Goal: Transaction & Acquisition: Purchase product/service

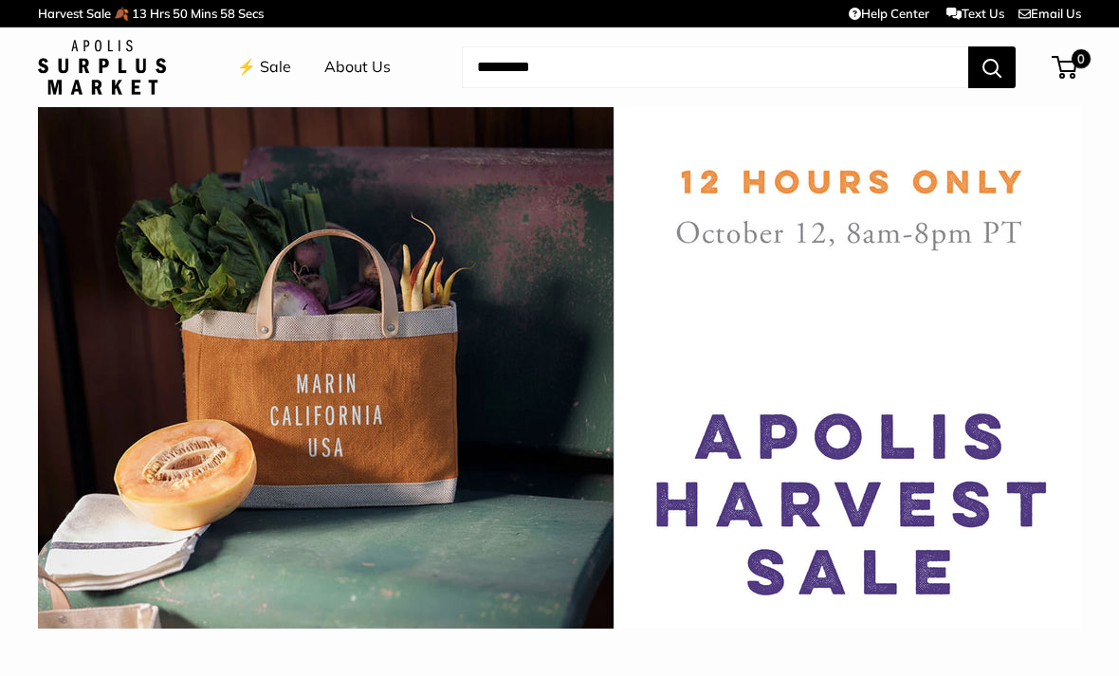
click at [789, 552] on div at bounding box center [560, 581] width 1044 height 95
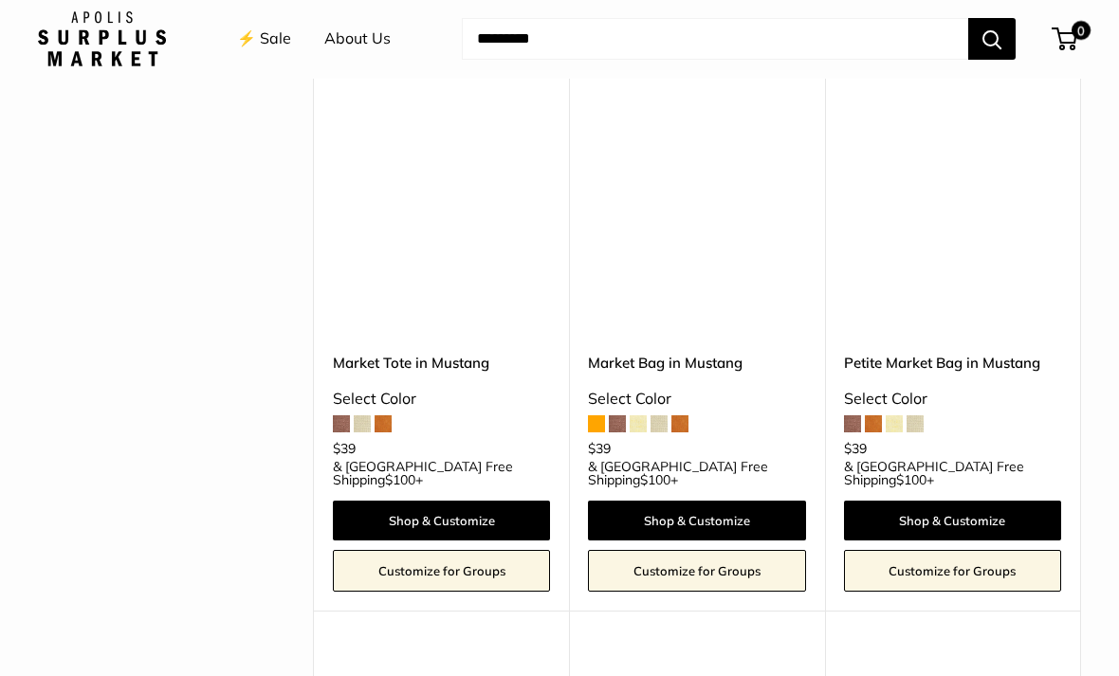
scroll to position [1448, 0]
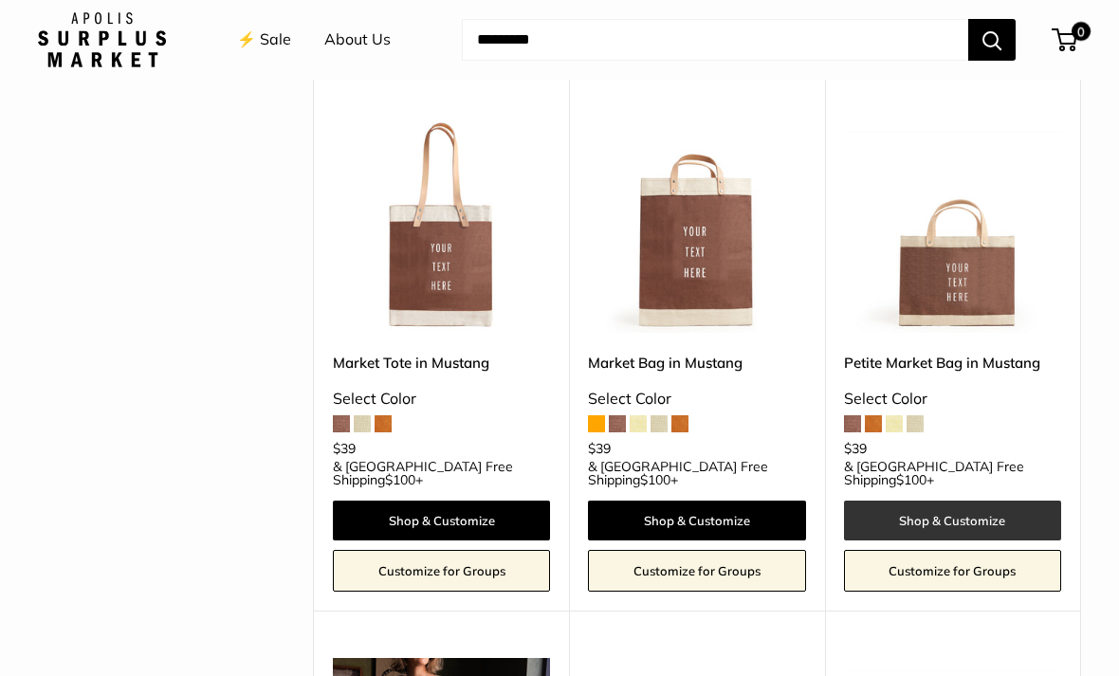
click at [975, 501] on link "Shop & Customize" at bounding box center [952, 521] width 217 height 40
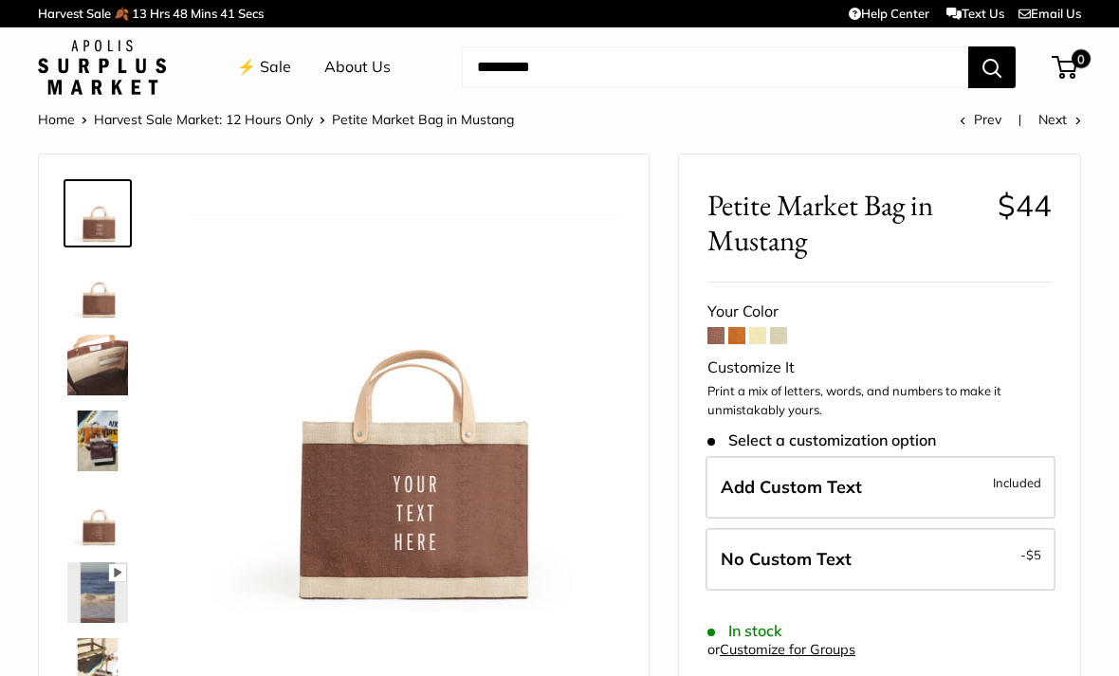
click at [759, 341] on span at bounding box center [757, 335] width 17 height 17
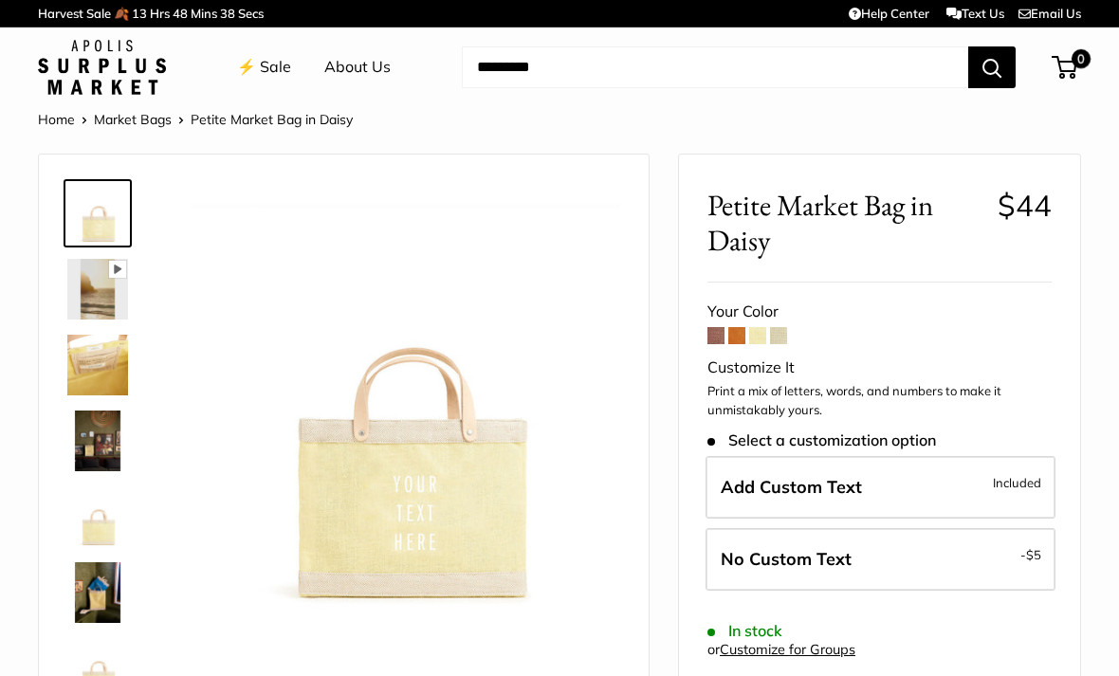
click at [738, 340] on span at bounding box center [737, 335] width 17 height 17
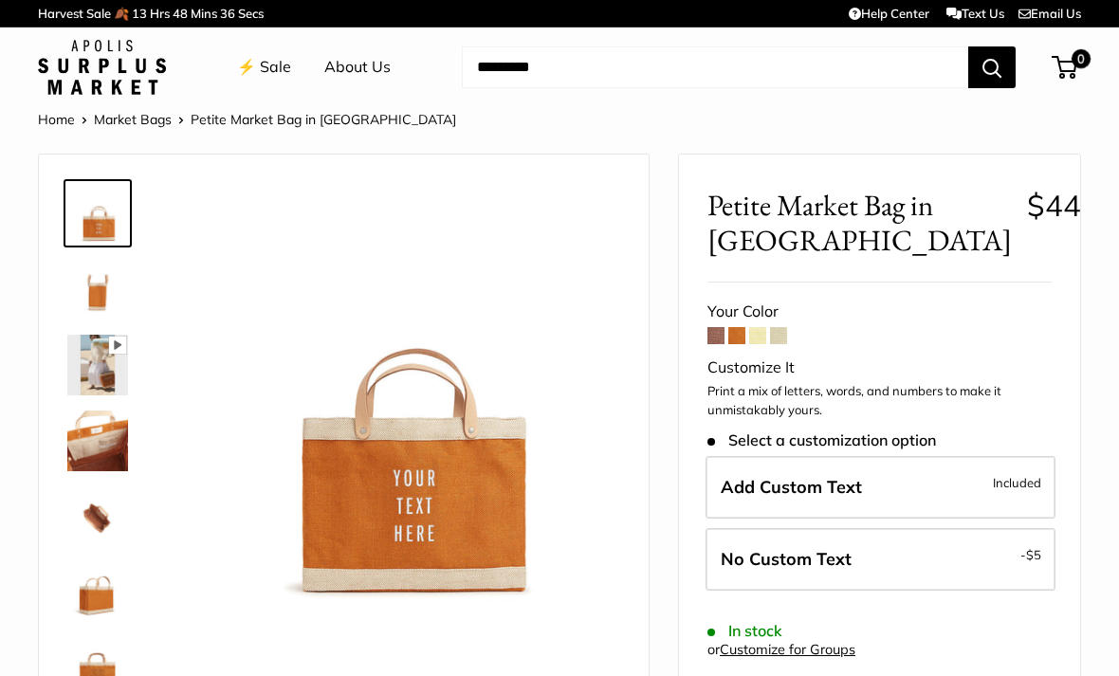
click at [781, 342] on span at bounding box center [778, 335] width 17 height 17
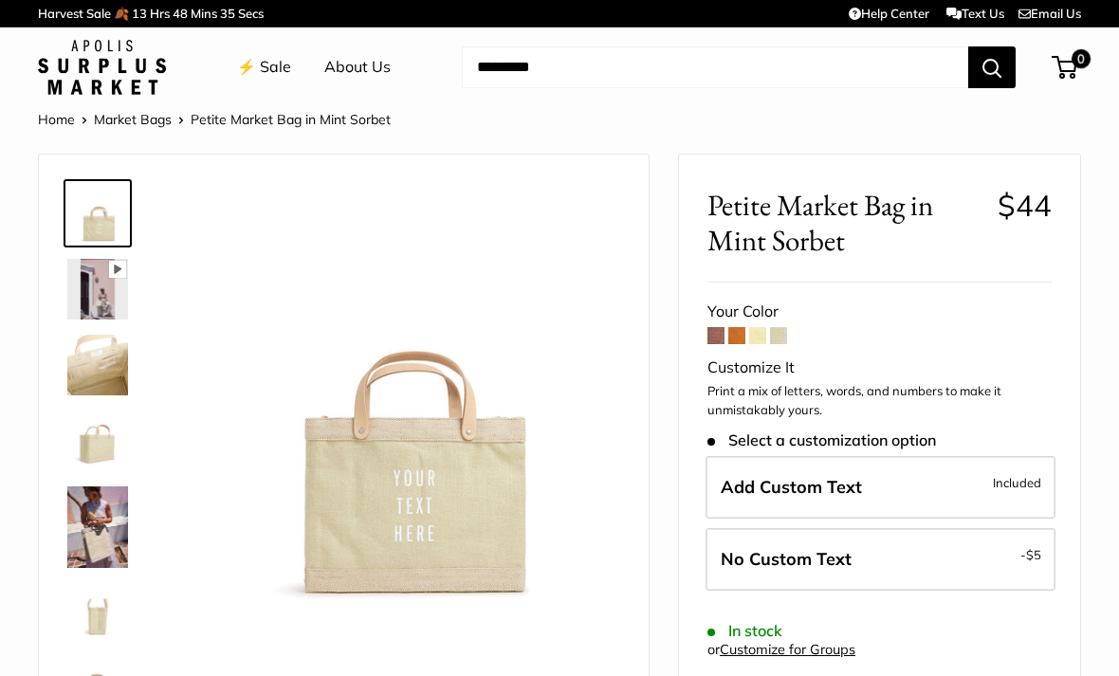
click at [744, 331] on span at bounding box center [737, 335] width 17 height 17
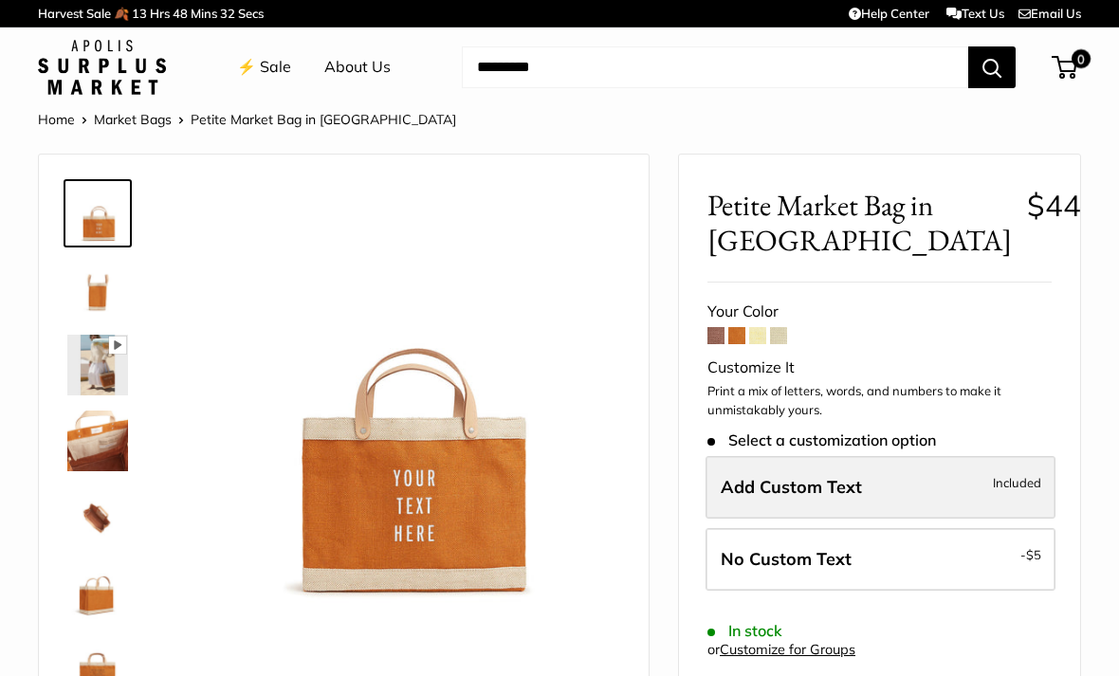
click at [1016, 471] on span "Included" at bounding box center [1017, 482] width 48 height 23
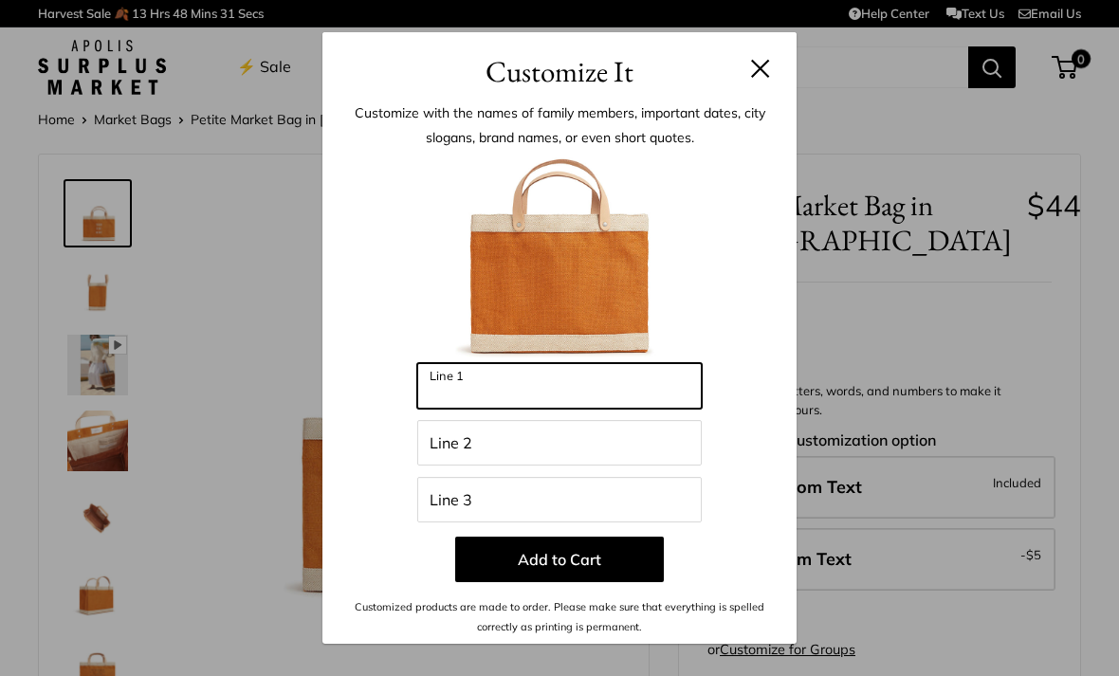
click at [569, 397] on input "Line 1" at bounding box center [559, 386] width 285 height 46
type input "*******"
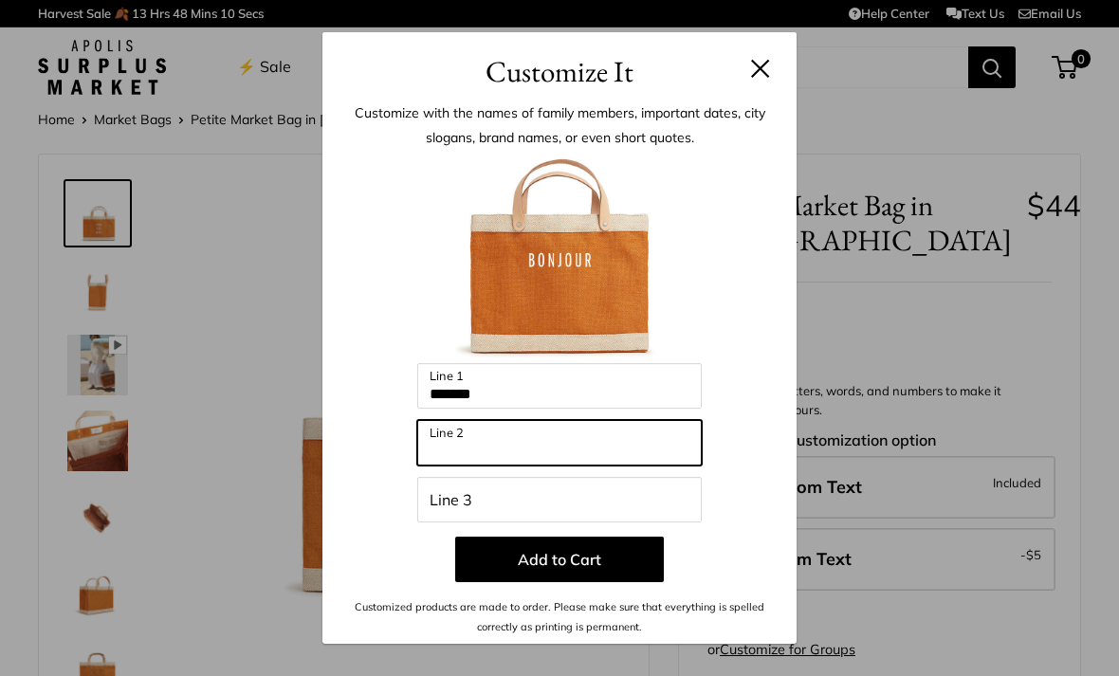
click at [526, 453] on input "Line 2" at bounding box center [559, 443] width 285 height 46
click at [494, 453] on input "Line 2" at bounding box center [559, 443] width 285 height 46
paste input "*******"
type input "*******"
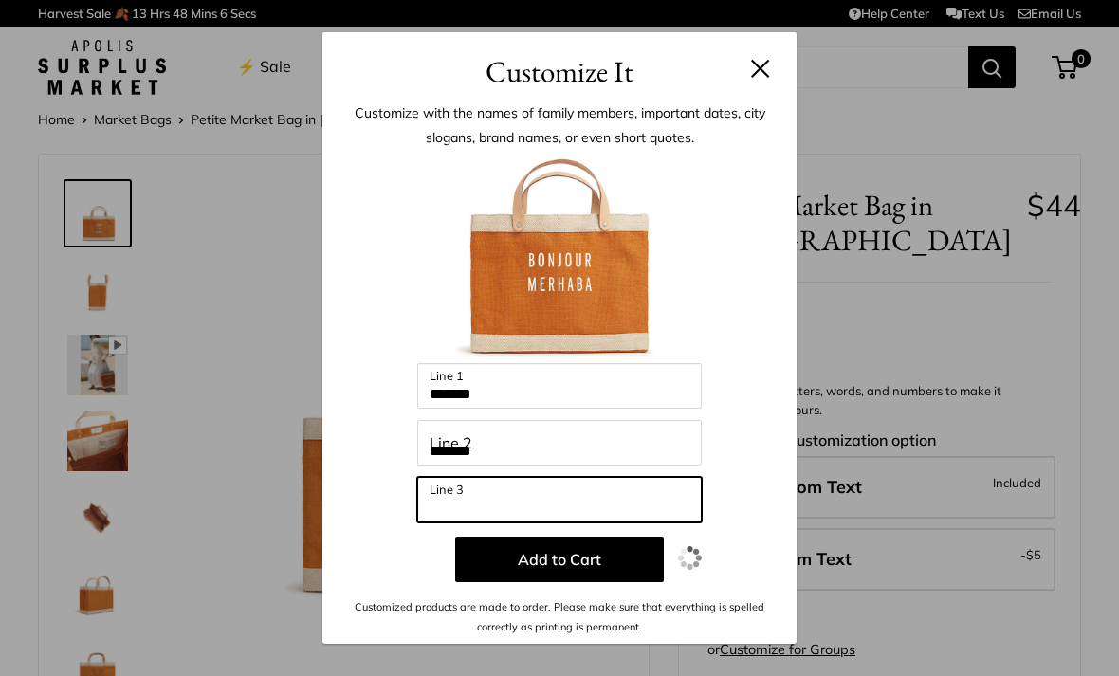
click at [500, 507] on input "Line 3" at bounding box center [559, 500] width 285 height 46
click at [521, 506] on input "Line 3" at bounding box center [559, 500] width 285 height 46
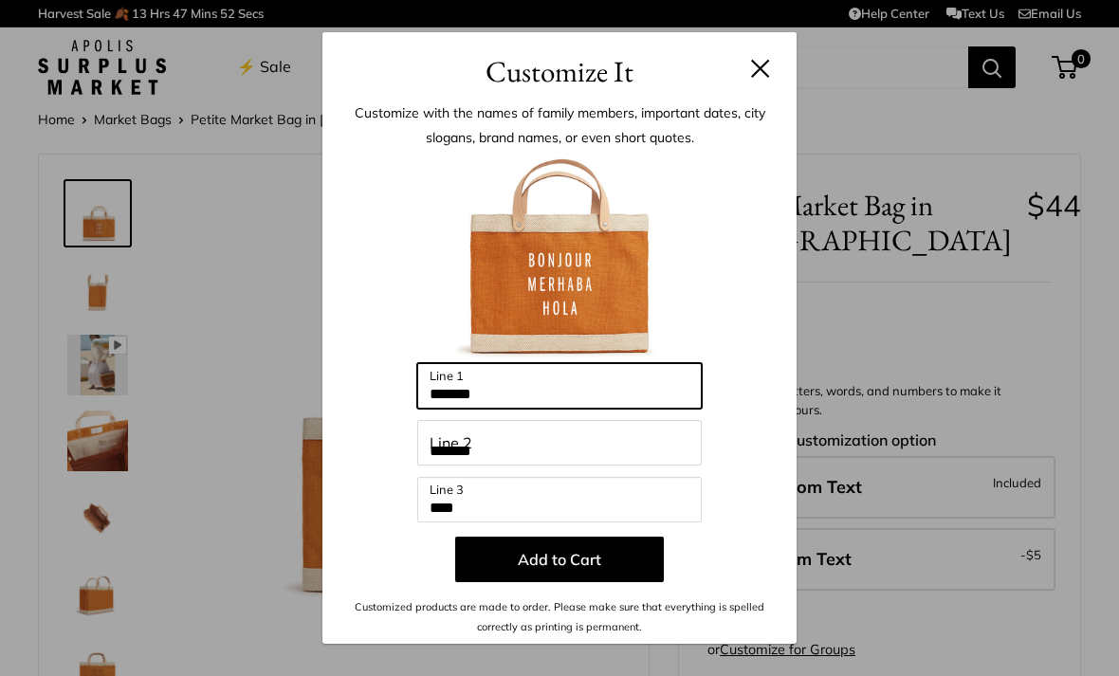
click at [530, 393] on input "*******" at bounding box center [559, 386] width 285 height 46
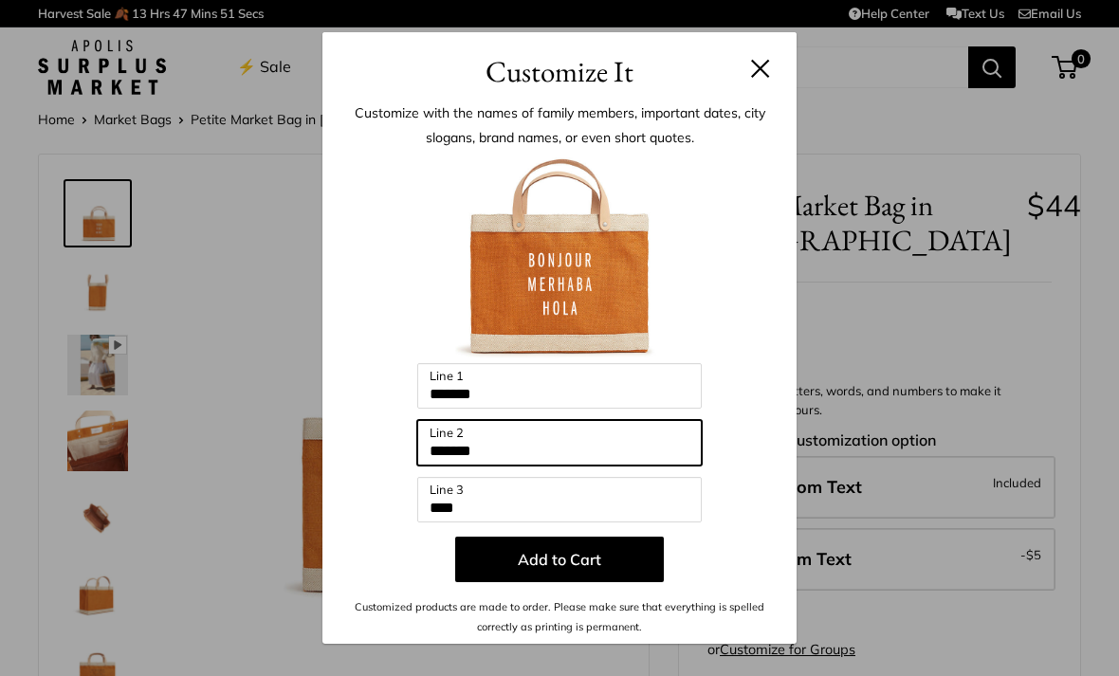
click at [551, 458] on input "*******" at bounding box center [559, 443] width 285 height 46
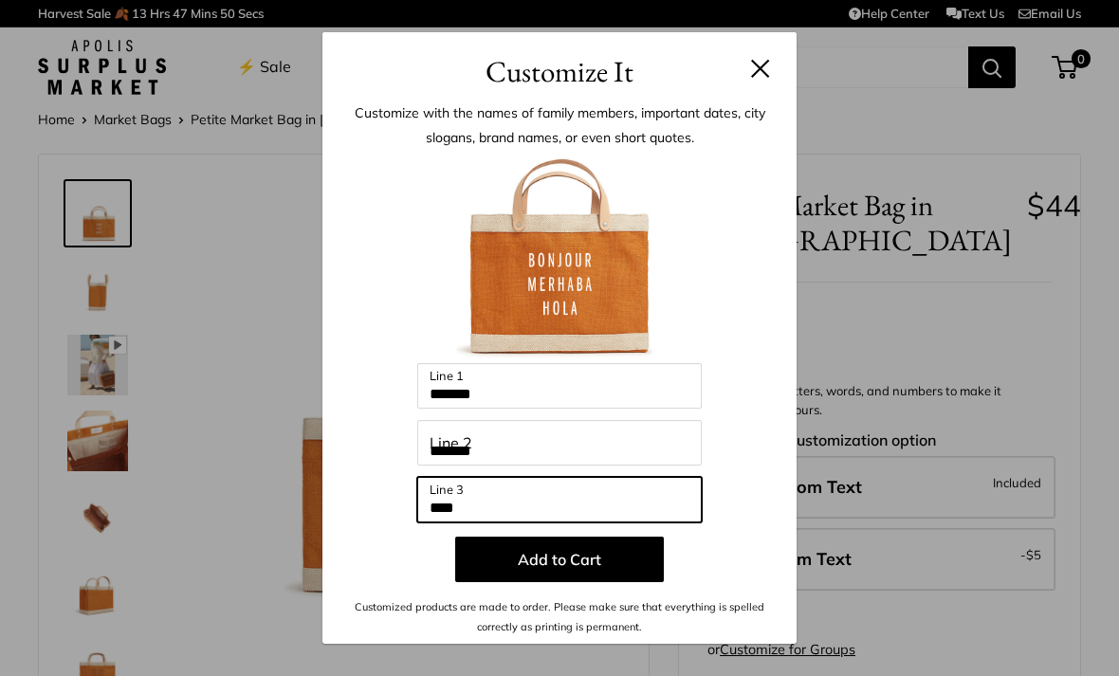
click at [533, 511] on input "****" at bounding box center [559, 500] width 285 height 46
type input "*"
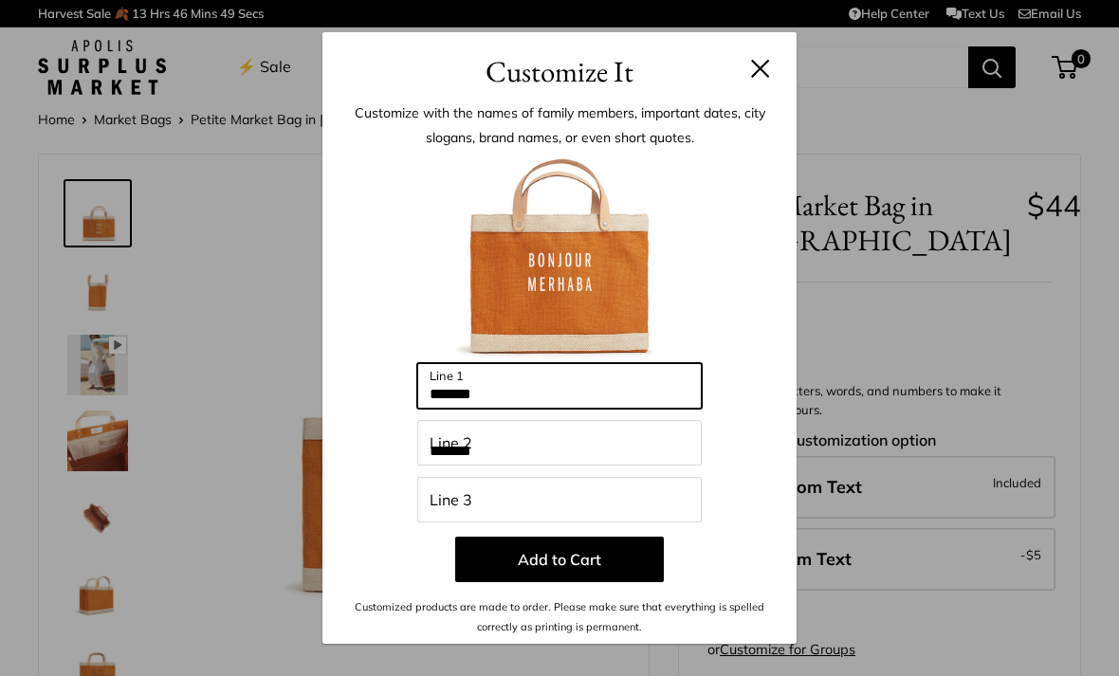
click at [549, 402] on input "*******" at bounding box center [559, 386] width 285 height 46
type input "*"
click at [464, 397] on input "Line 1" at bounding box center [559, 386] width 285 height 46
paste input "*******"
type input "*"
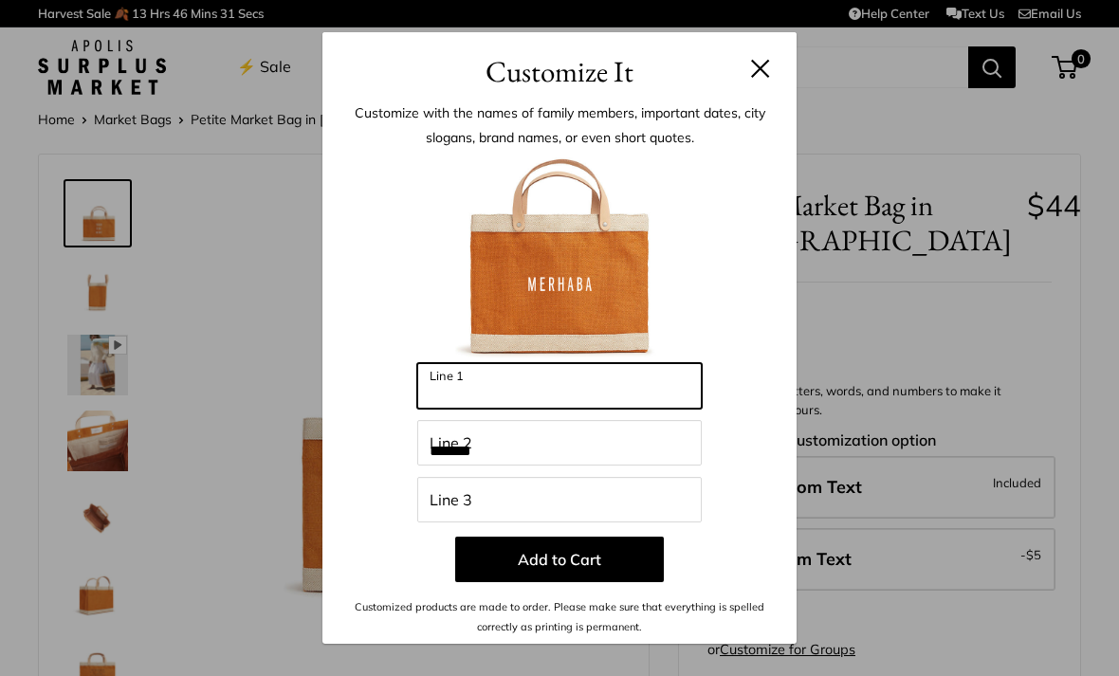
click at [555, 391] on input "Line 1" at bounding box center [559, 386] width 285 height 46
paste input "**********"
type input "*"
click at [509, 396] on input "Line 1" at bounding box center [559, 386] width 285 height 46
paste input "**********"
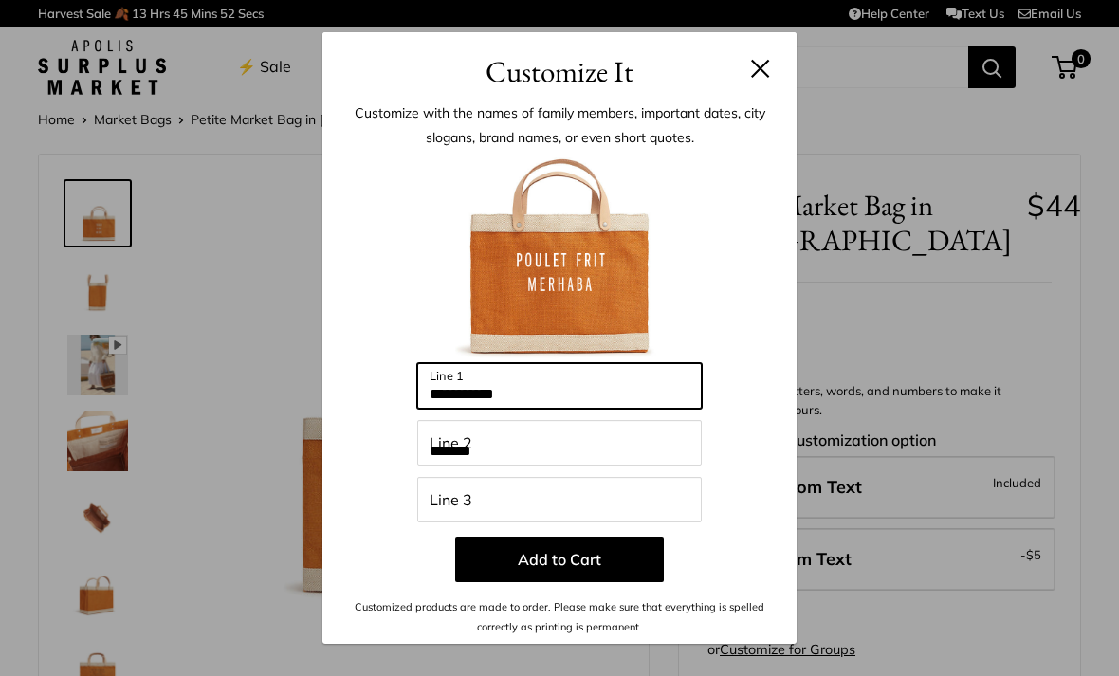
type input "**********"
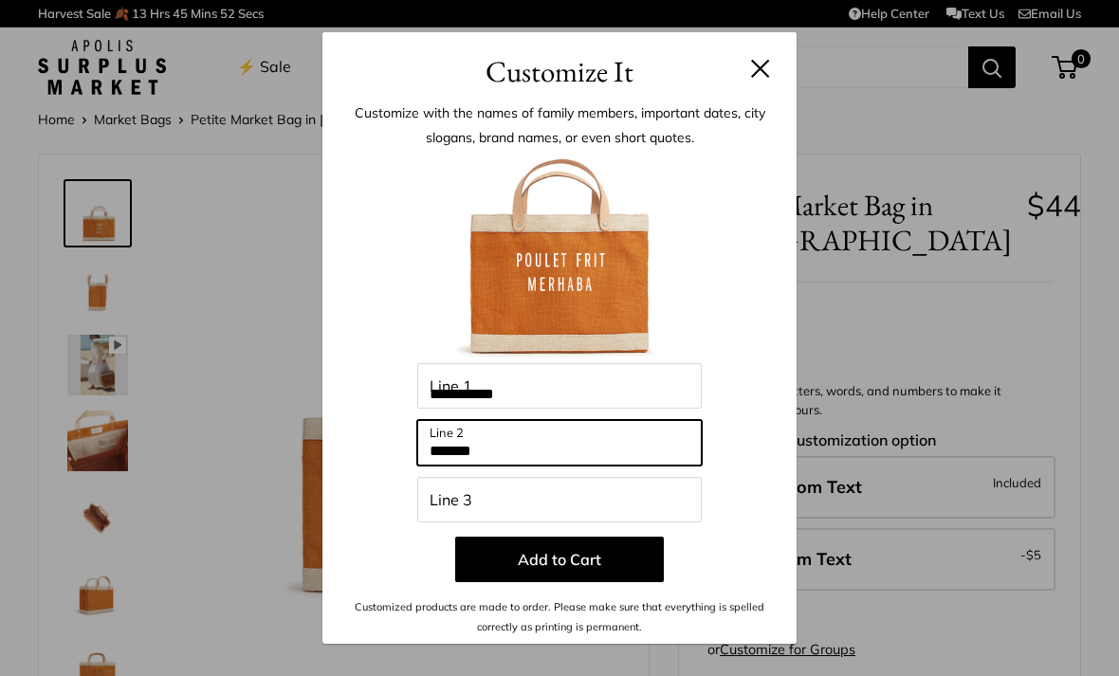
click at [548, 453] on input "*******" at bounding box center [559, 443] width 285 height 46
type input "*"
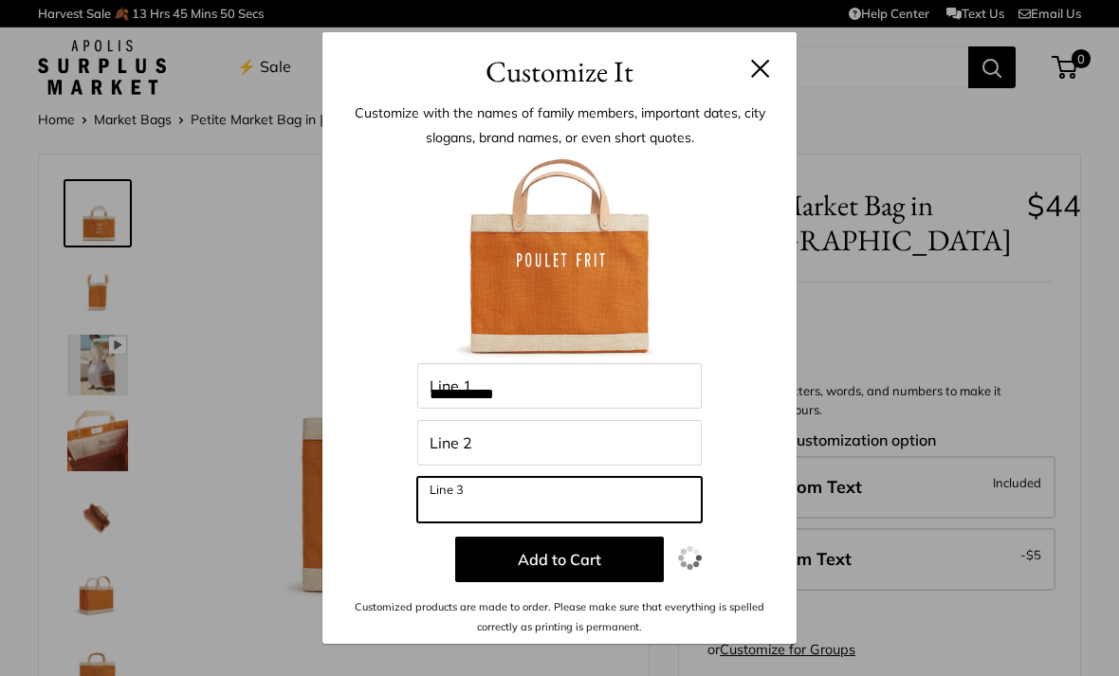
click at [460, 491] on input "Line 3" at bounding box center [559, 500] width 285 height 46
click at [462, 506] on input "Line 3" at bounding box center [559, 500] width 285 height 46
paste input "******"
type input "******"
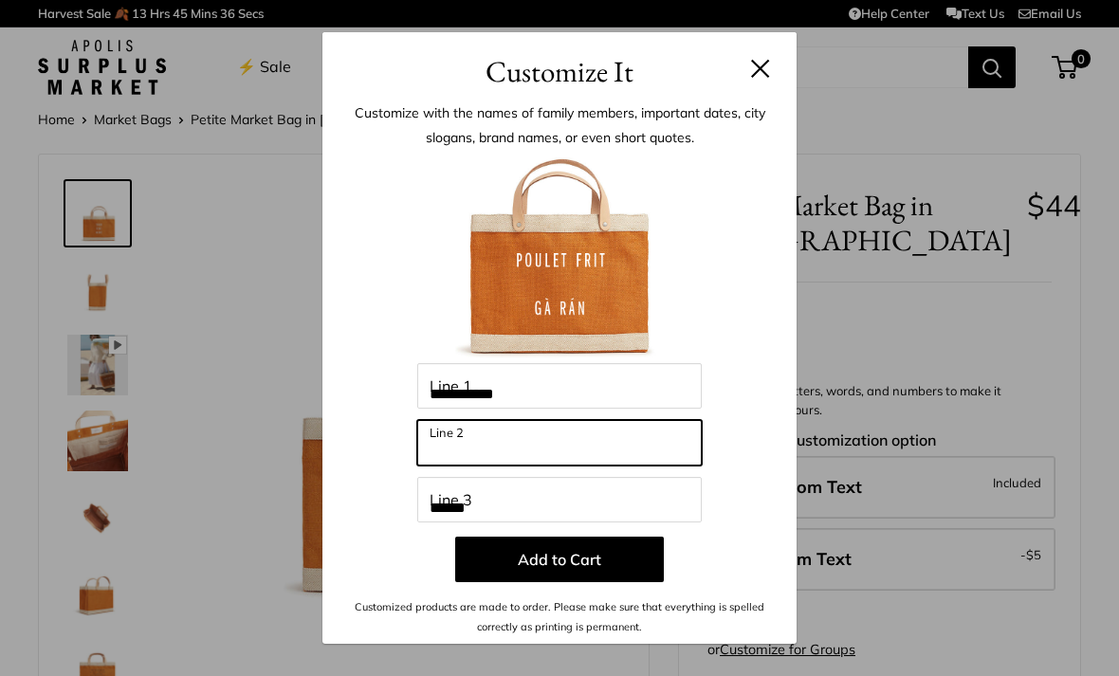
click at [512, 443] on input "Line 2" at bounding box center [559, 443] width 285 height 46
click at [505, 448] on input "Line 2" at bounding box center [559, 443] width 285 height 46
paste input "**********"
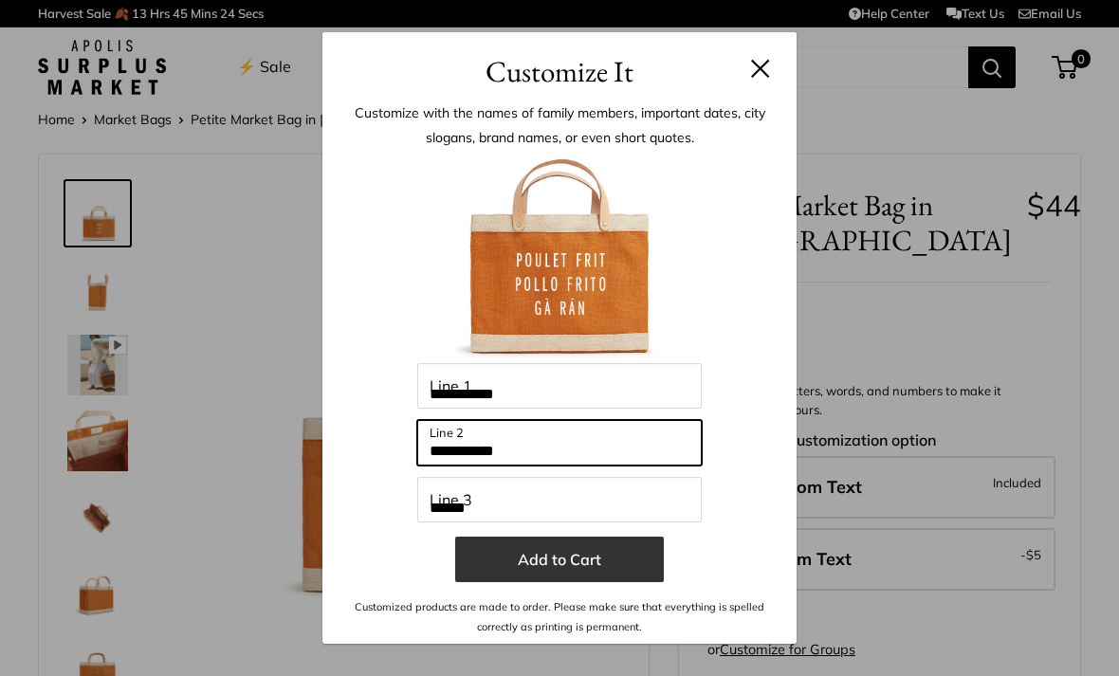
type input "**********"
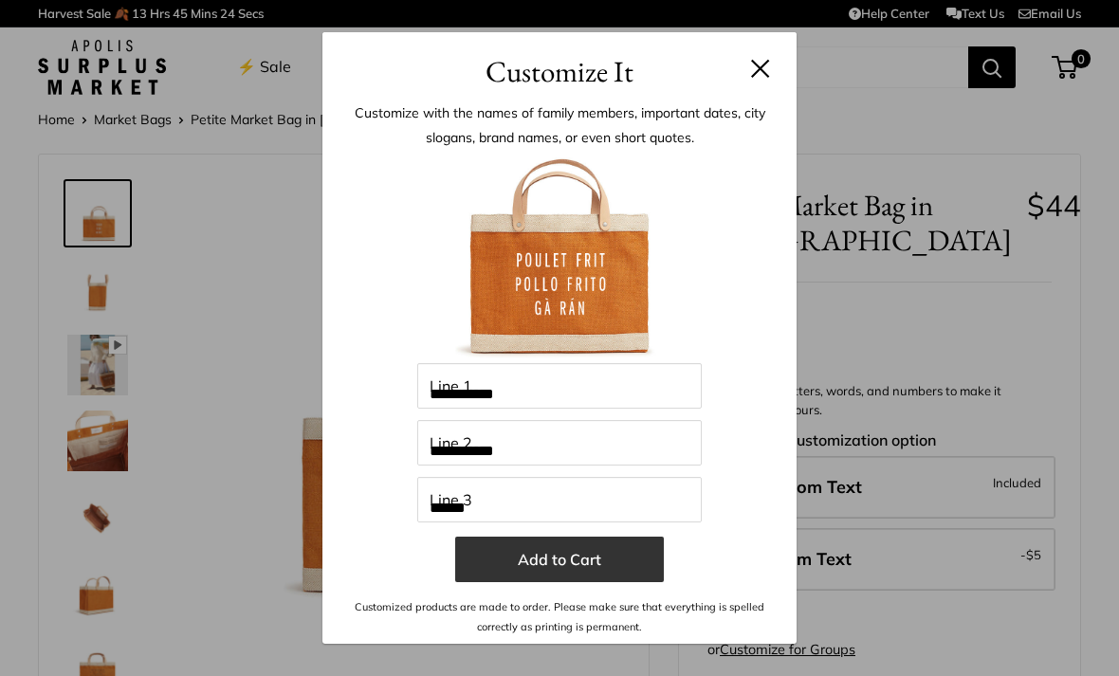
click at [600, 563] on button "Add to Cart" at bounding box center [559, 560] width 209 height 46
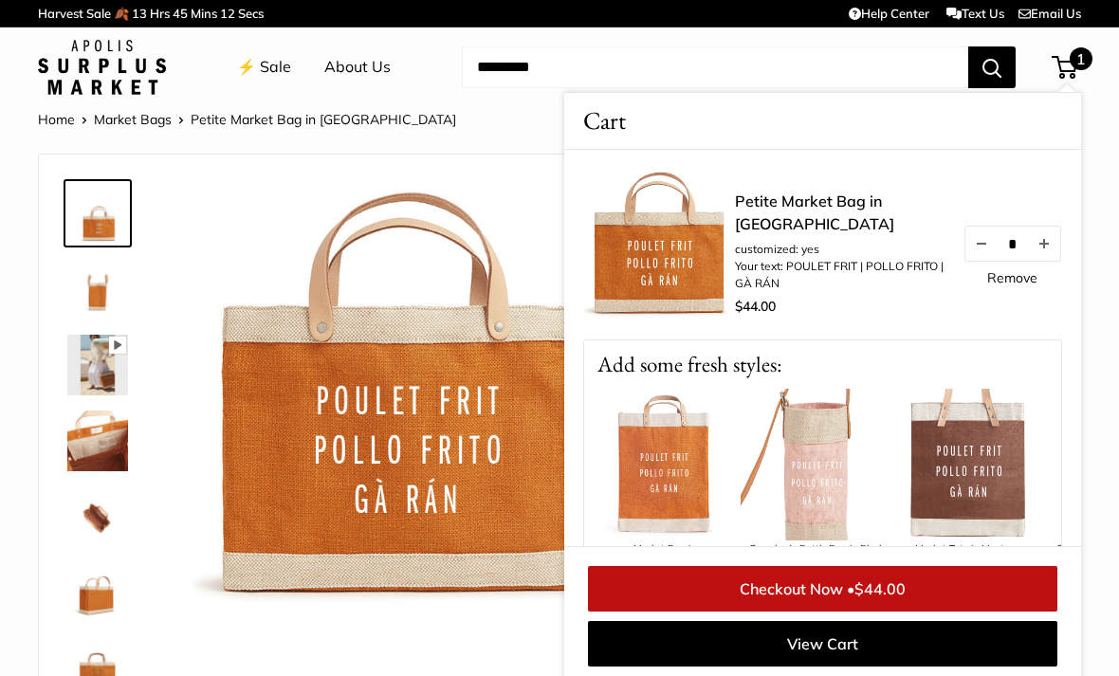
click at [465, 625] on div "Pause Play % buffered 00:00 Unmute Mute Exit fullscreen Enter fullscreen Play" at bounding box center [344, 456] width 563 height 565
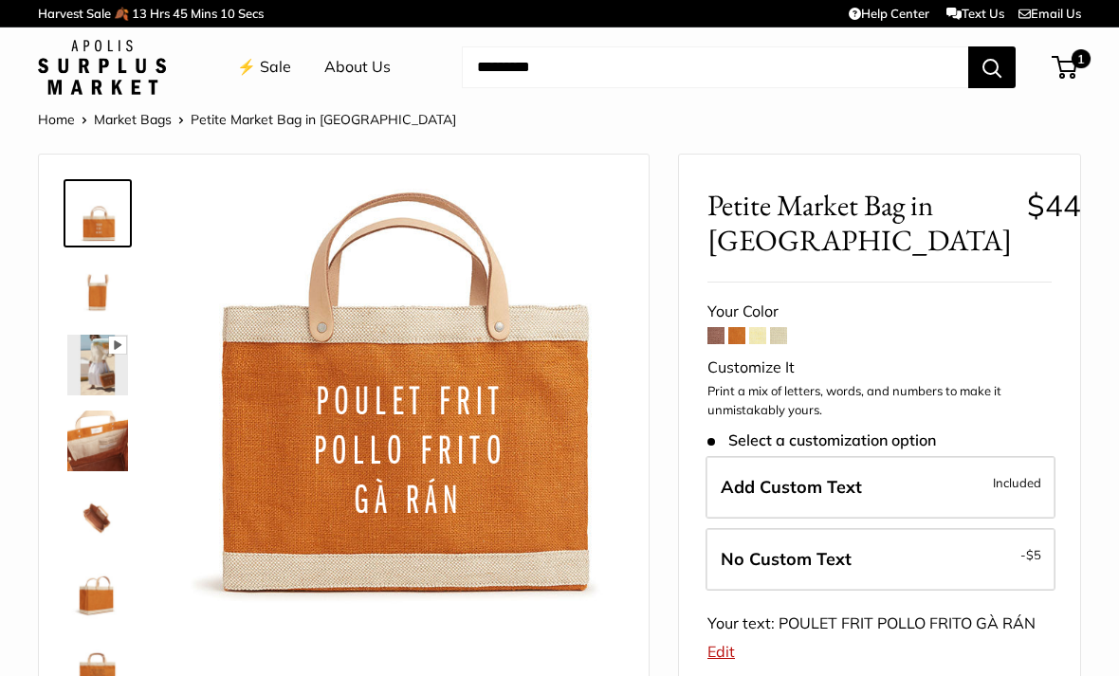
click at [118, 81] on img at bounding box center [102, 67] width 128 height 55
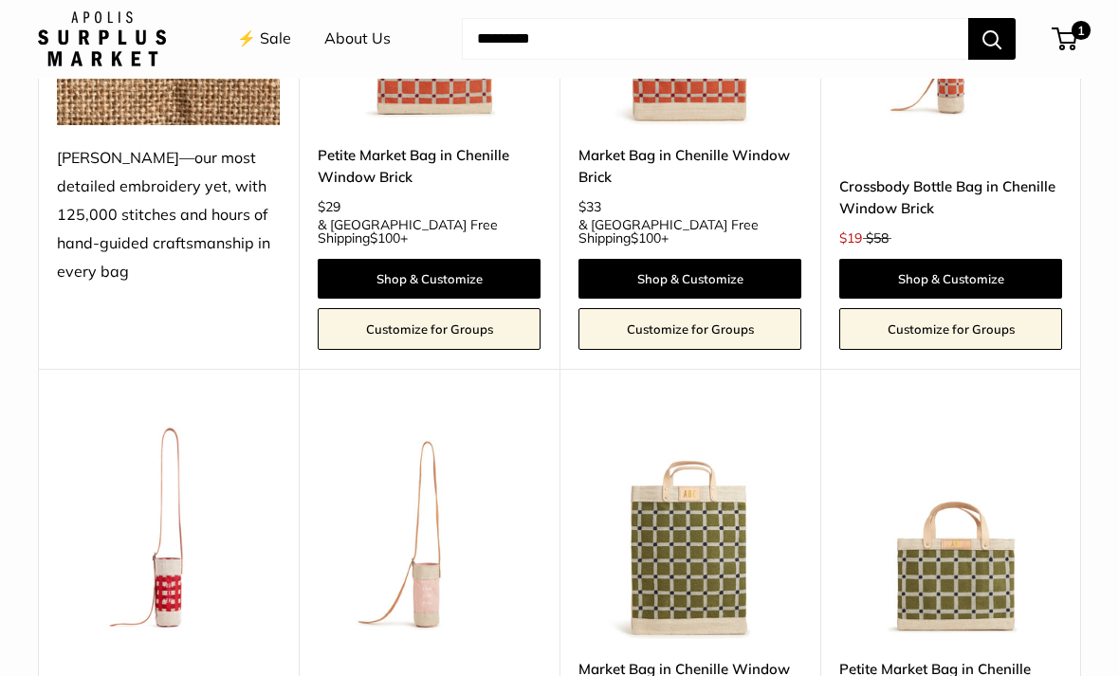
scroll to position [2595, 0]
click at [964, 449] on img at bounding box center [951, 527] width 223 height 223
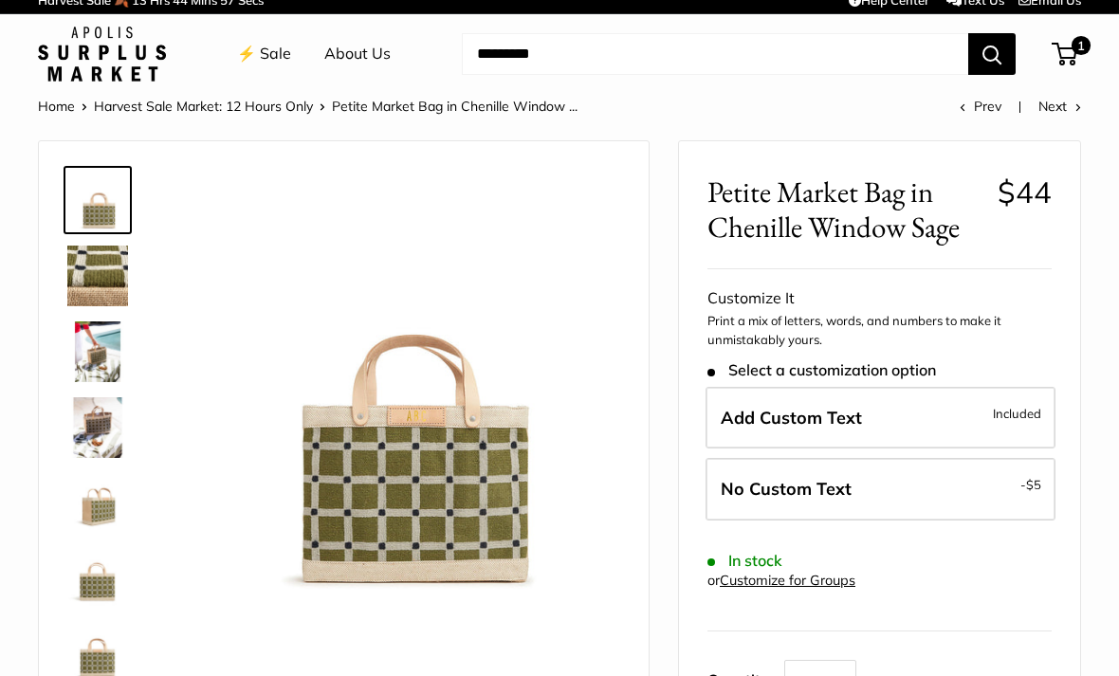
scroll to position [15, 0]
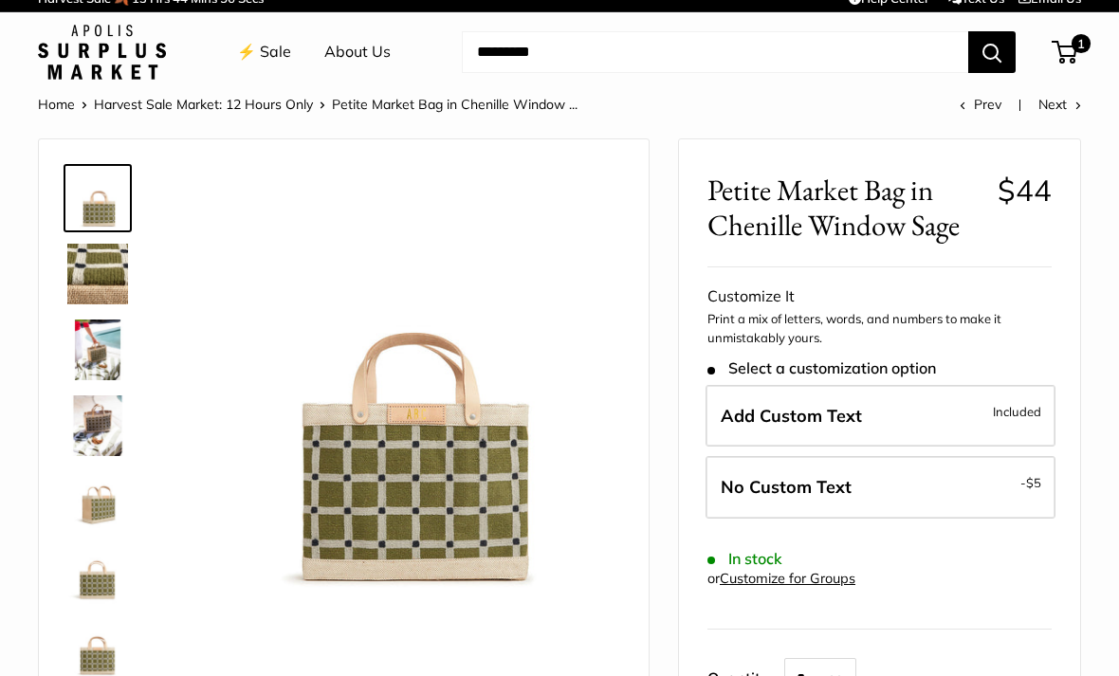
click at [95, 355] on img at bounding box center [97, 350] width 61 height 61
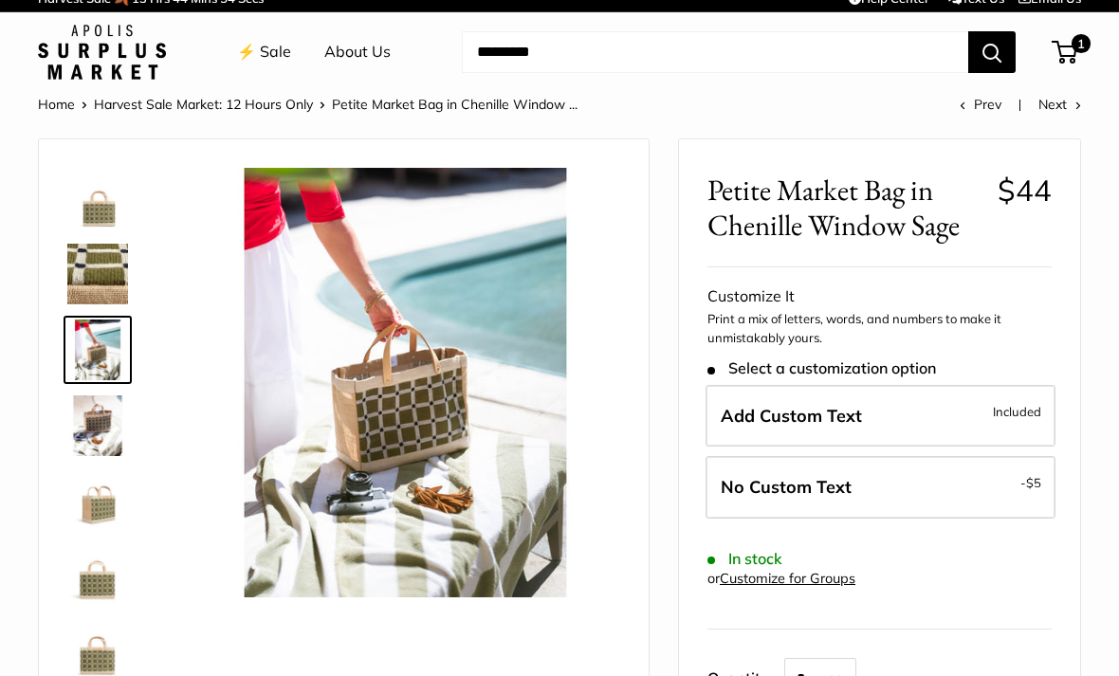
click at [101, 221] on img at bounding box center [97, 198] width 61 height 61
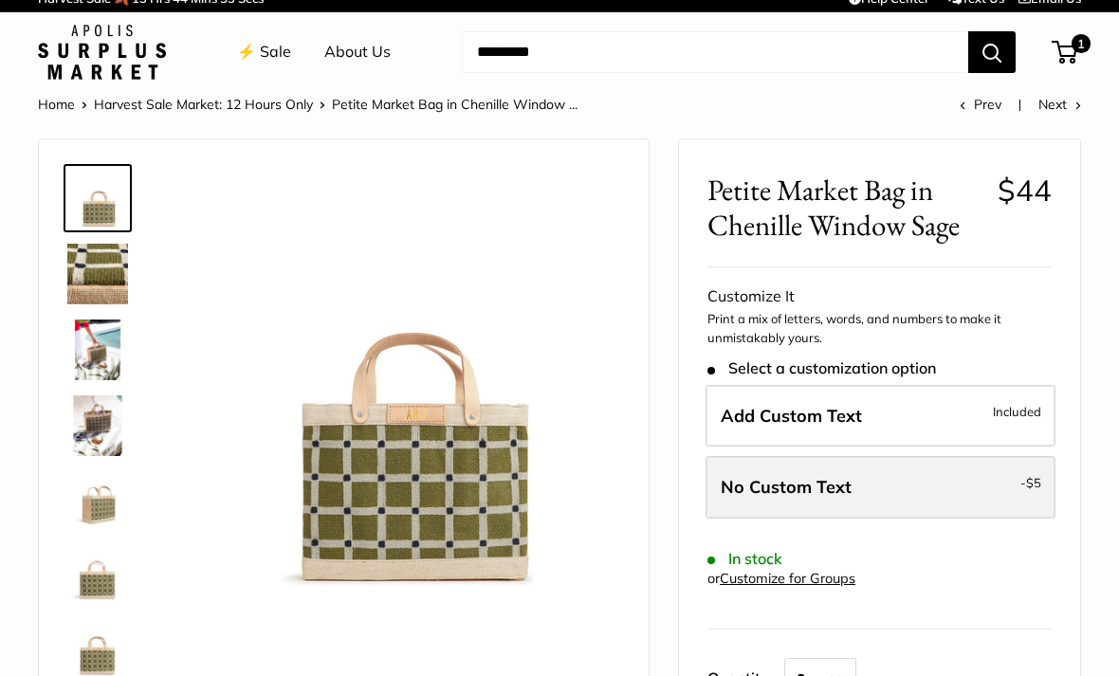
click at [953, 488] on label "No Custom Text - $5" at bounding box center [881, 487] width 350 height 63
click at [1005, 493] on label "No Custom Text - $5" at bounding box center [881, 487] width 350 height 63
click at [776, 486] on span "No Custom Text" at bounding box center [786, 487] width 131 height 22
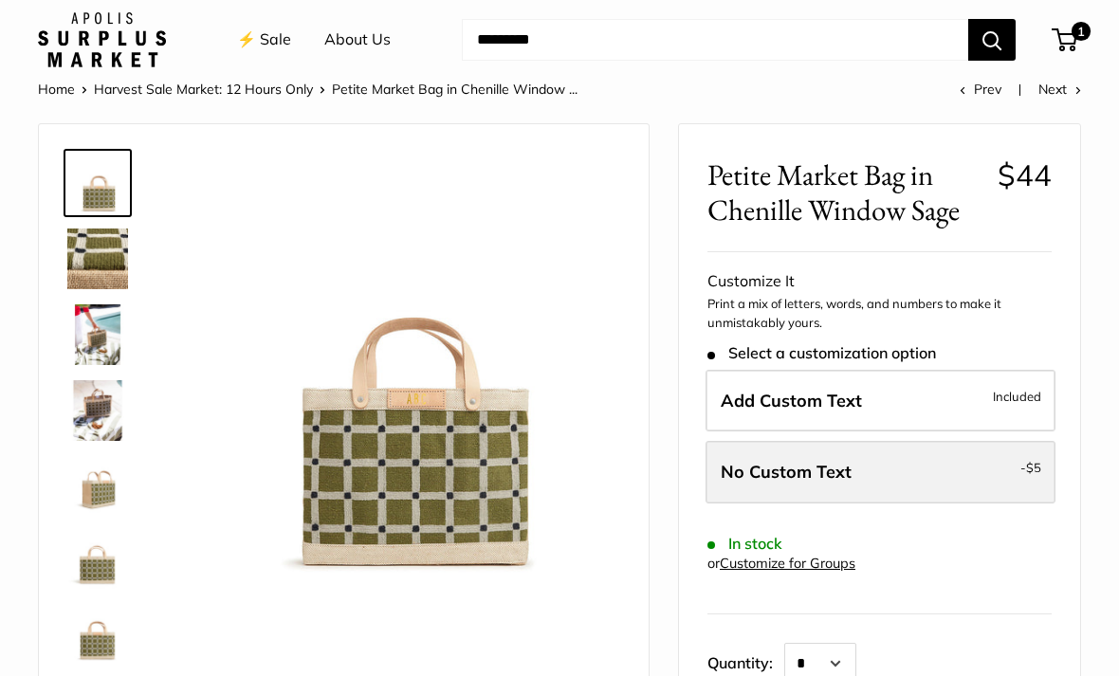
scroll to position [33, 0]
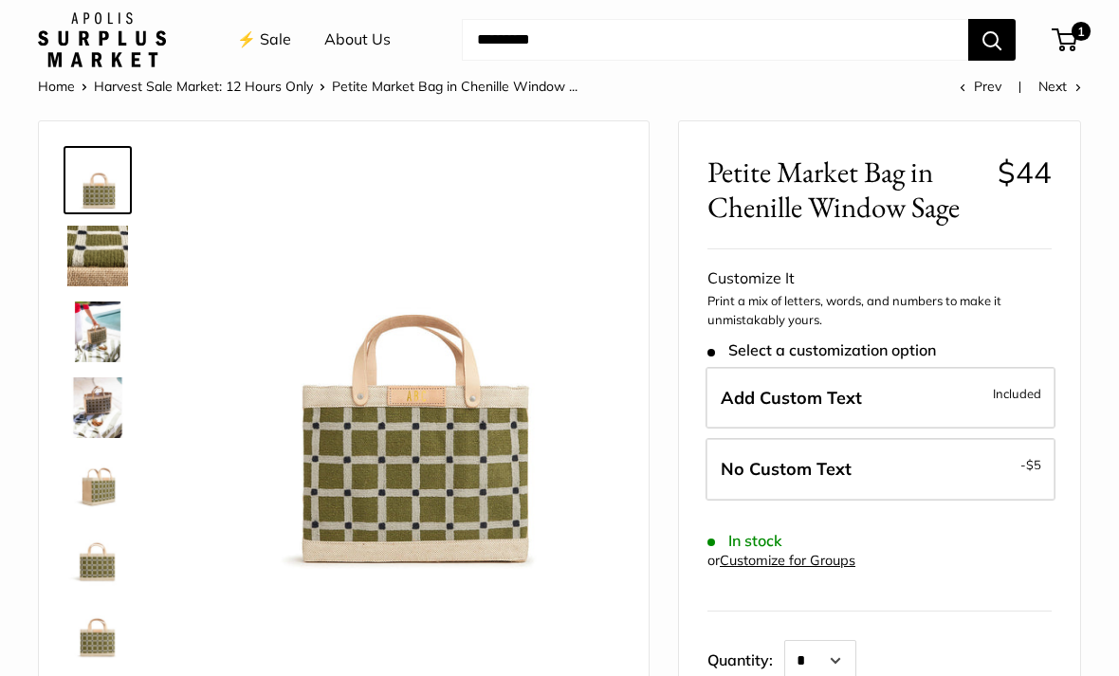
click at [85, 324] on img at bounding box center [97, 332] width 61 height 61
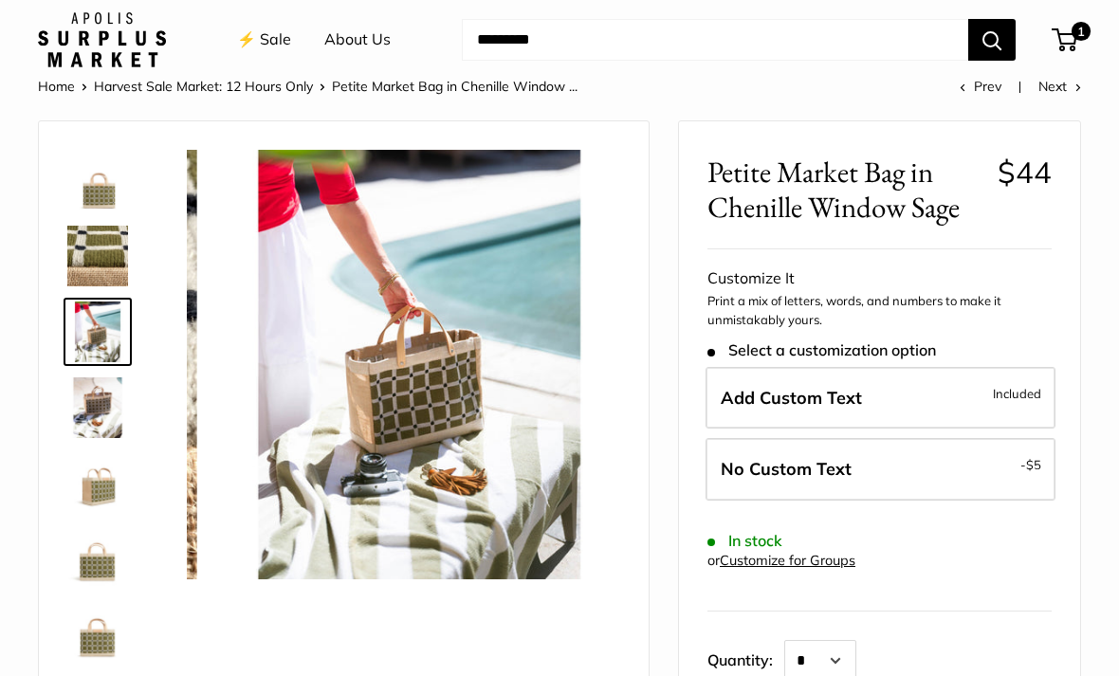
click at [84, 406] on img at bounding box center [97, 408] width 61 height 61
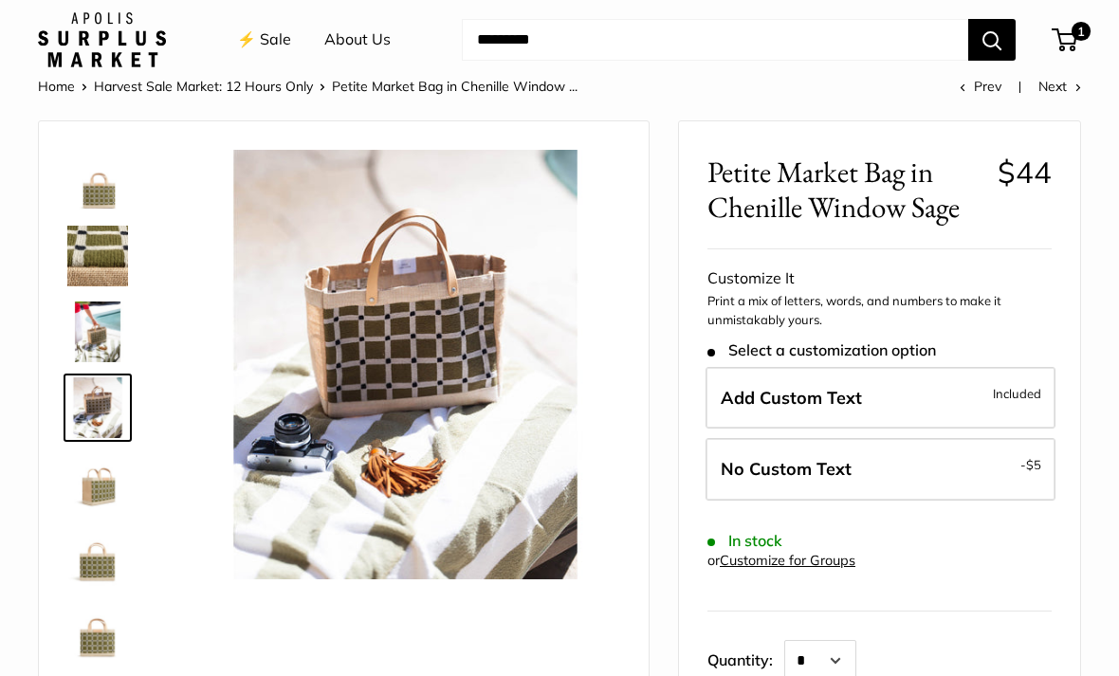
click at [117, 526] on link at bounding box center [98, 560] width 68 height 68
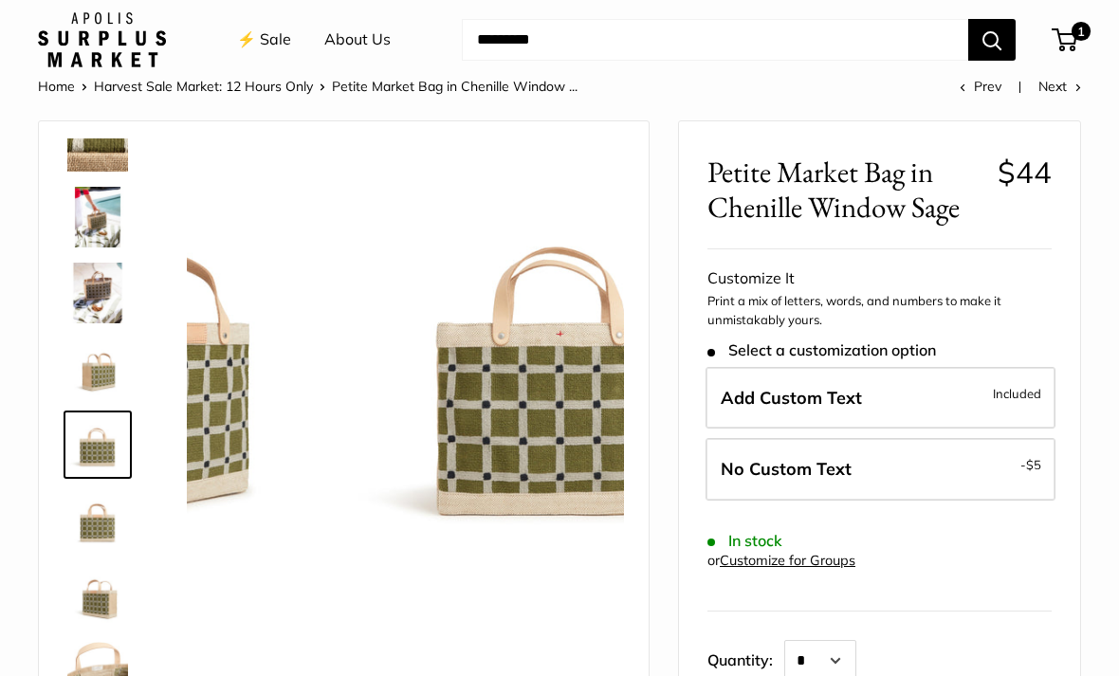
scroll to position [121, 0]
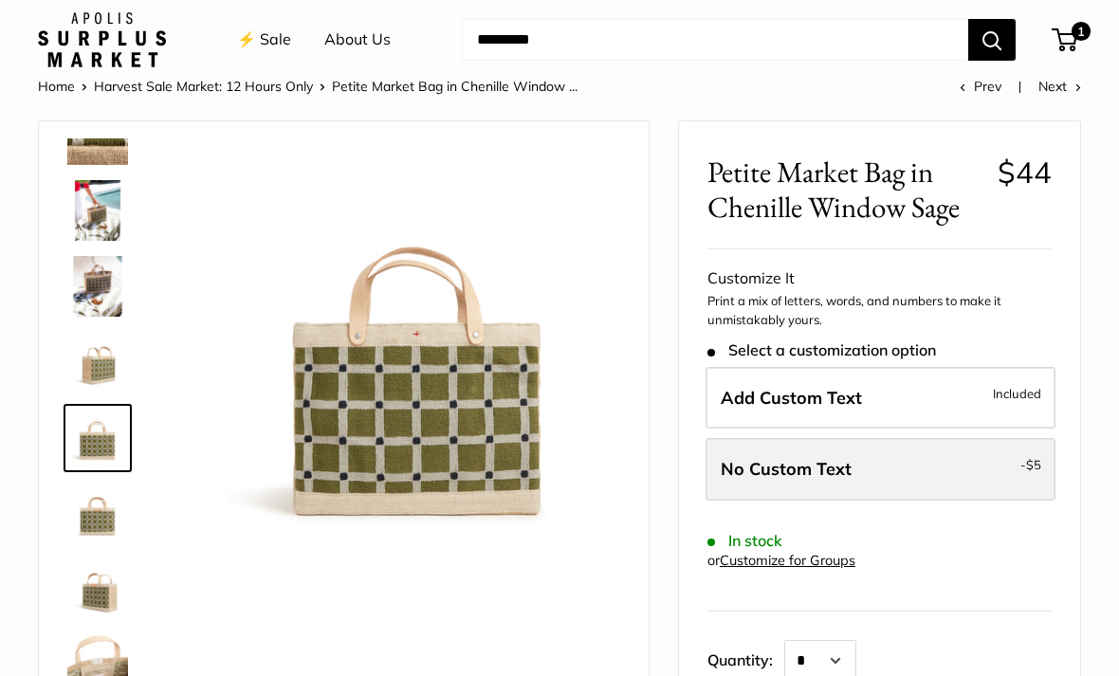
click at [991, 463] on label "No Custom Text - $5" at bounding box center [881, 469] width 350 height 63
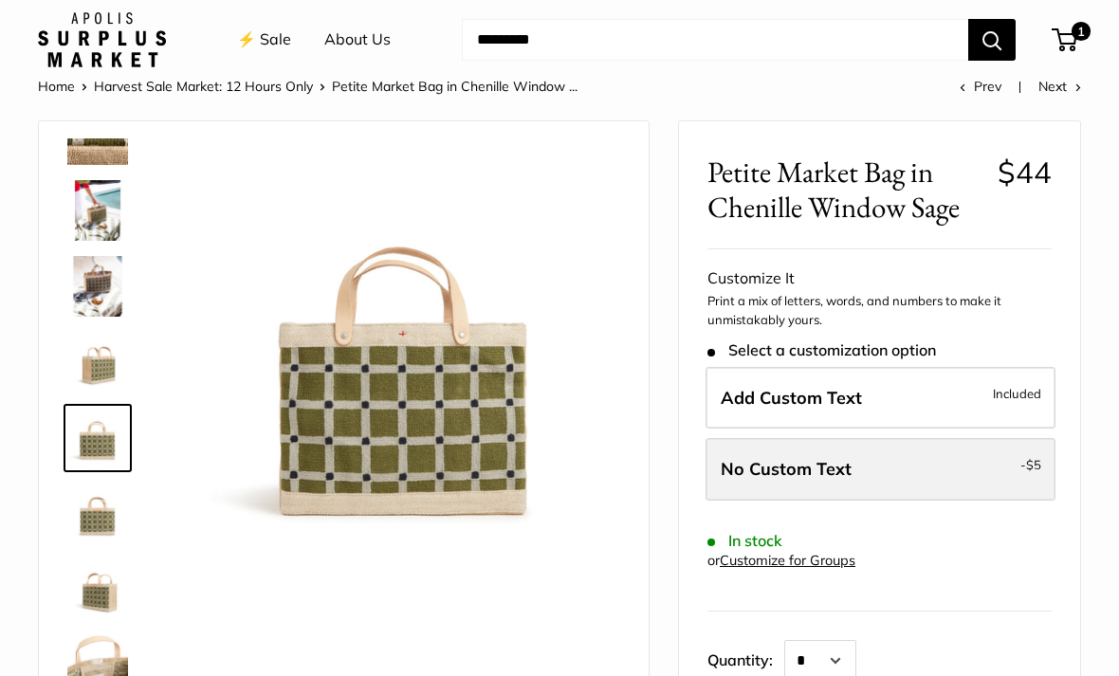
click at [818, 474] on span "No Custom Text" at bounding box center [786, 469] width 131 height 22
click at [812, 470] on span "No Custom Text" at bounding box center [786, 469] width 131 height 22
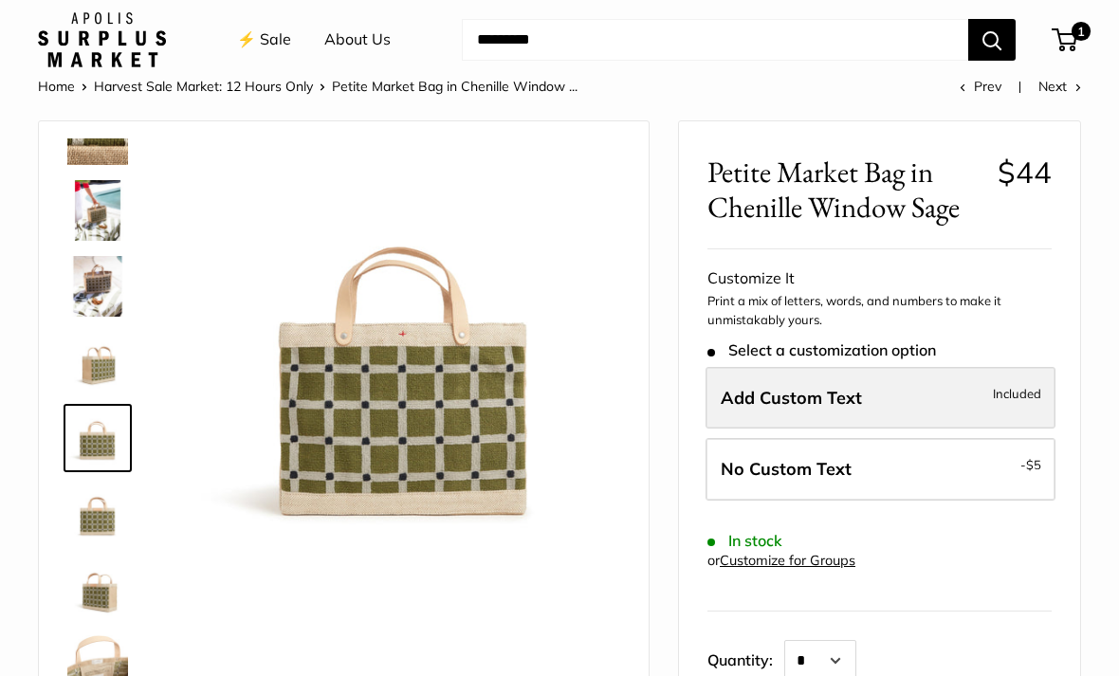
click at [877, 399] on label "Add Custom Text Included" at bounding box center [881, 398] width 350 height 63
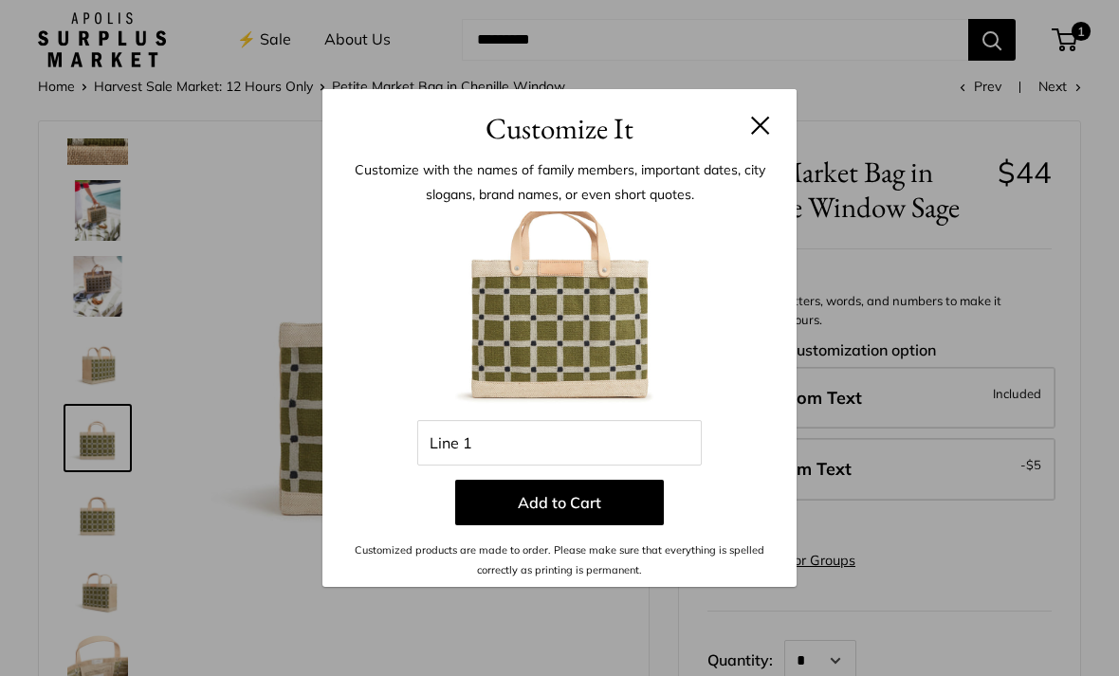
click at [755, 128] on button at bounding box center [760, 125] width 19 height 19
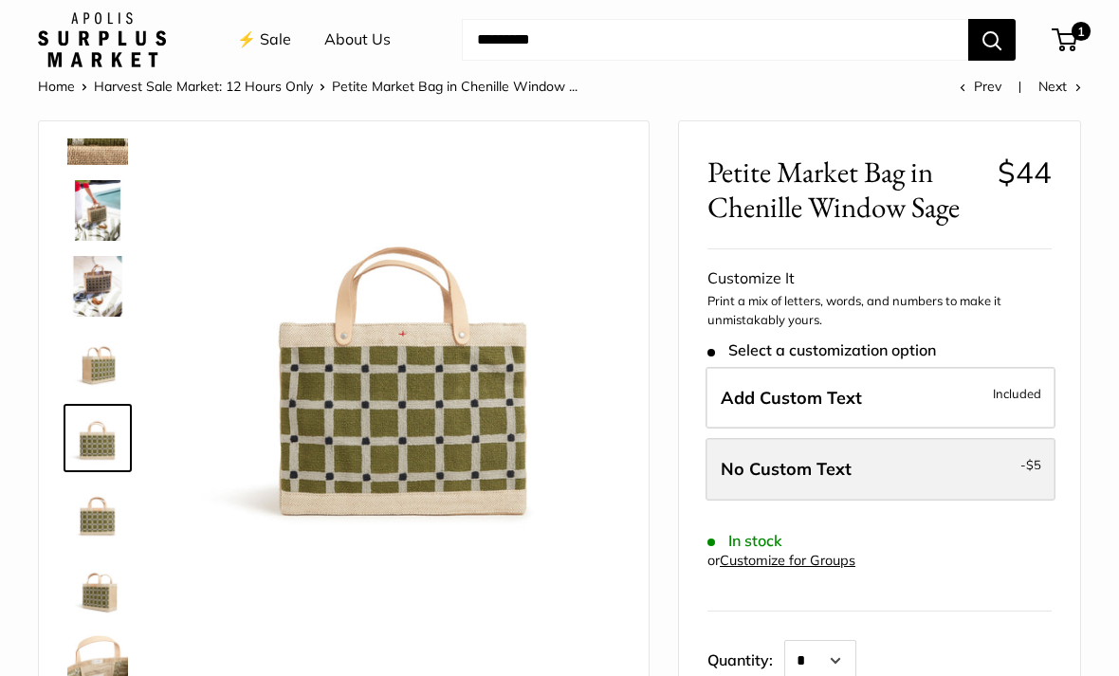
click at [783, 474] on span "No Custom Text" at bounding box center [786, 469] width 131 height 22
click at [782, 474] on span "No Custom Text" at bounding box center [786, 469] width 131 height 22
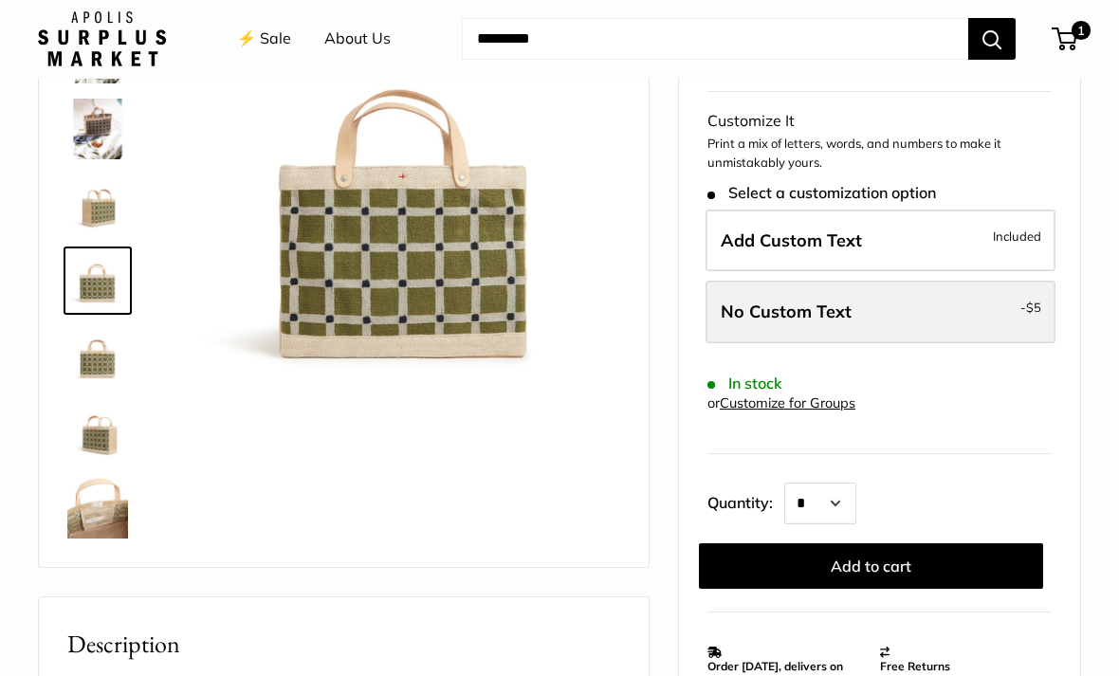
scroll to position [191, 0]
click at [1032, 318] on label "No Custom Text - $5" at bounding box center [881, 312] width 350 height 63
click at [1029, 318] on label "No Custom Text - $5" at bounding box center [881, 312] width 350 height 63
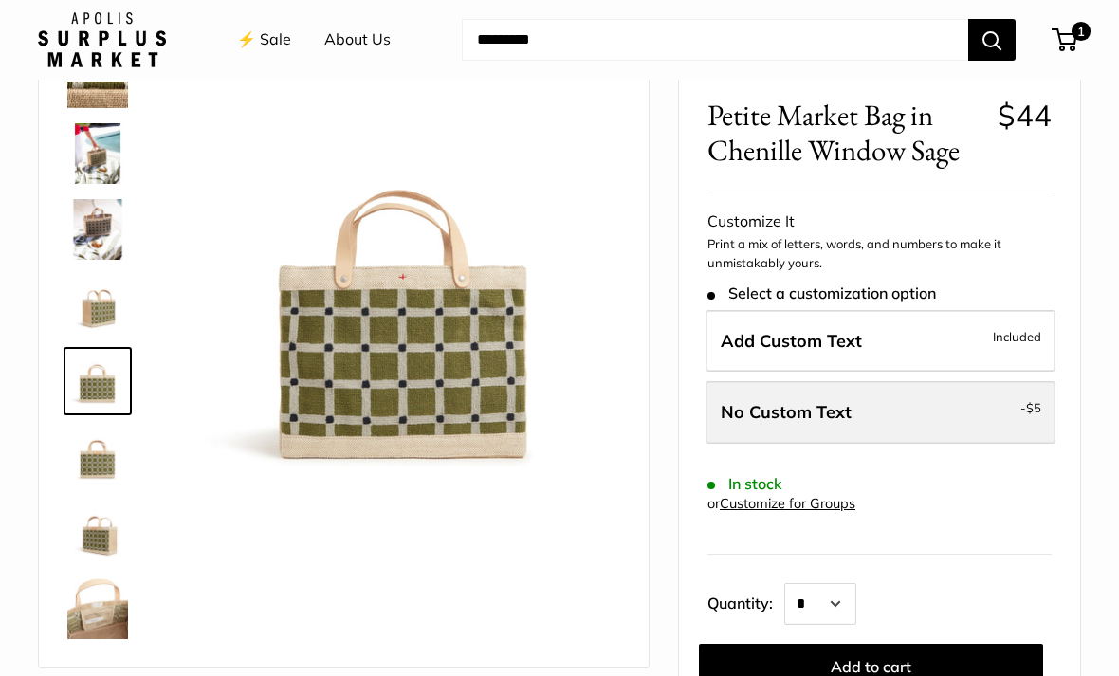
scroll to position [190, 0]
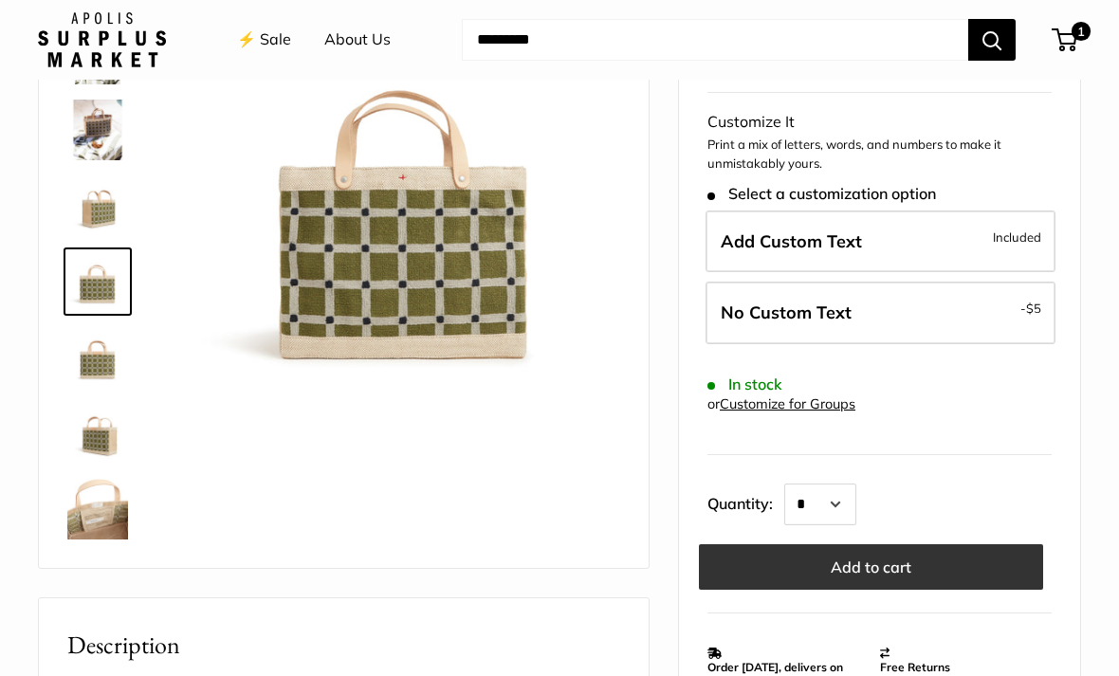
click at [888, 568] on button "Add to cart" at bounding box center [871, 568] width 344 height 46
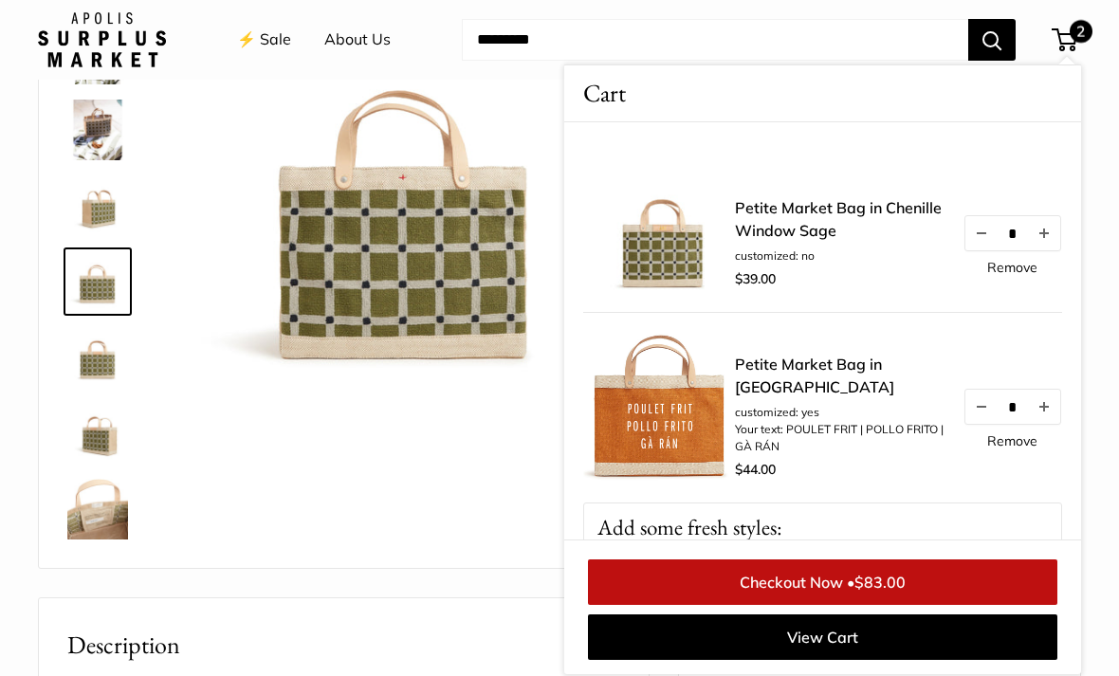
click at [371, 550] on div at bounding box center [344, 266] width 610 height 603
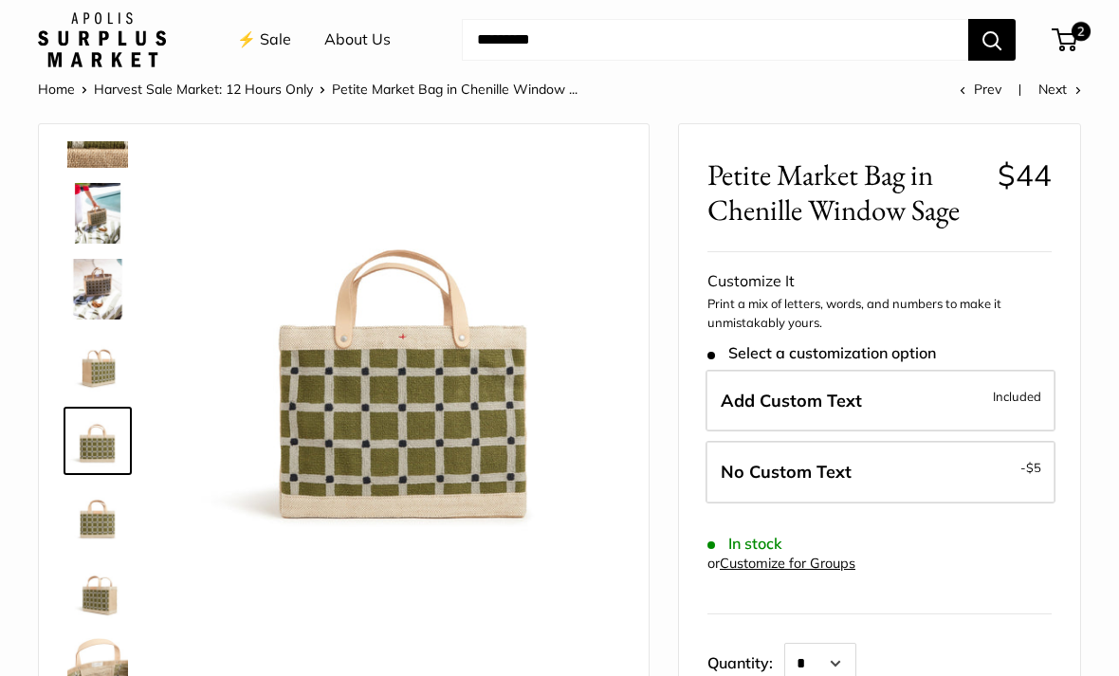
scroll to position [0, 0]
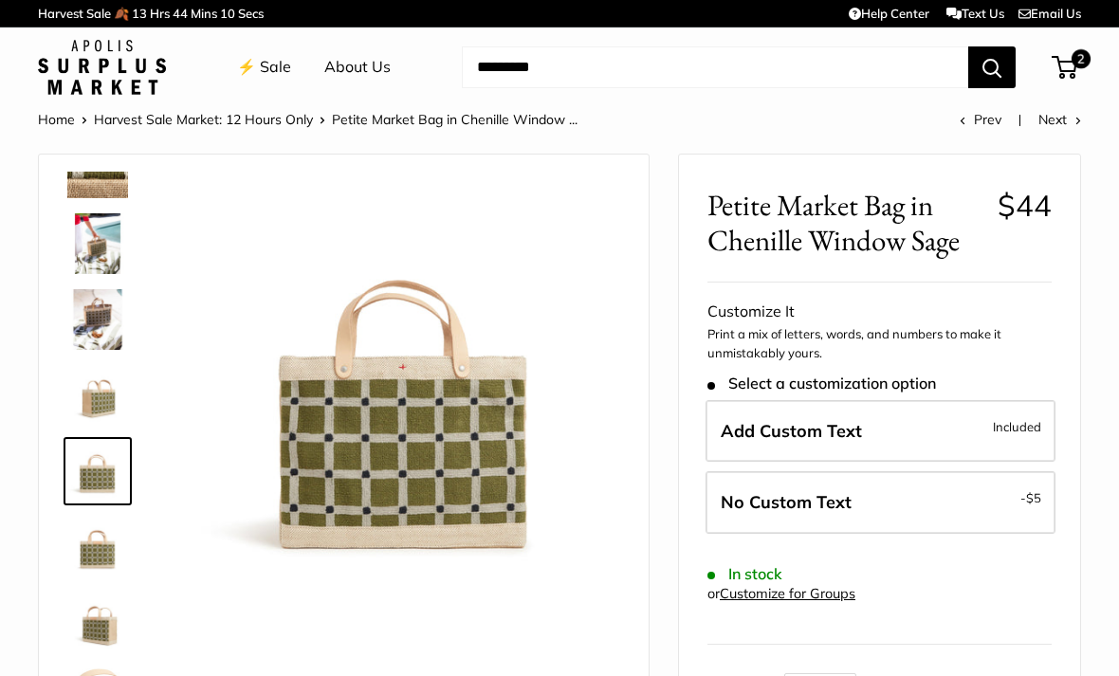
click at [273, 75] on link "⚡️ Sale" at bounding box center [264, 67] width 54 height 28
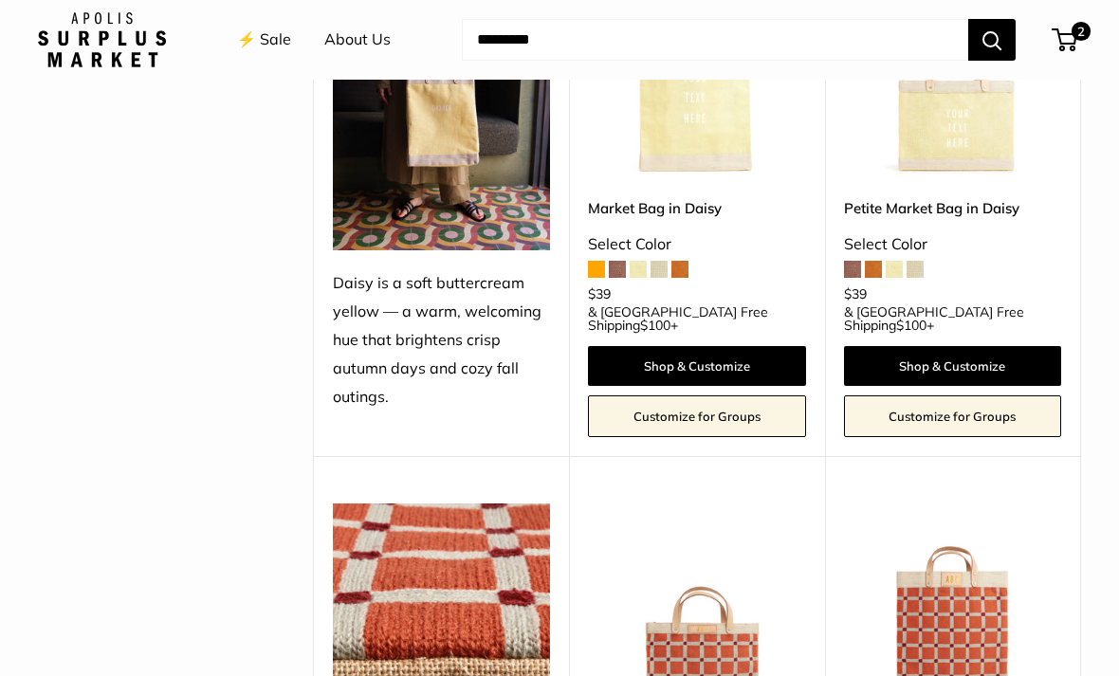
scroll to position [2170, 0]
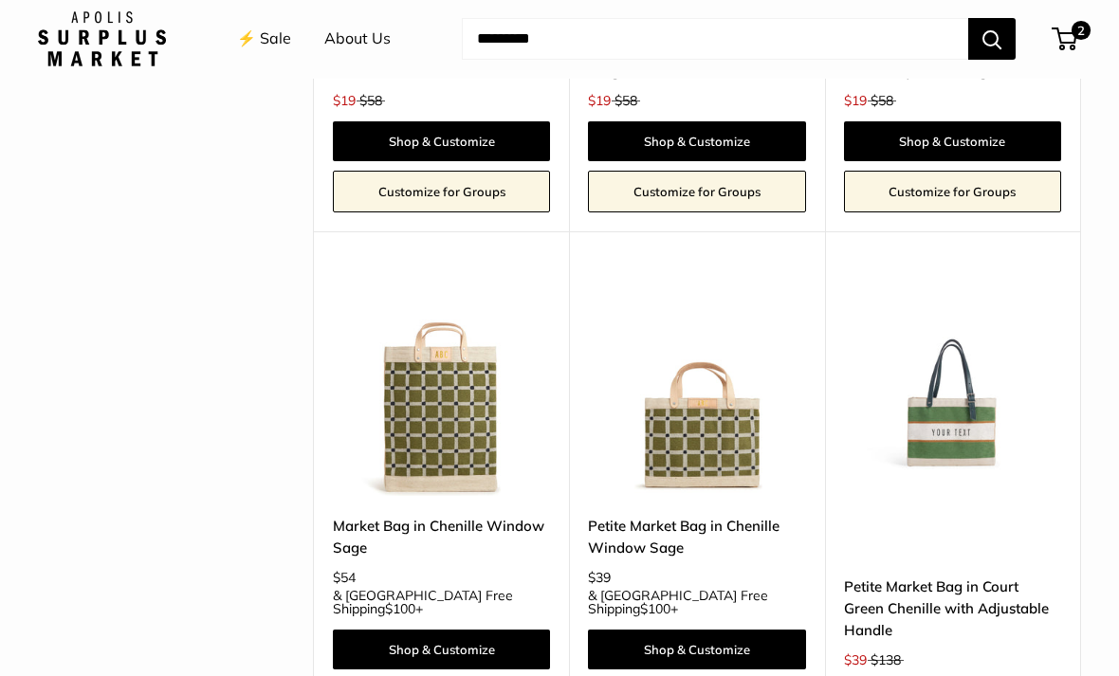
scroll to position [3356, 0]
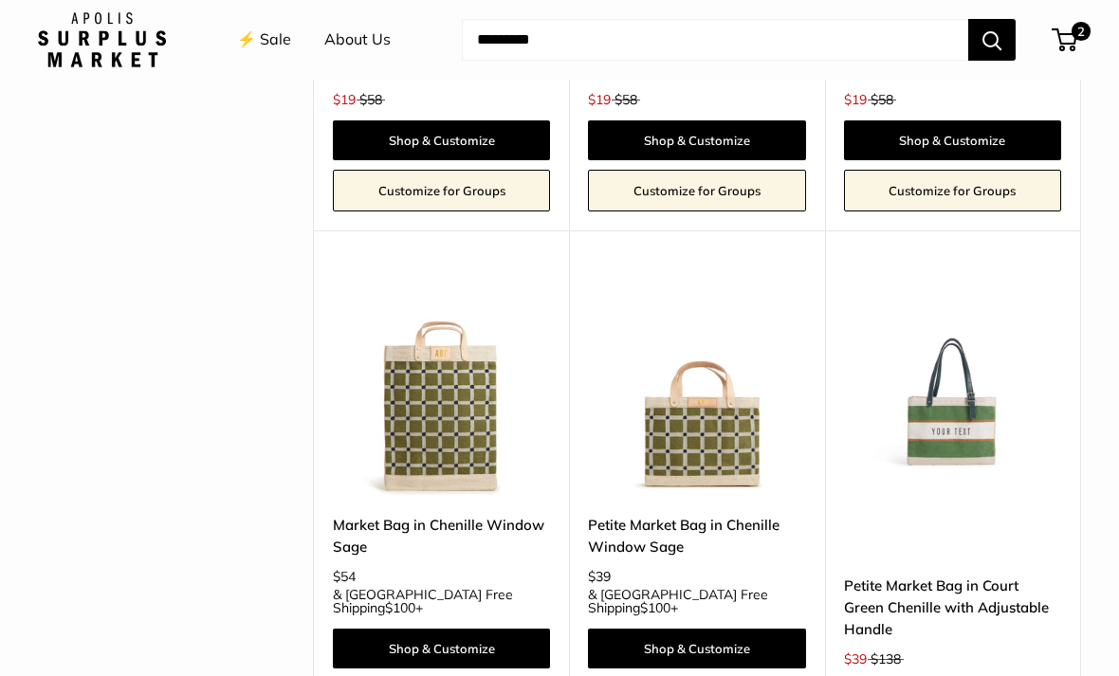
click at [661, 514] on link "Petite Market Bag in Chenille Window Sage" at bounding box center [696, 536] width 217 height 45
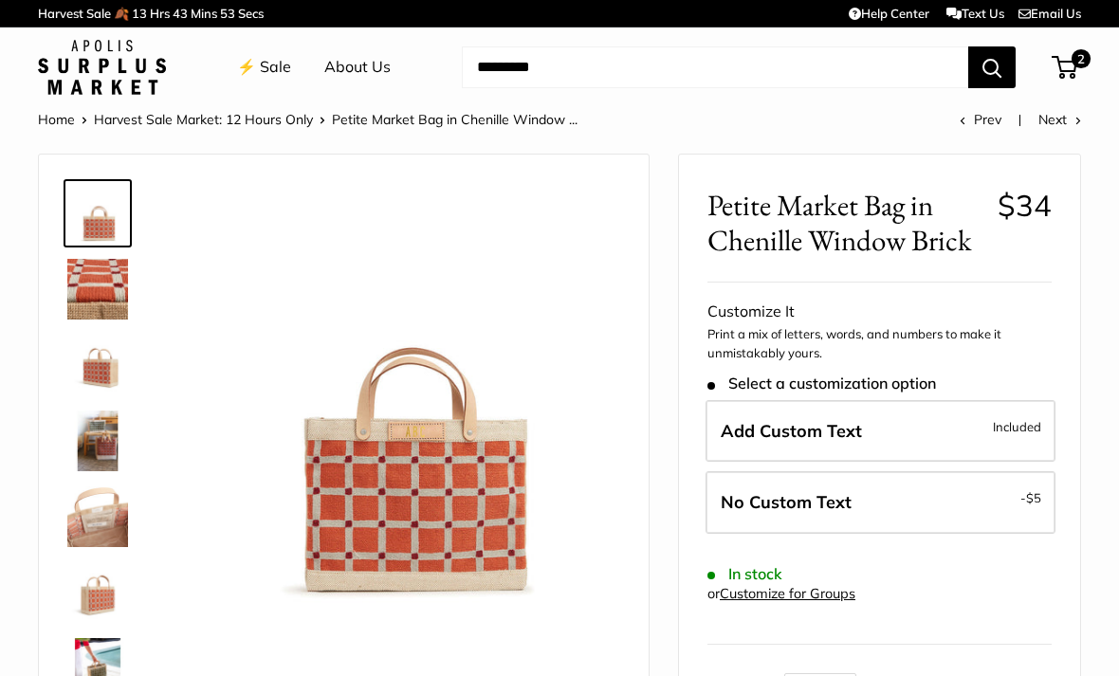
click at [88, 287] on img at bounding box center [97, 289] width 61 height 61
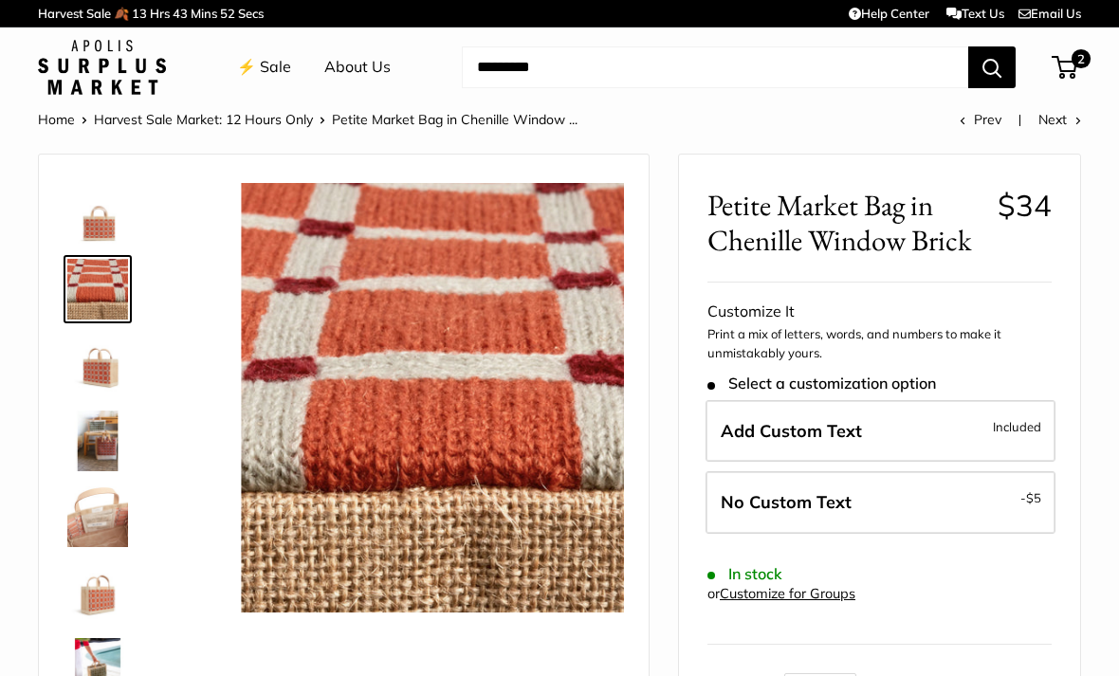
click at [98, 453] on img at bounding box center [97, 441] width 61 height 61
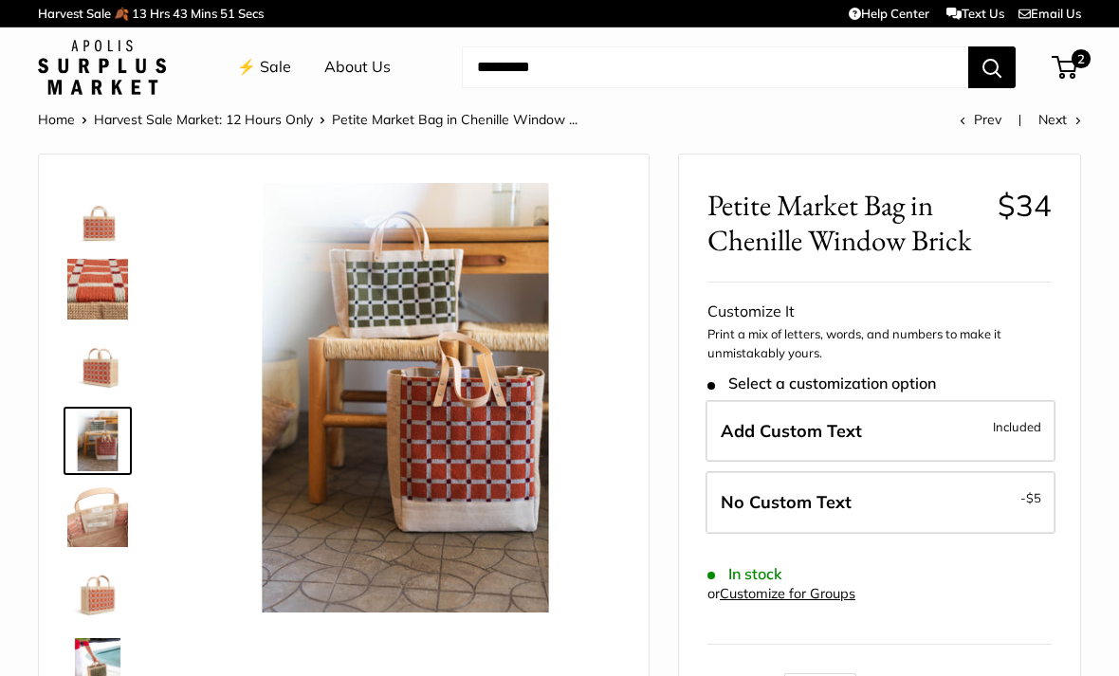
click at [100, 519] on img at bounding box center [97, 517] width 61 height 61
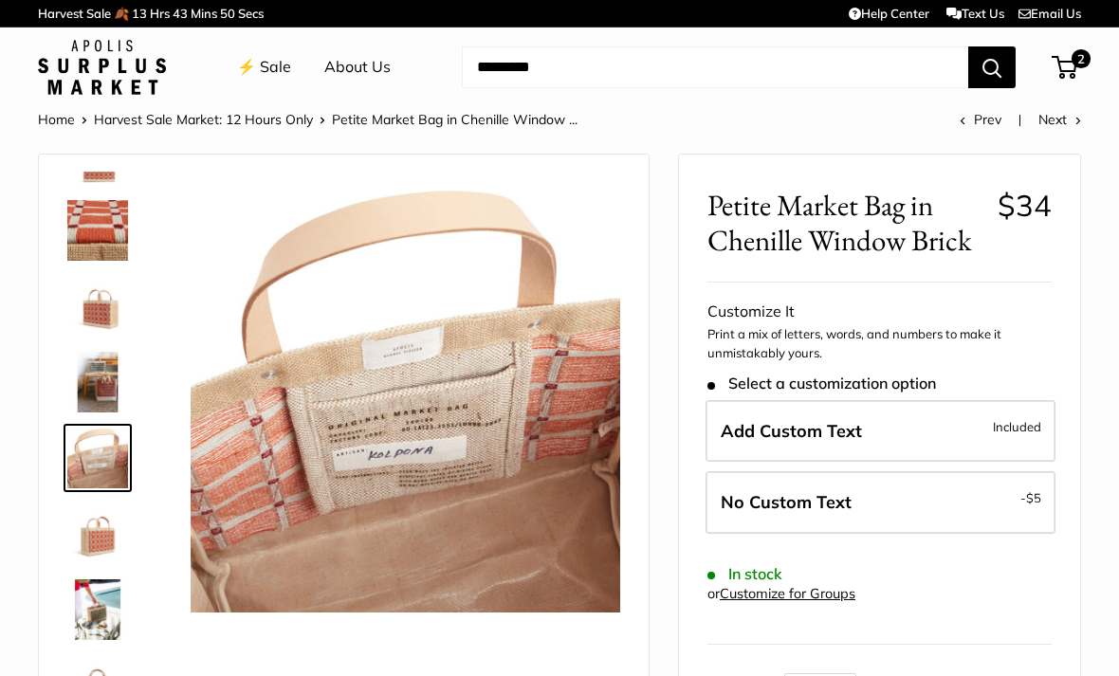
click at [106, 544] on img at bounding box center [97, 534] width 61 height 61
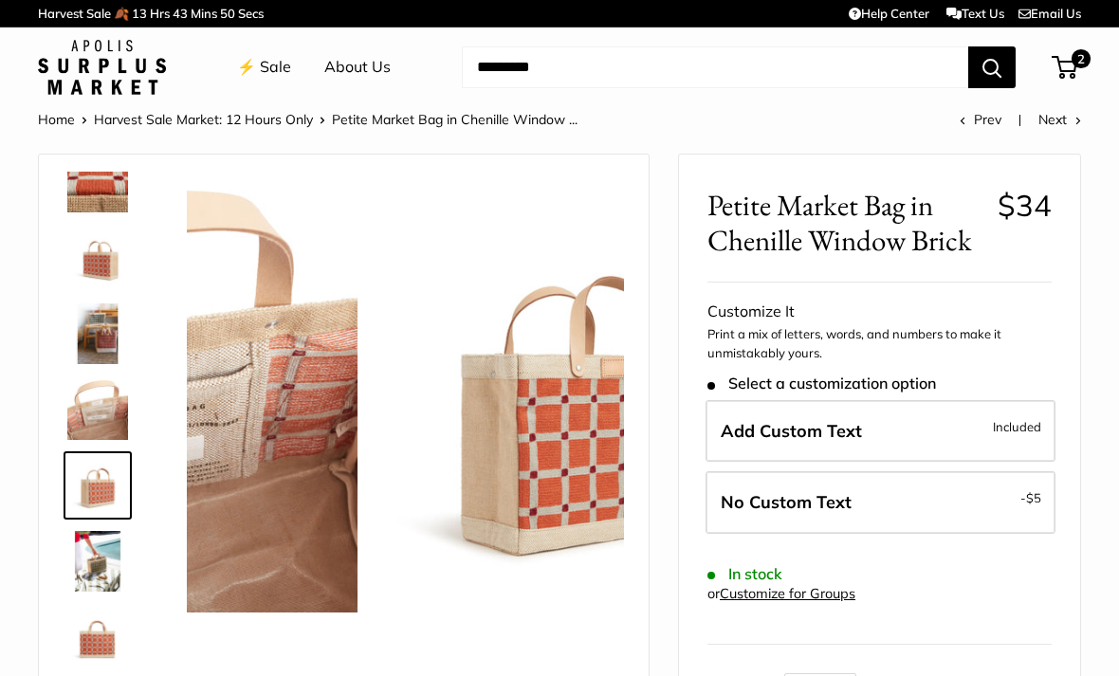
scroll to position [121, 0]
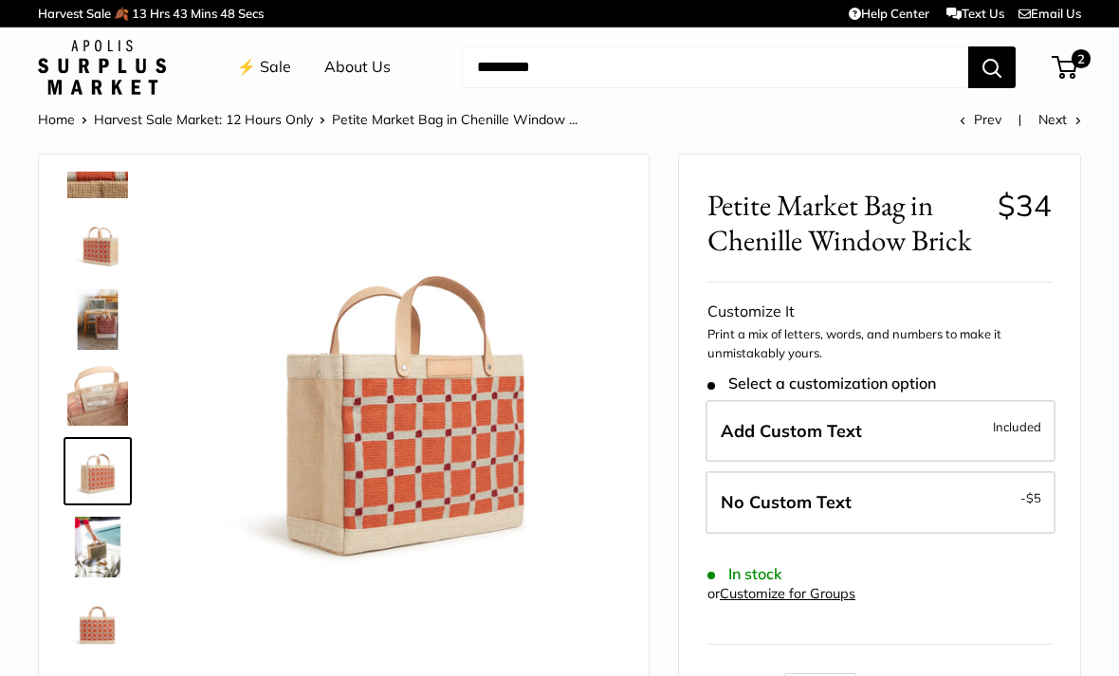
click at [105, 547] on img at bounding box center [97, 547] width 61 height 61
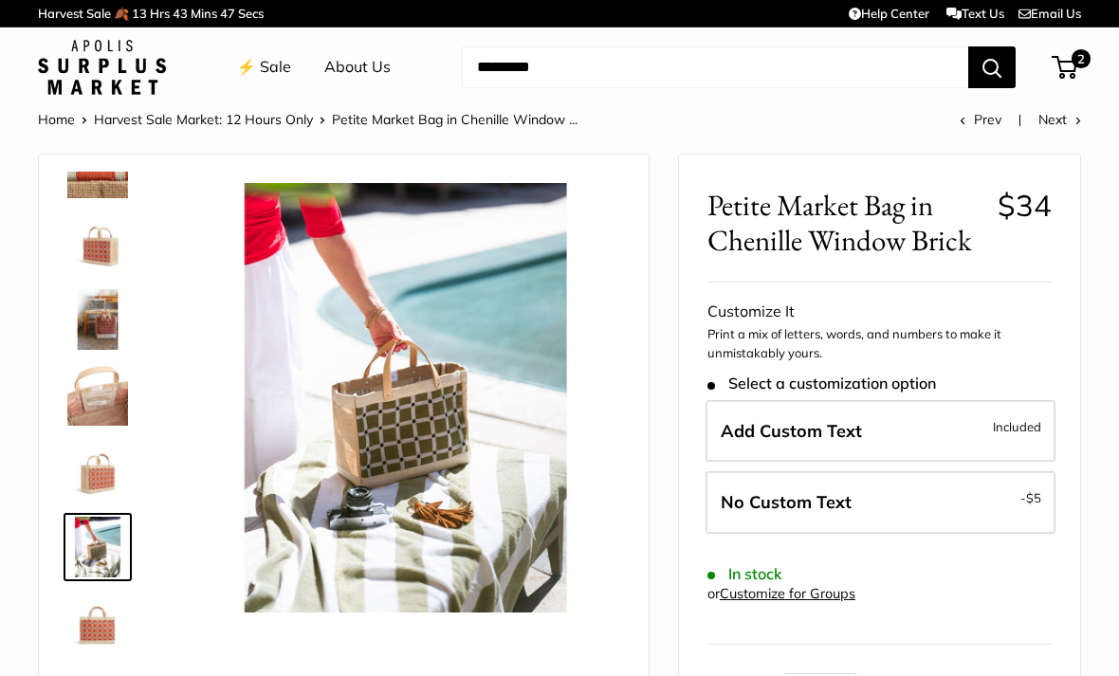
click at [98, 633] on img at bounding box center [97, 623] width 61 height 61
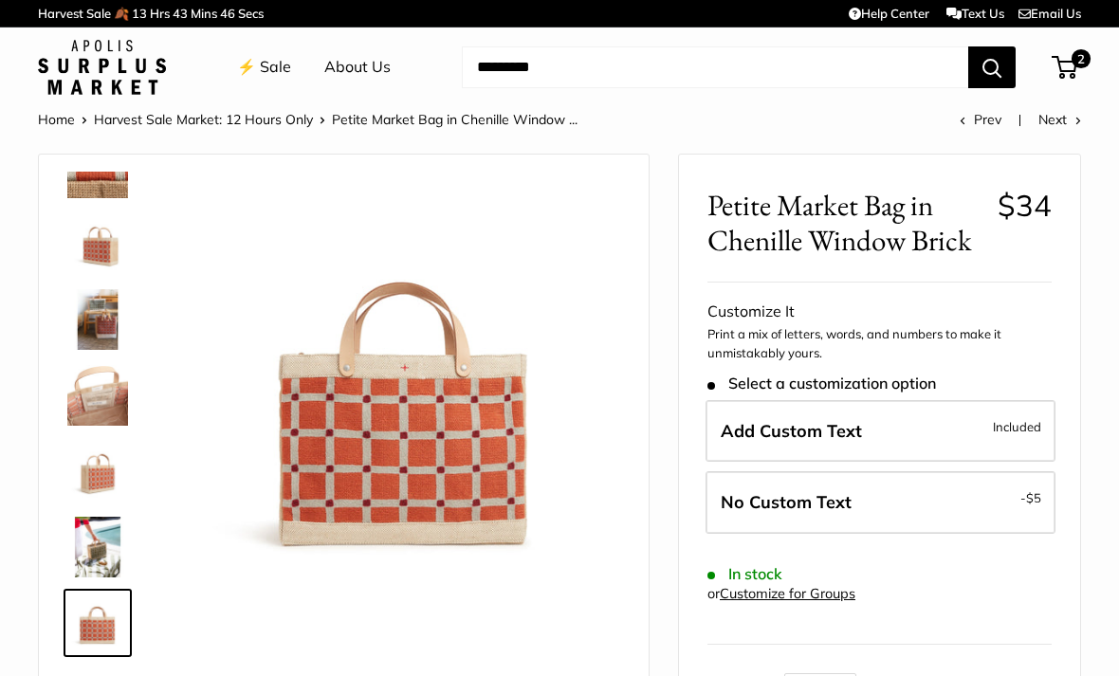
click at [105, 171] on img at bounding box center [97, 168] width 61 height 61
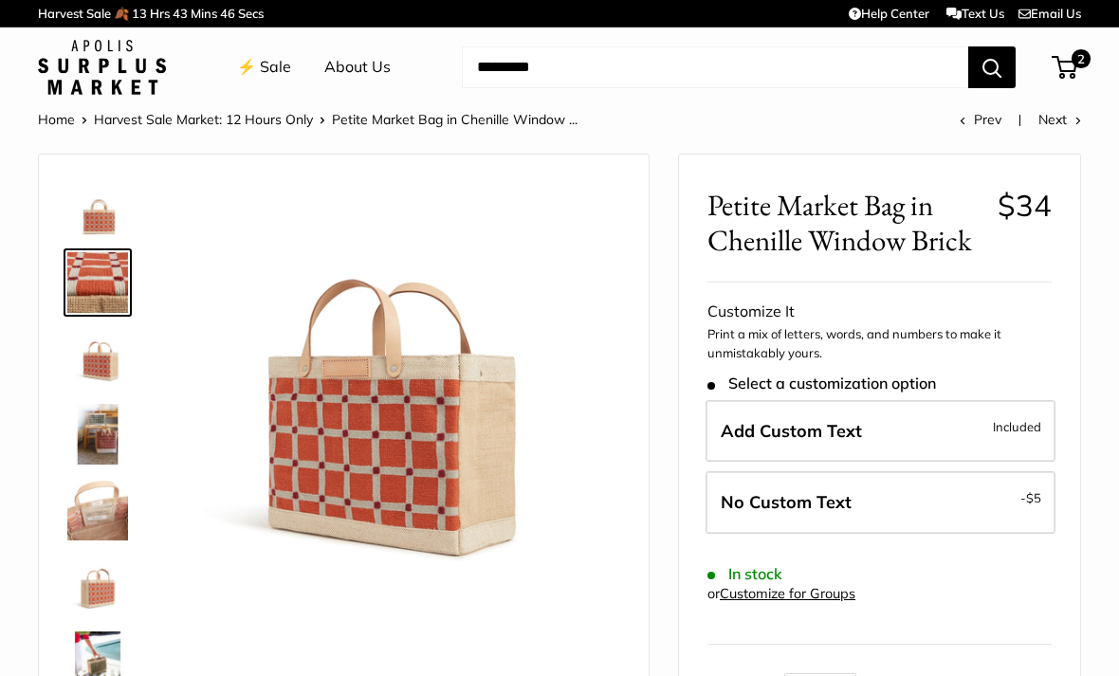
scroll to position [0, 0]
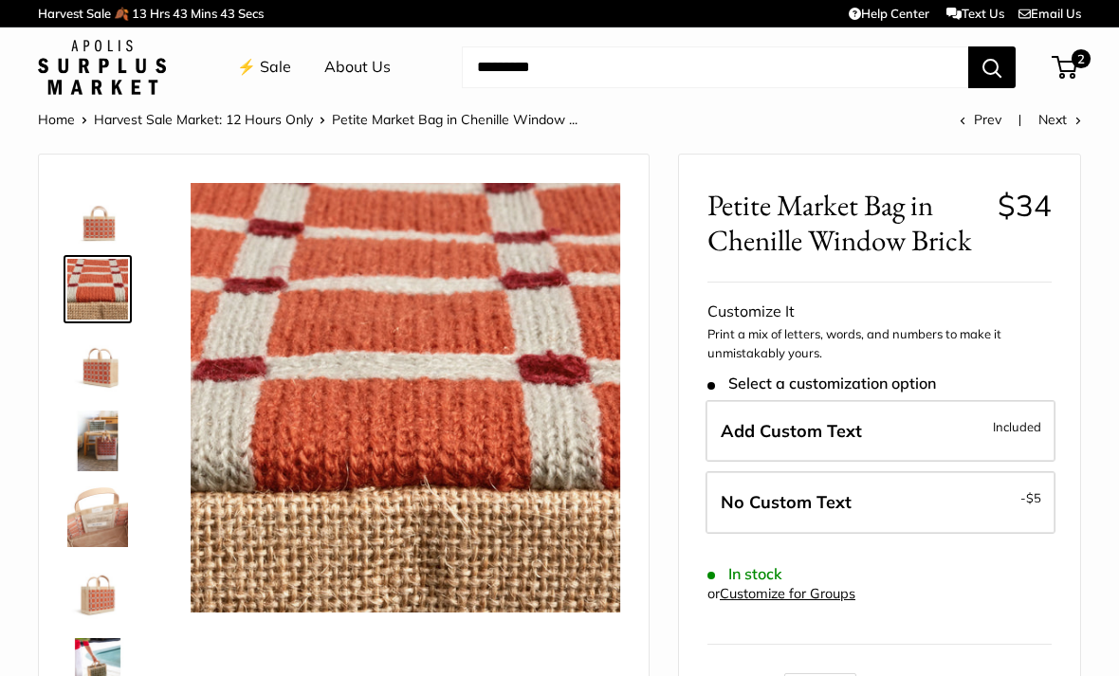
click at [92, 220] on img at bounding box center [97, 213] width 61 height 61
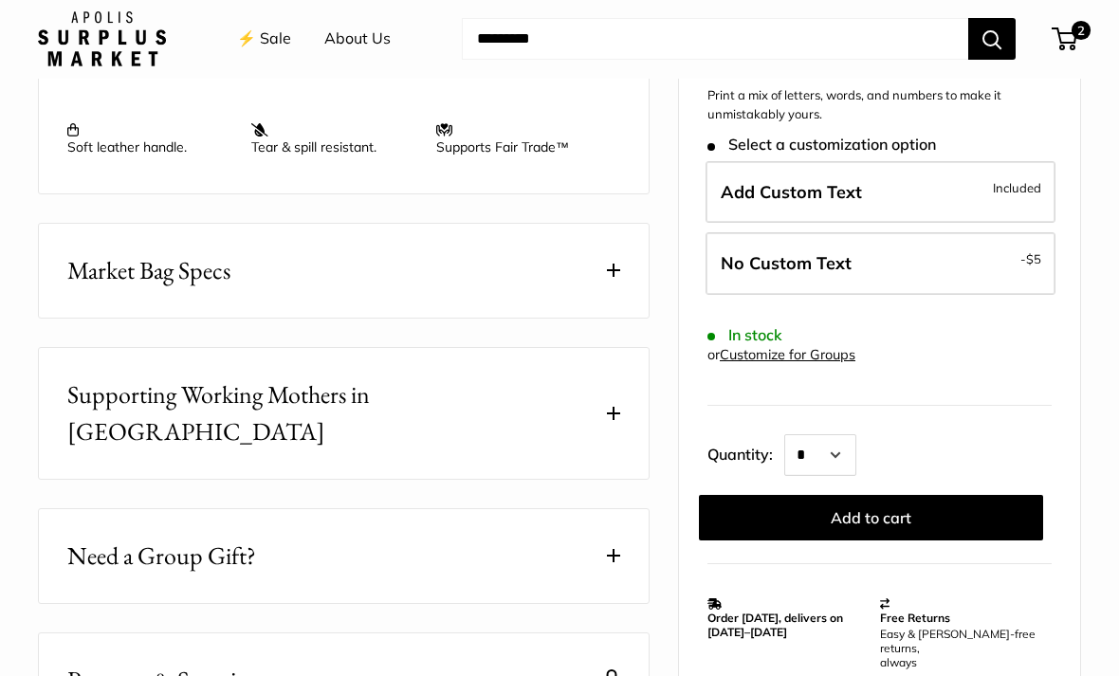
scroll to position [906, 0]
click at [105, 279] on span "Market Bag Specs" at bounding box center [148, 270] width 163 height 37
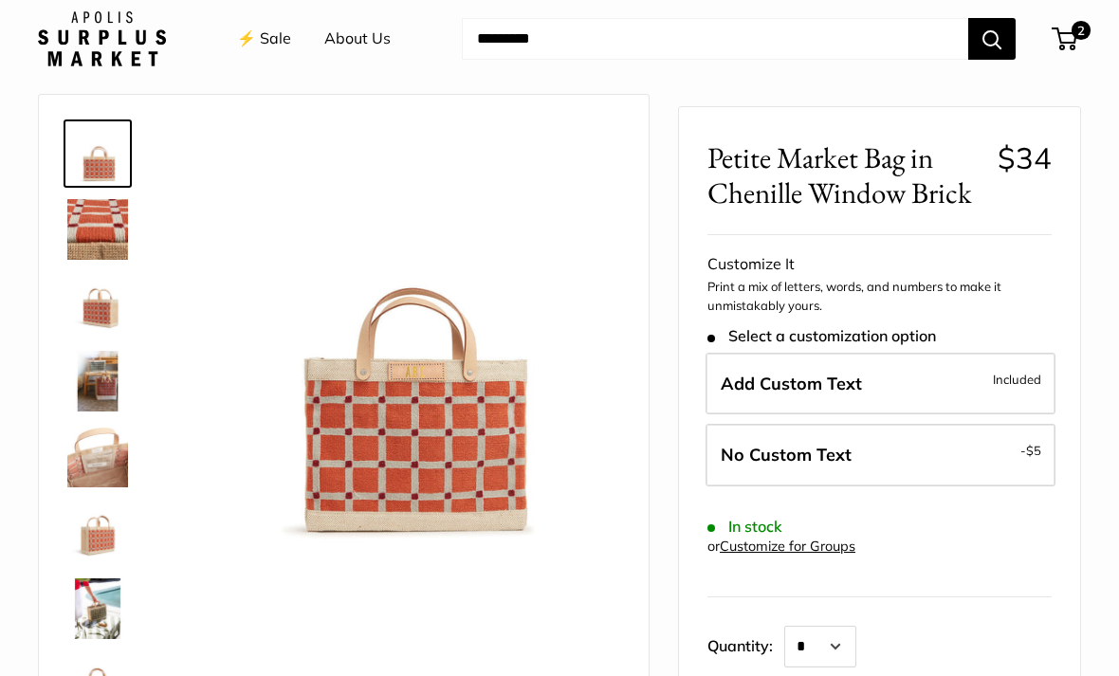
scroll to position [0, 0]
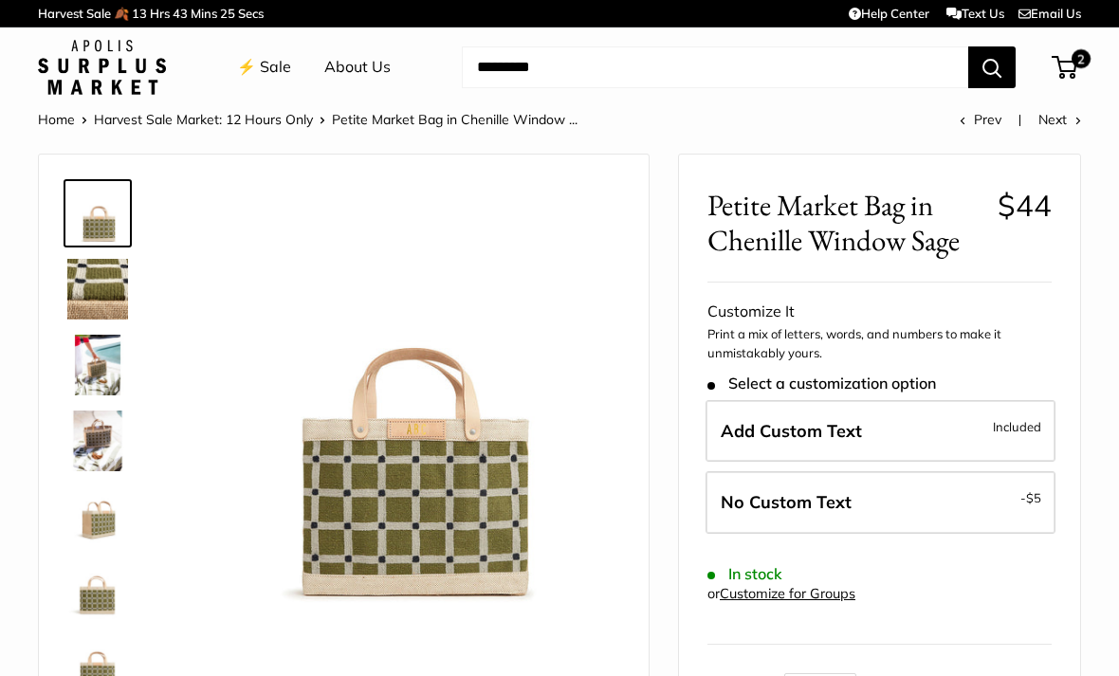
click at [97, 310] on img at bounding box center [97, 289] width 61 height 61
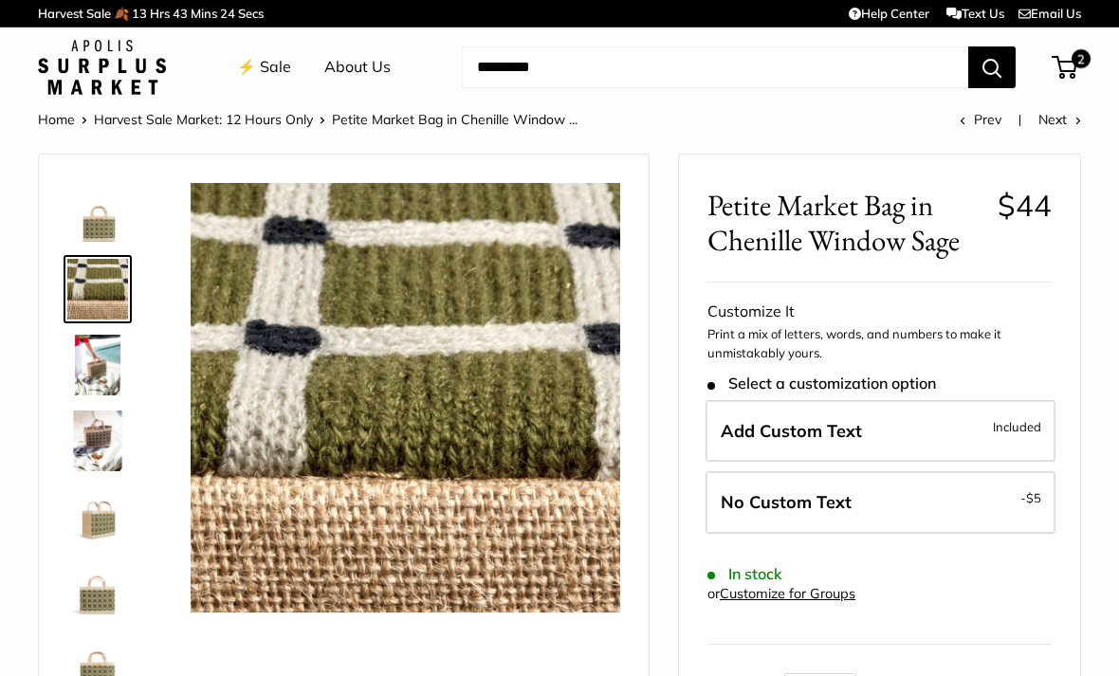
click at [102, 366] on img at bounding box center [97, 365] width 61 height 61
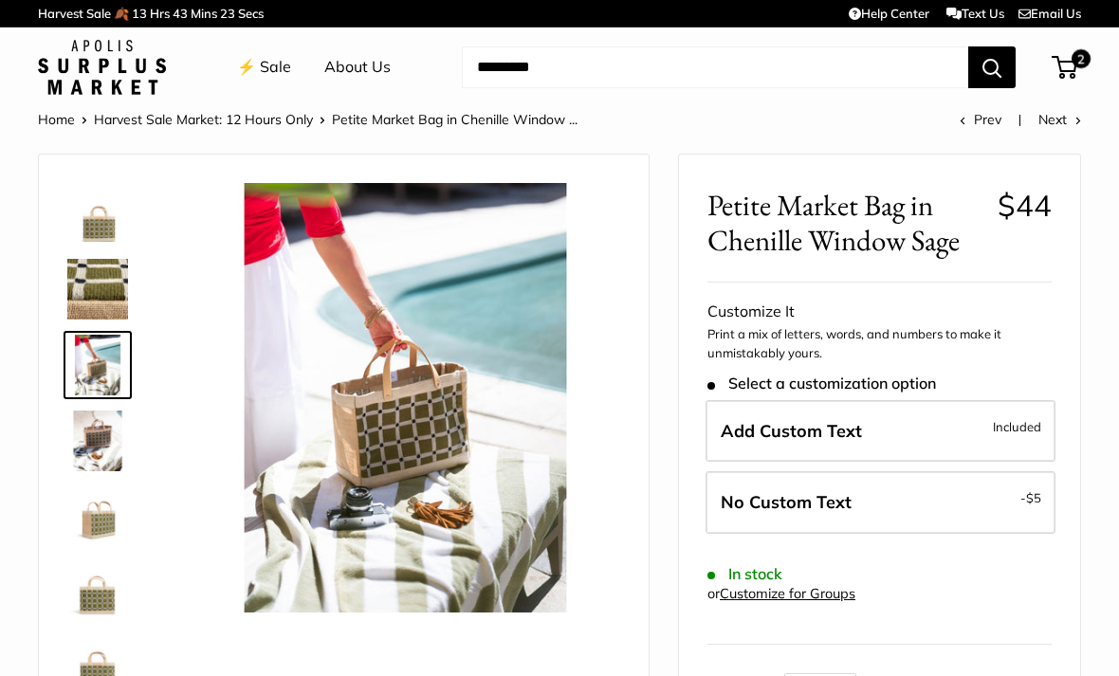
click at [89, 447] on img at bounding box center [97, 441] width 61 height 61
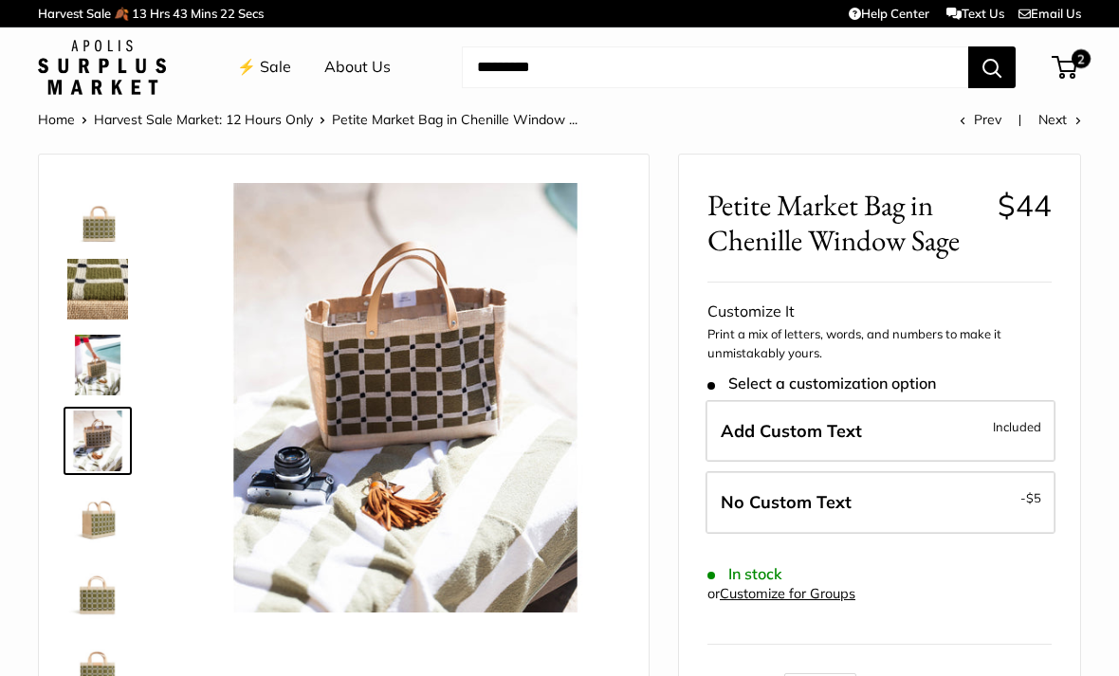
click at [96, 533] on img at bounding box center [97, 517] width 61 height 61
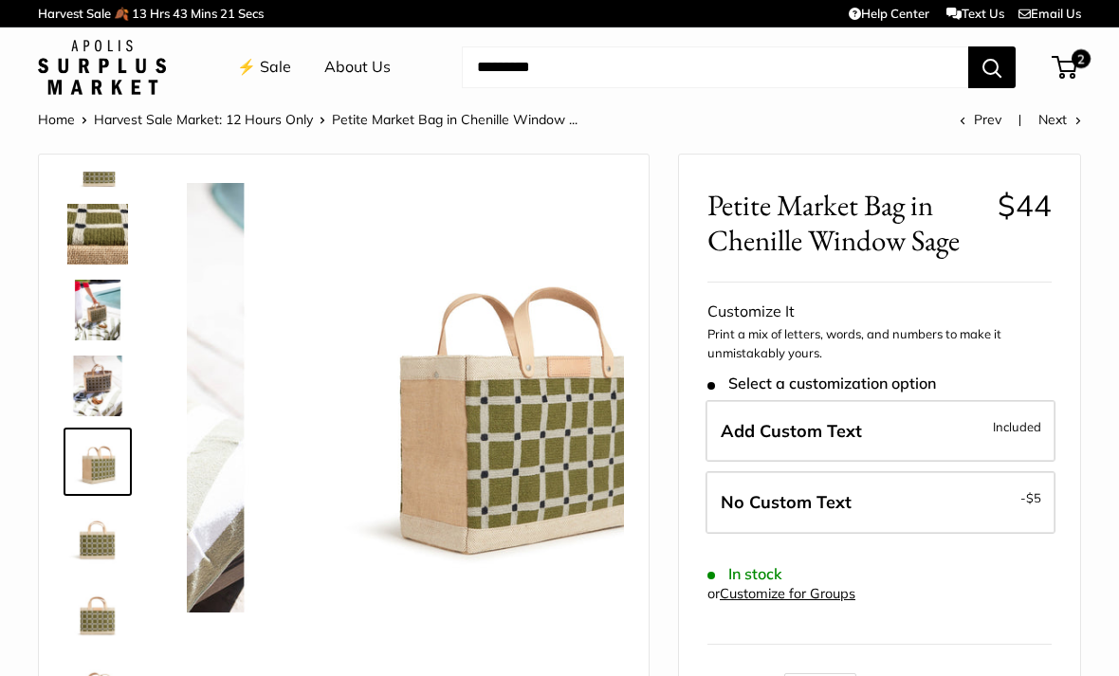
scroll to position [59, 0]
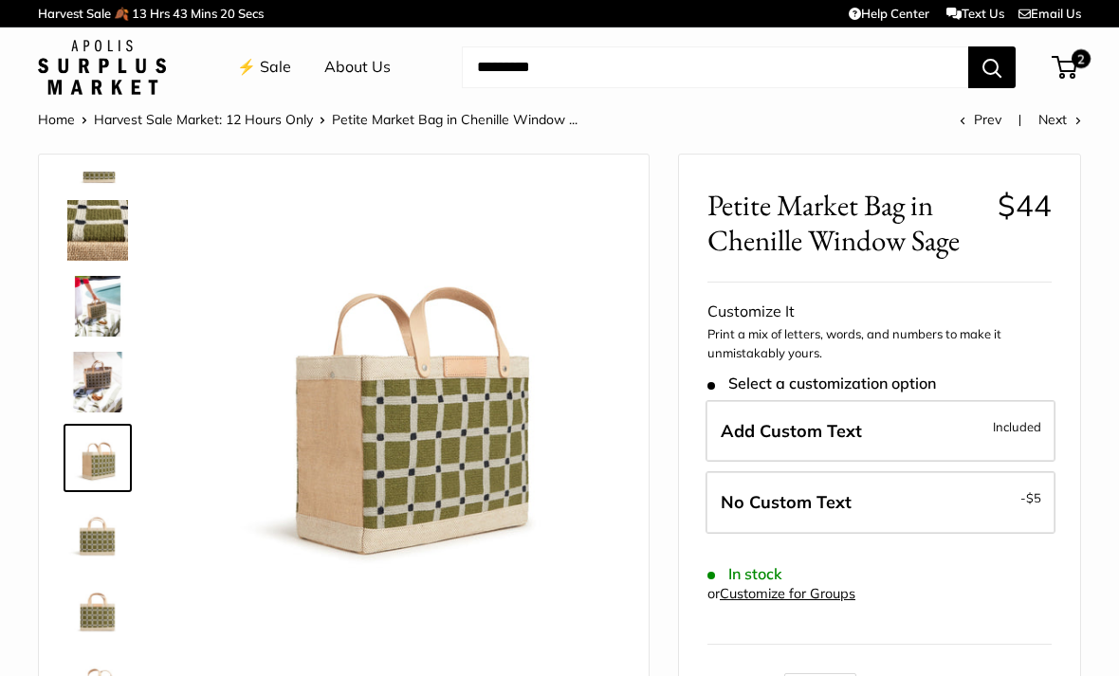
click at [86, 544] on img at bounding box center [97, 534] width 61 height 61
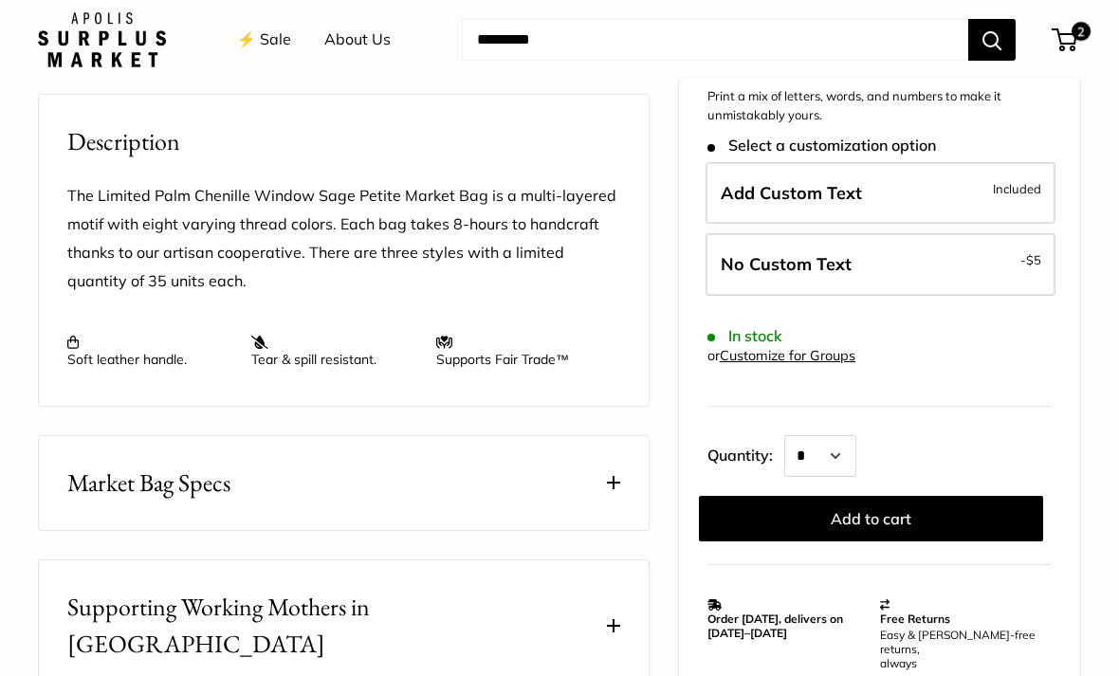
scroll to position [698, 0]
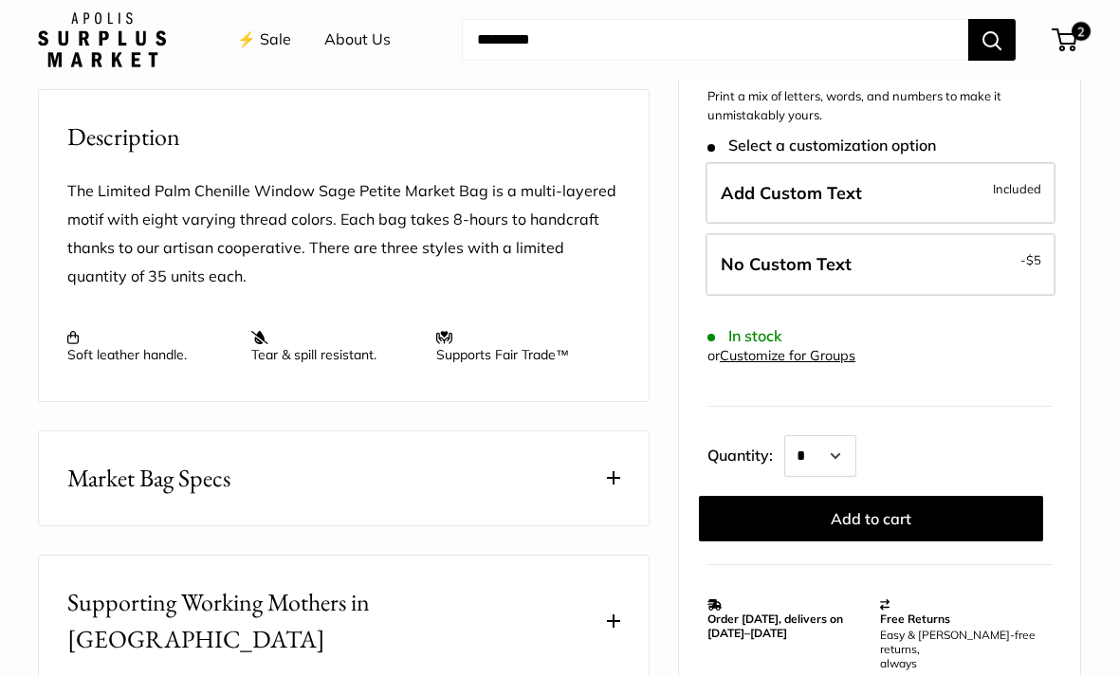
click at [97, 491] on span "Market Bag Specs" at bounding box center [148, 478] width 163 height 37
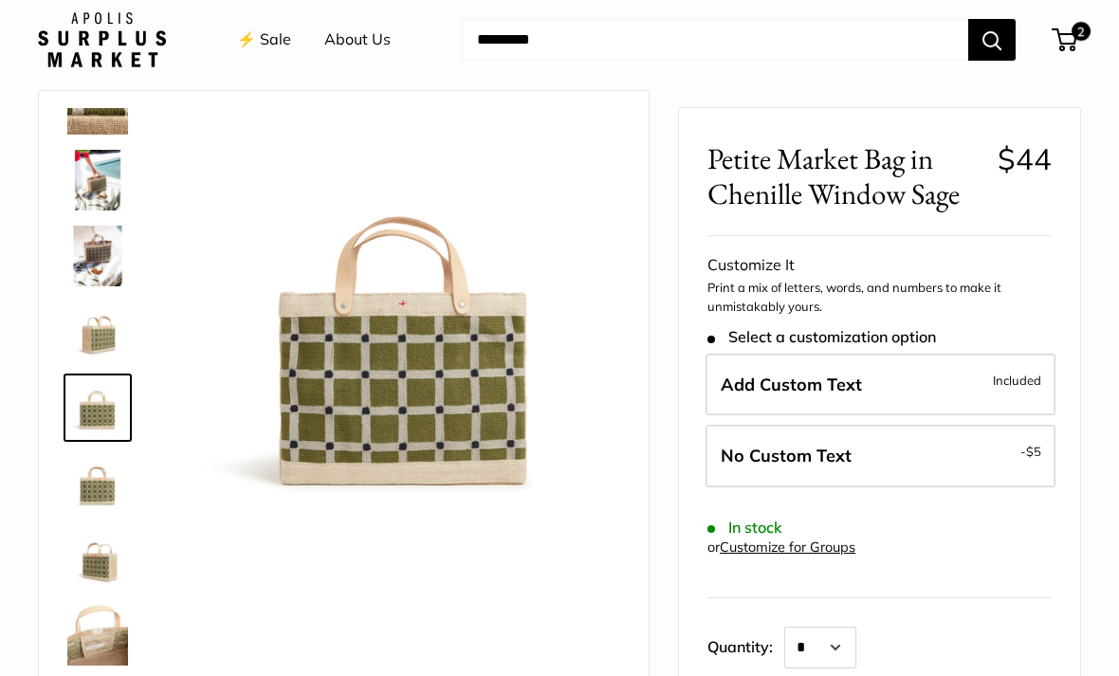
scroll to position [0, 0]
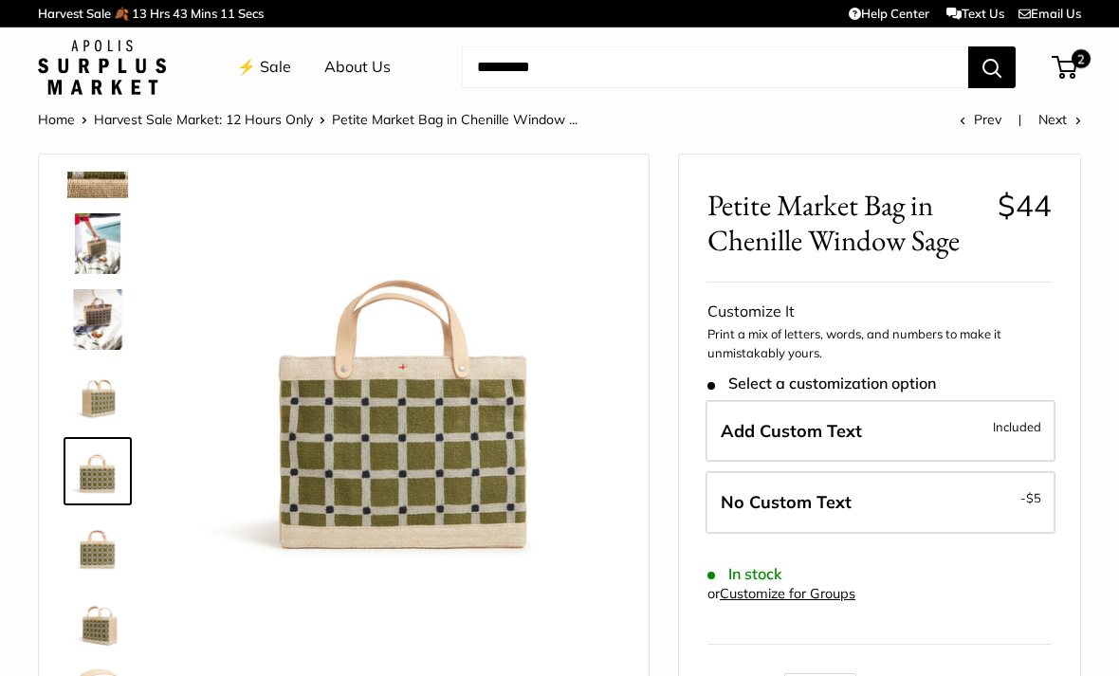
click at [93, 63] on img at bounding box center [102, 67] width 128 height 55
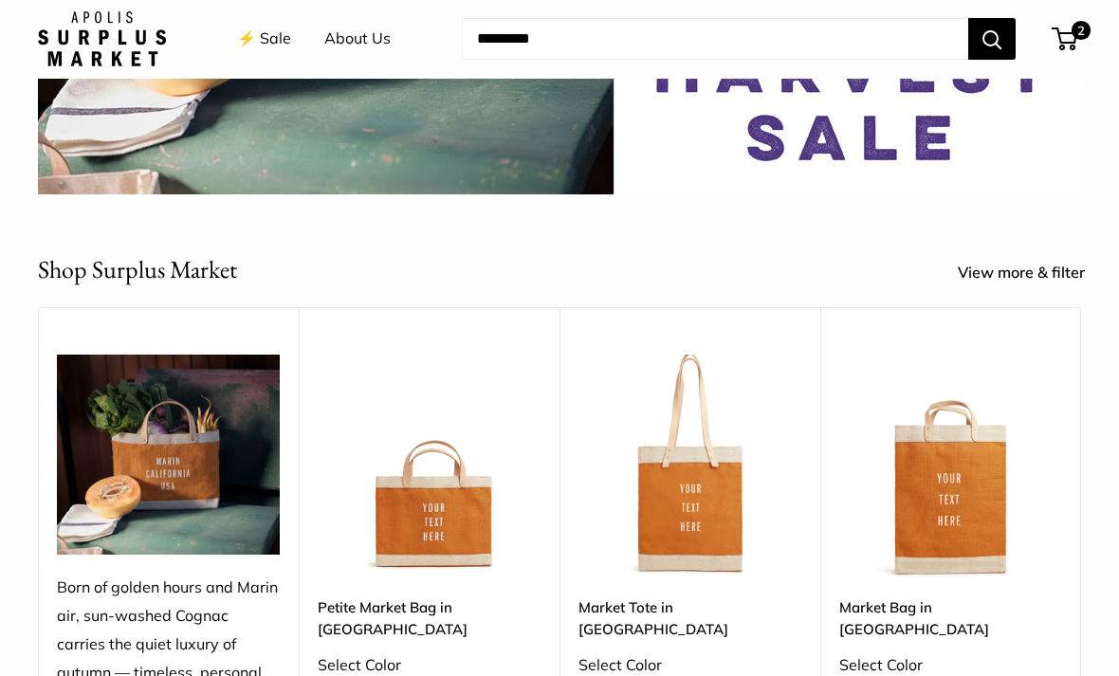
click at [525, 44] on input "Search..." at bounding box center [715, 40] width 507 height 42
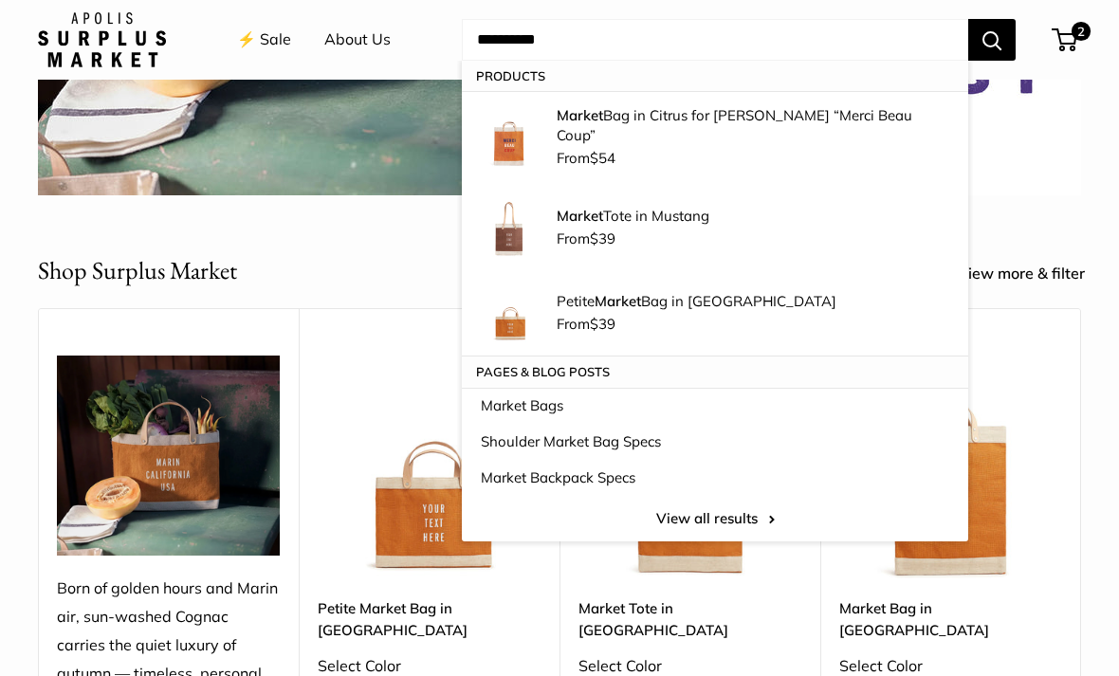
type input "**********"
click at [992, 39] on button "Search" at bounding box center [992, 40] width 47 height 42
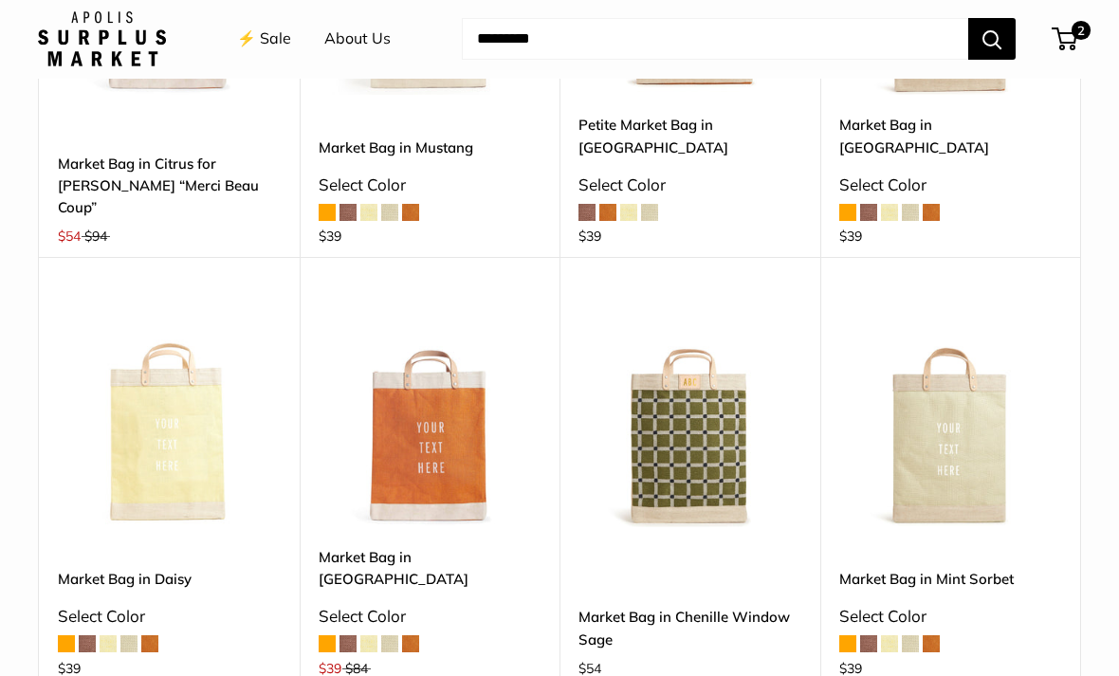
scroll to position [490, 0]
click at [682, 606] on link "Market Bag in Chenille Window Sage" at bounding box center [690, 628] width 223 height 45
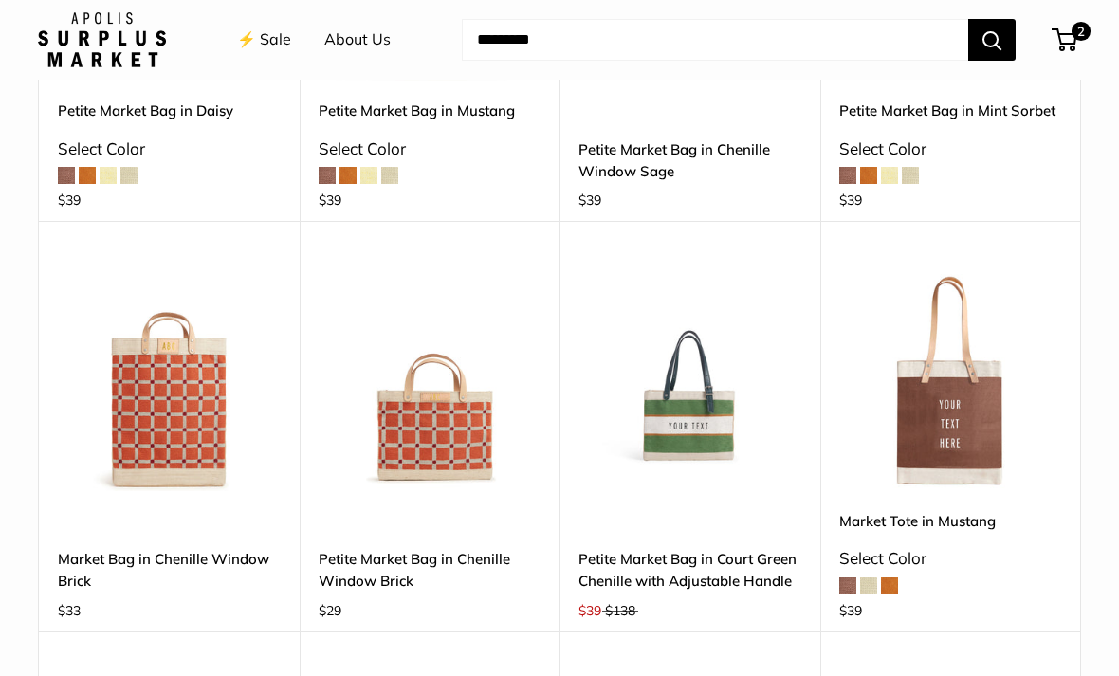
scroll to position [1373, 0]
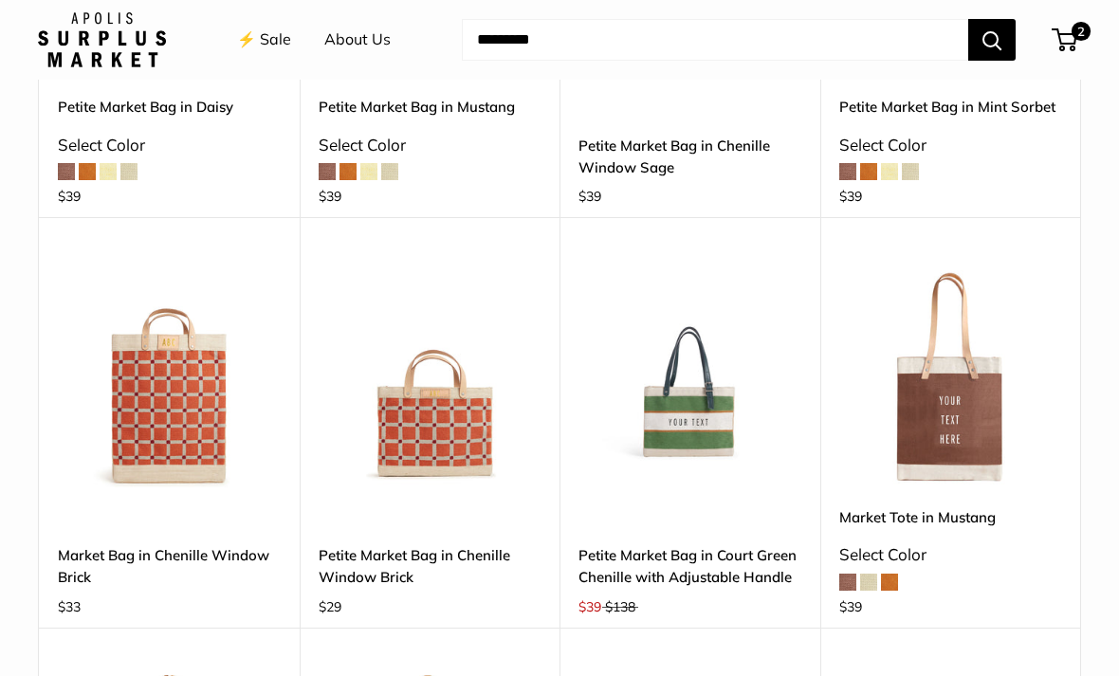
click at [378, 545] on link "Petite Market Bag in Chenille Window Brick" at bounding box center [430, 567] width 223 height 45
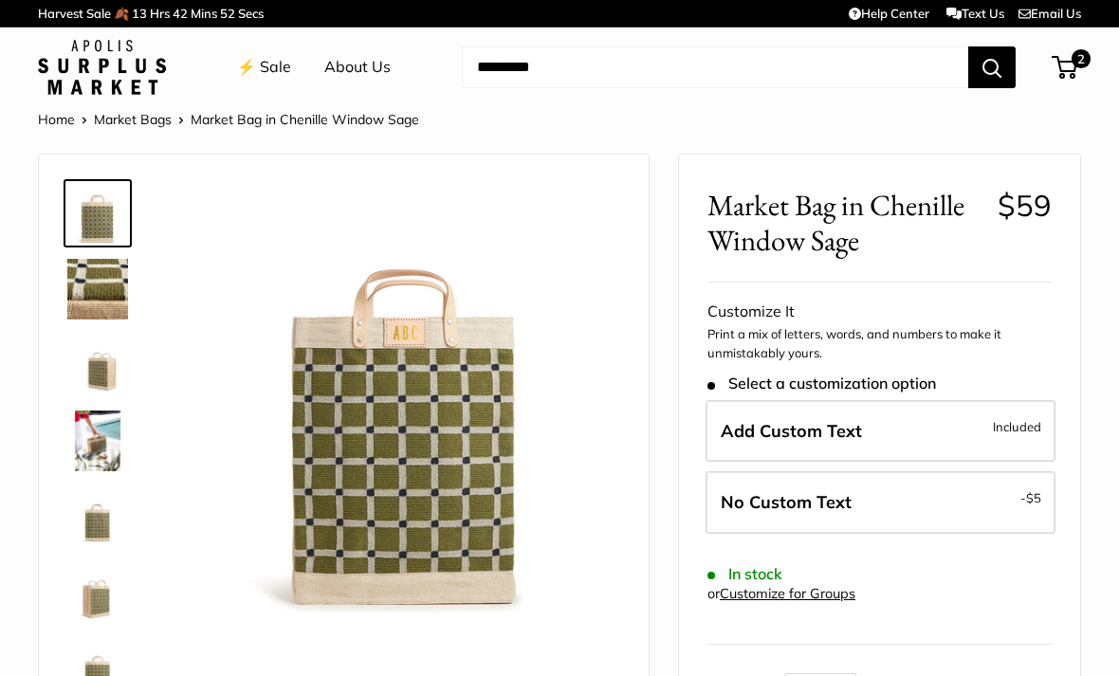
click at [82, 273] on img at bounding box center [97, 289] width 61 height 61
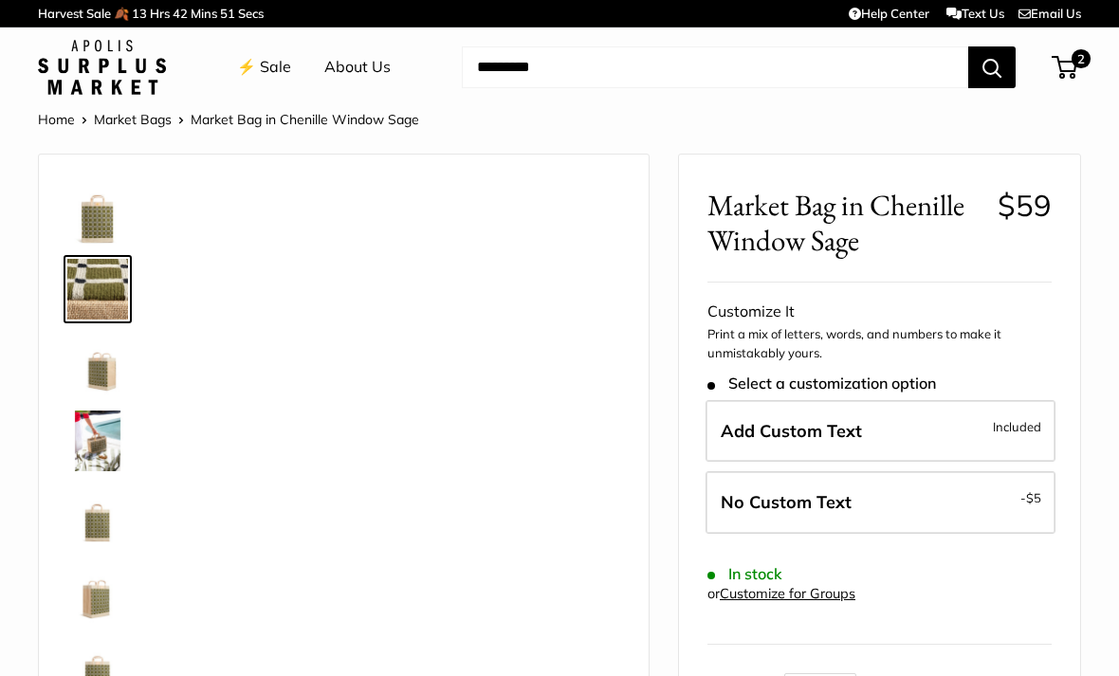
click at [94, 447] on img at bounding box center [97, 441] width 61 height 61
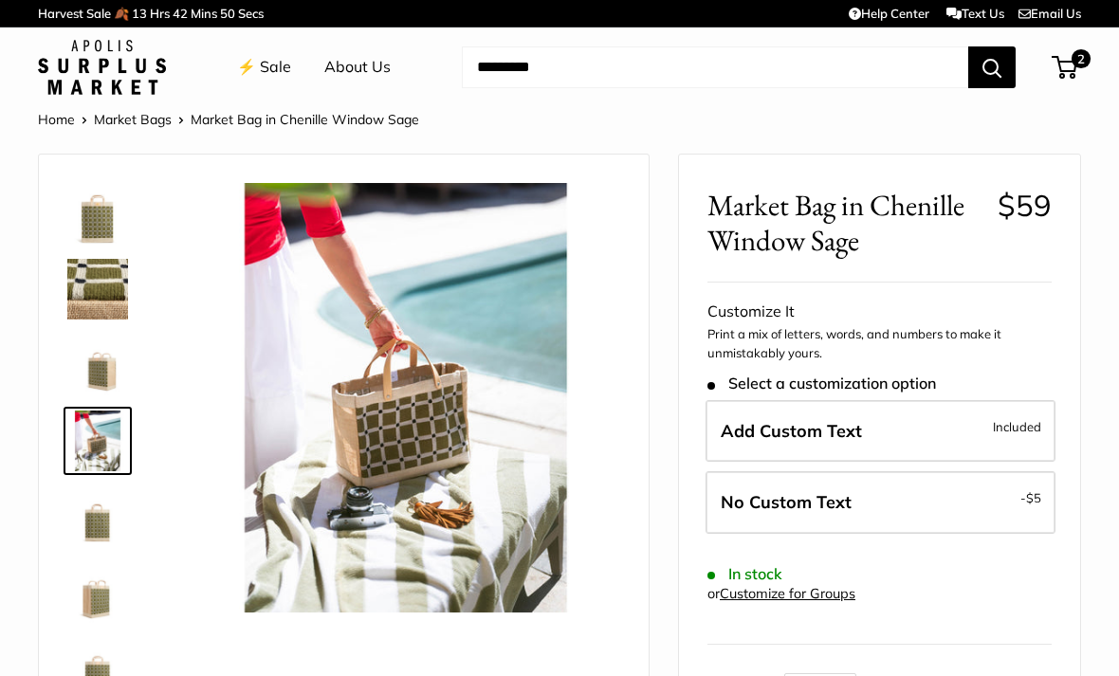
click at [90, 221] on img at bounding box center [97, 213] width 61 height 61
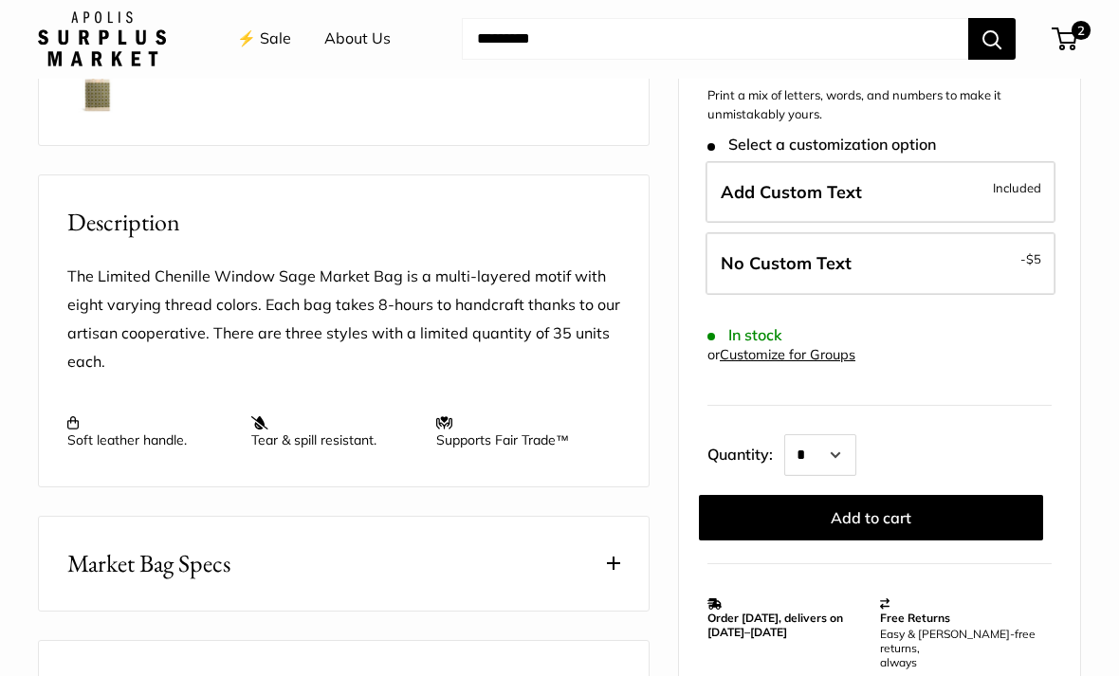
scroll to position [582, 0]
click at [100, 574] on span "Market Bag Specs" at bounding box center [148, 563] width 163 height 37
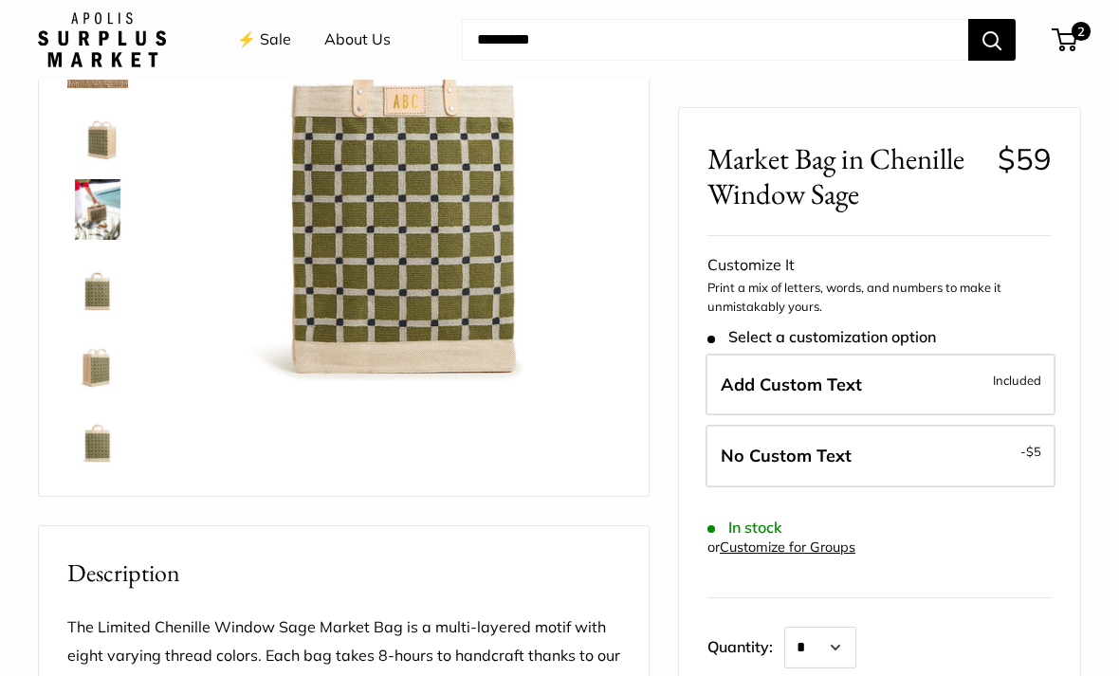
scroll to position [0, 0]
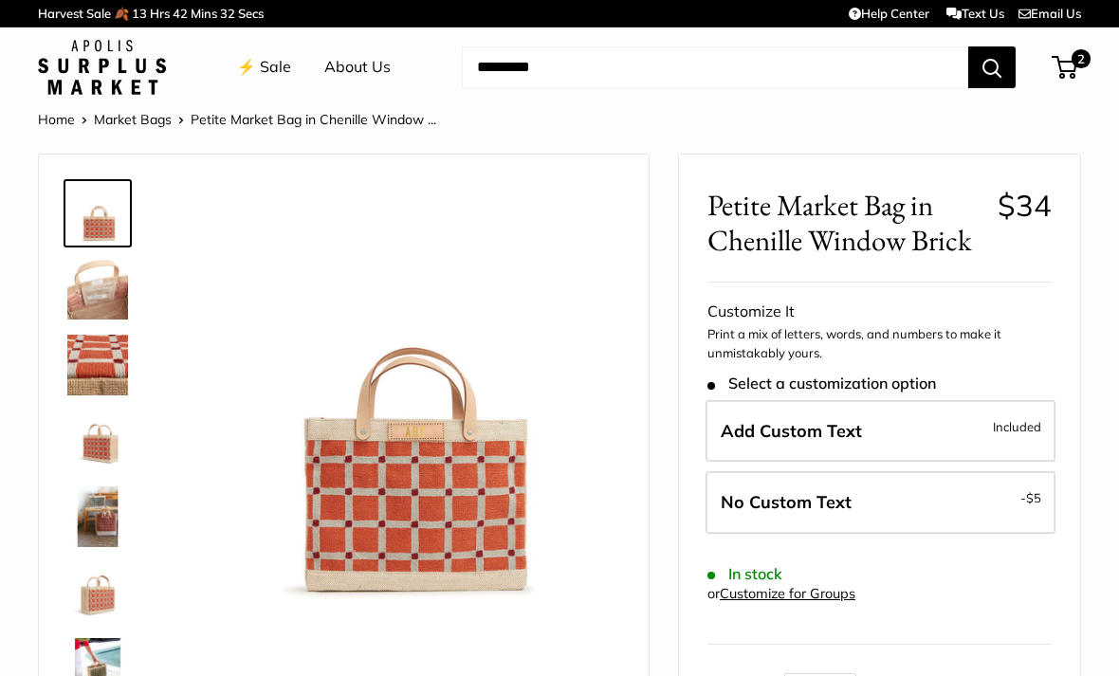
click at [85, 281] on img at bounding box center [97, 289] width 61 height 61
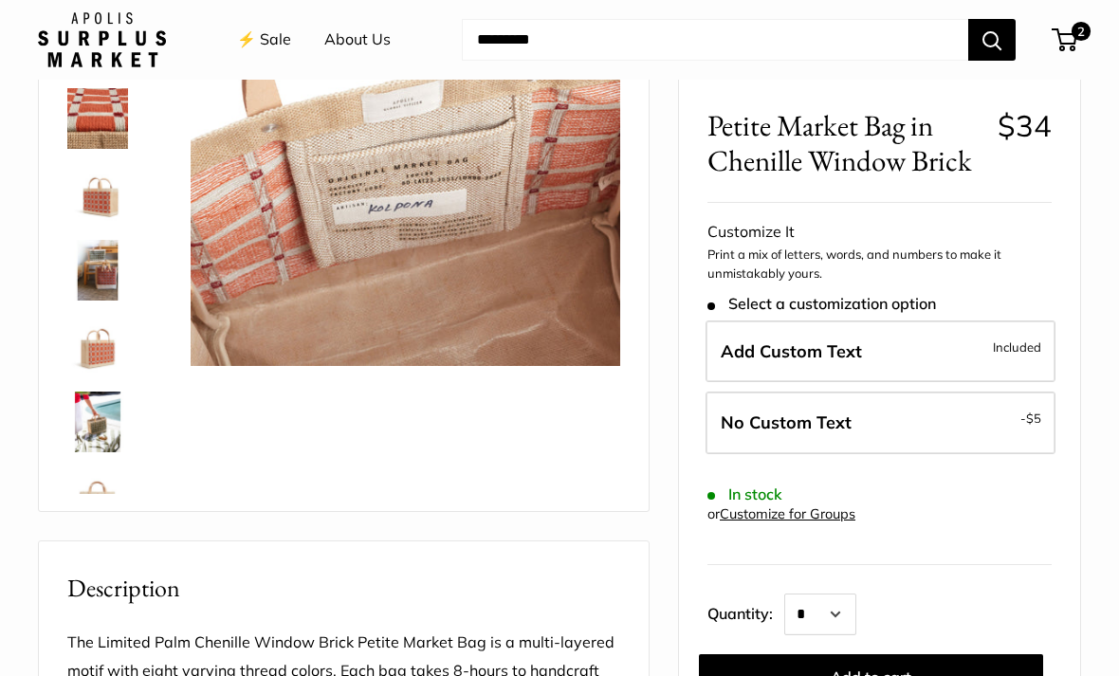
scroll to position [246, 0]
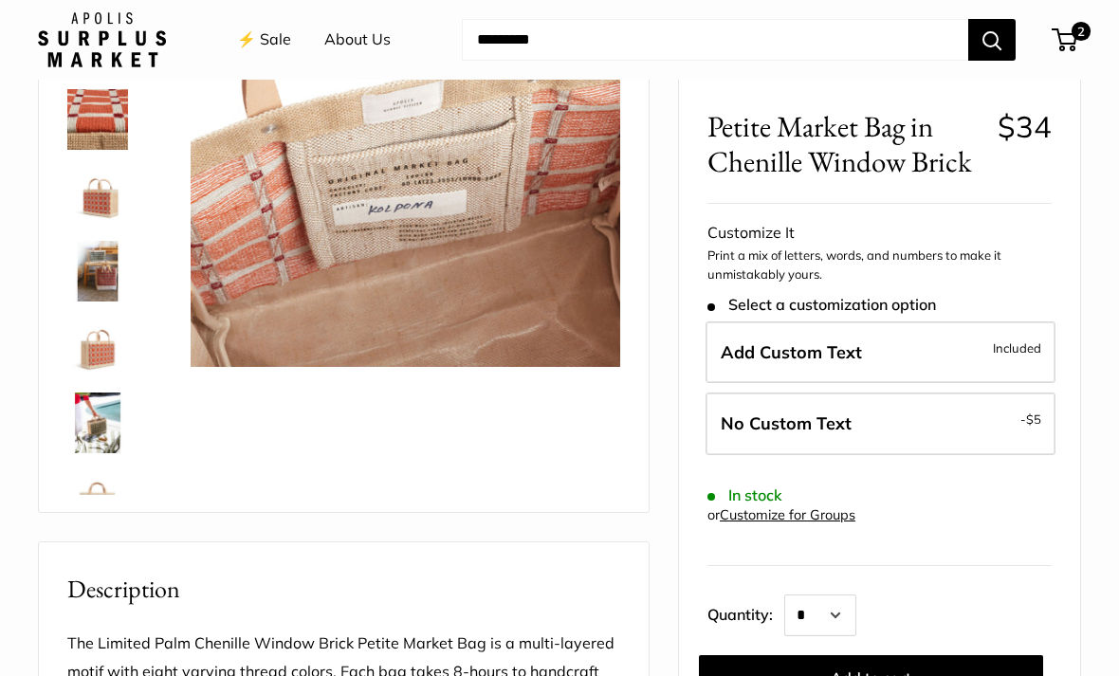
click at [86, 197] on img at bounding box center [97, 195] width 61 height 61
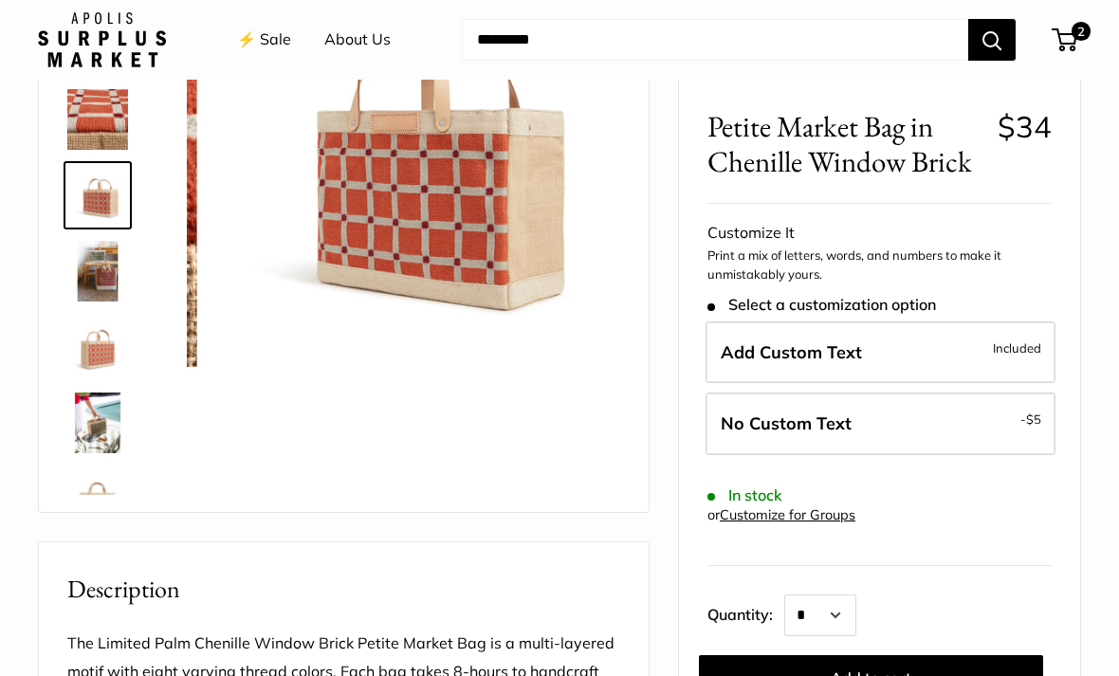
click at [96, 287] on img at bounding box center [97, 271] width 61 height 61
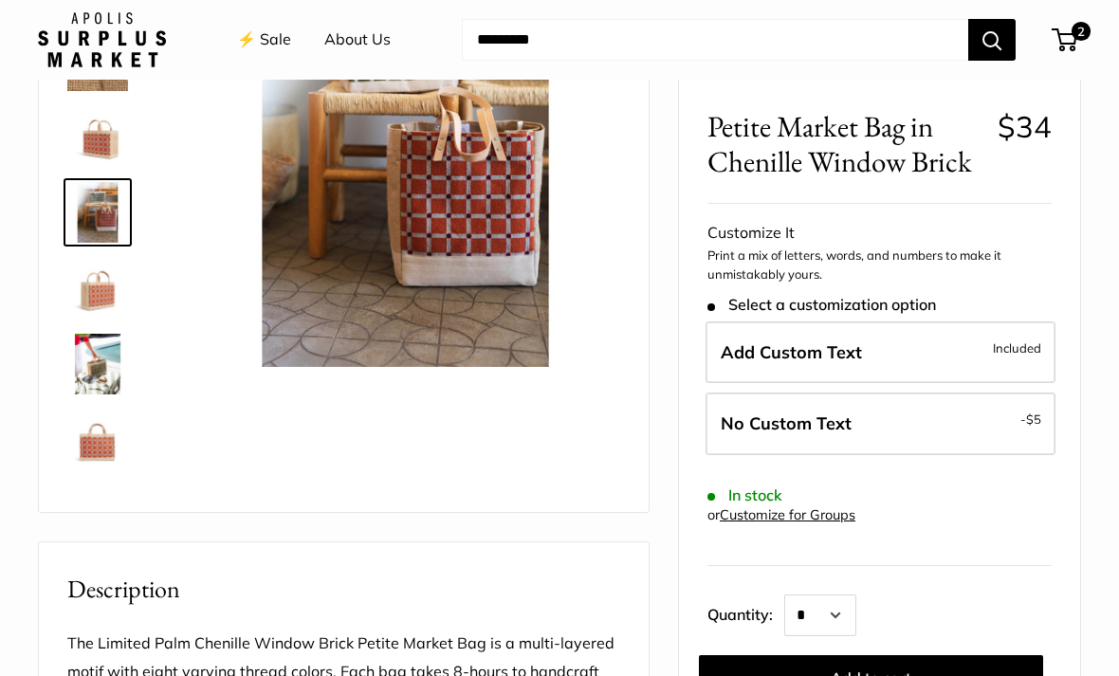
click at [90, 297] on img at bounding box center [97, 288] width 61 height 61
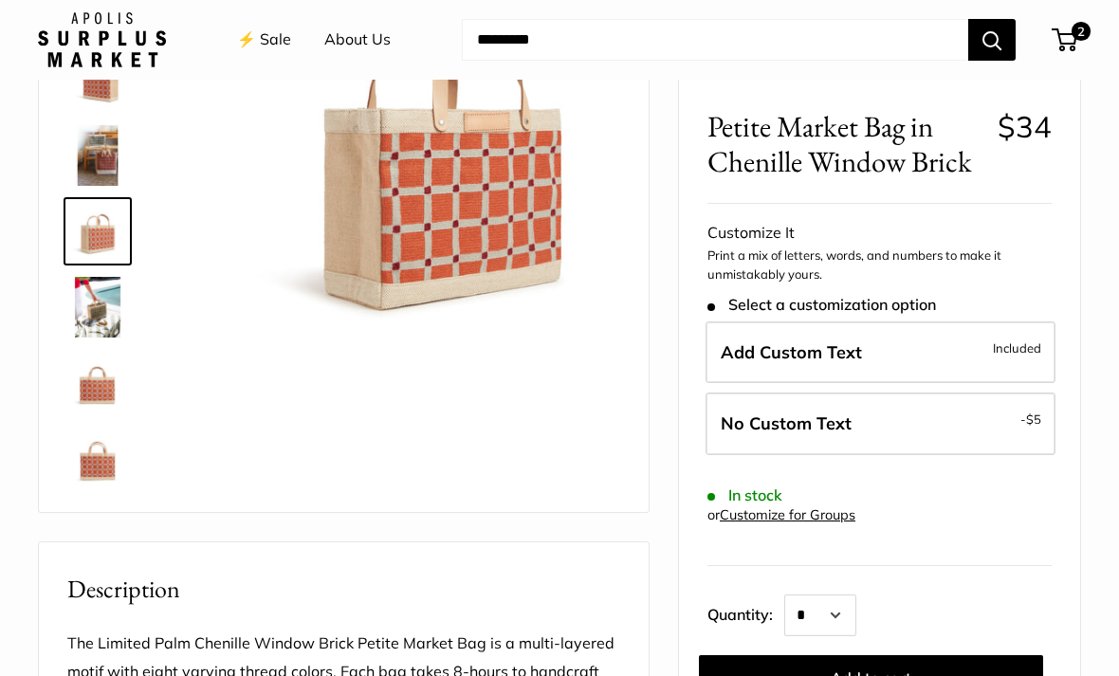
scroll to position [121, 0]
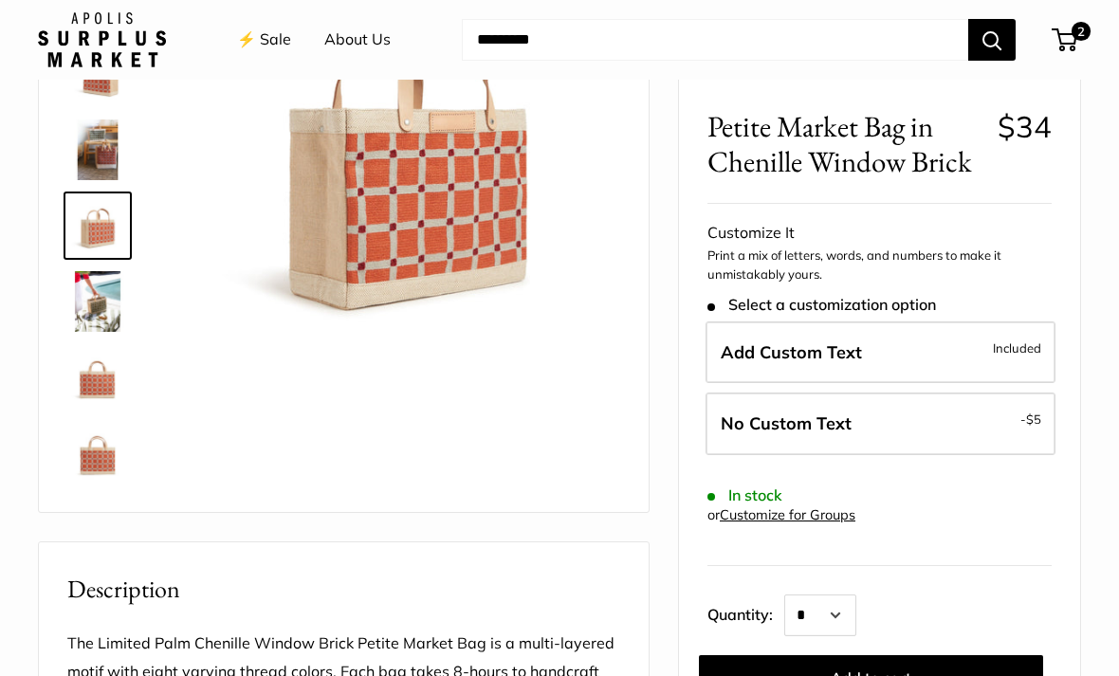
click at [94, 299] on img at bounding box center [97, 301] width 61 height 61
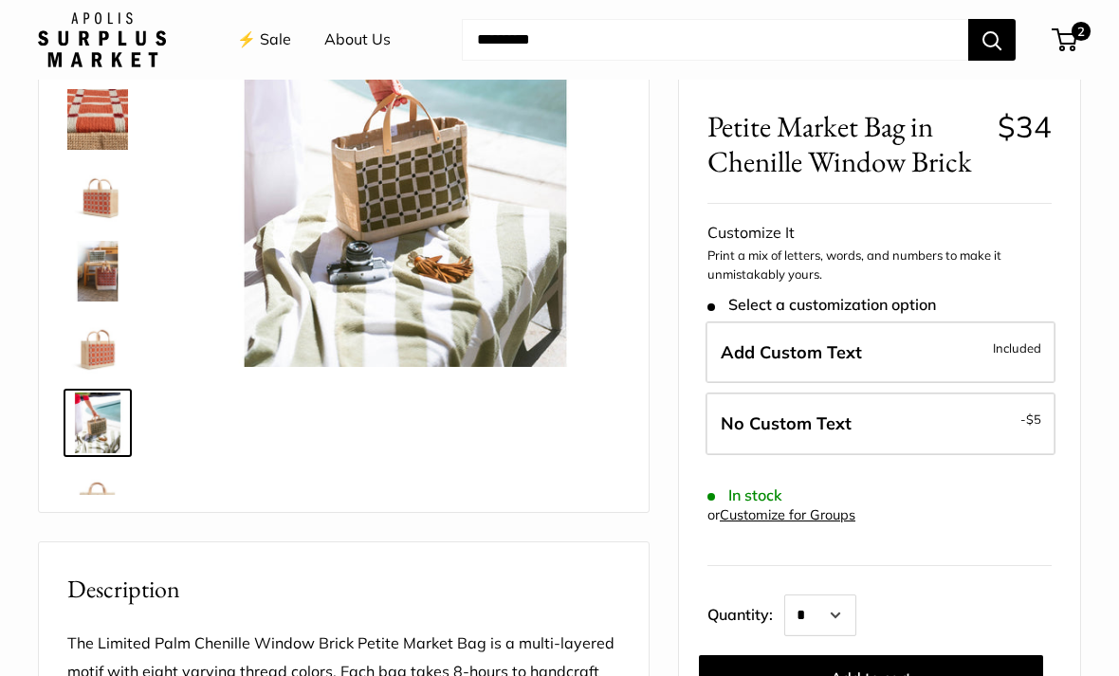
scroll to position [0, 0]
click at [89, 116] on img at bounding box center [97, 119] width 61 height 61
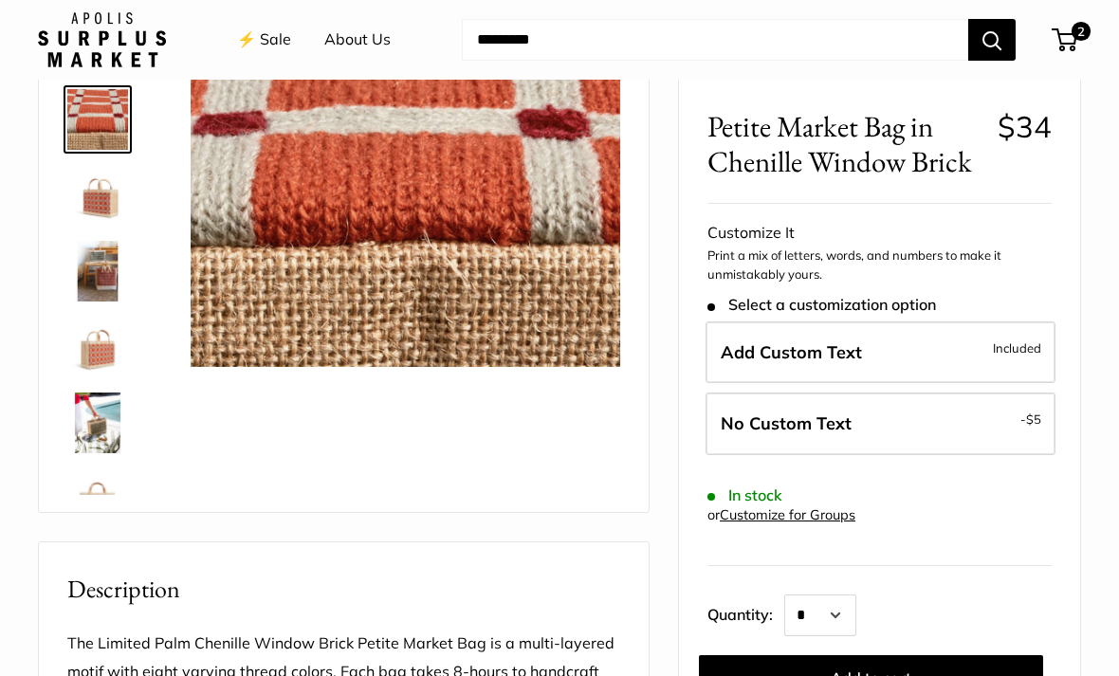
click at [99, 216] on img at bounding box center [97, 195] width 61 height 61
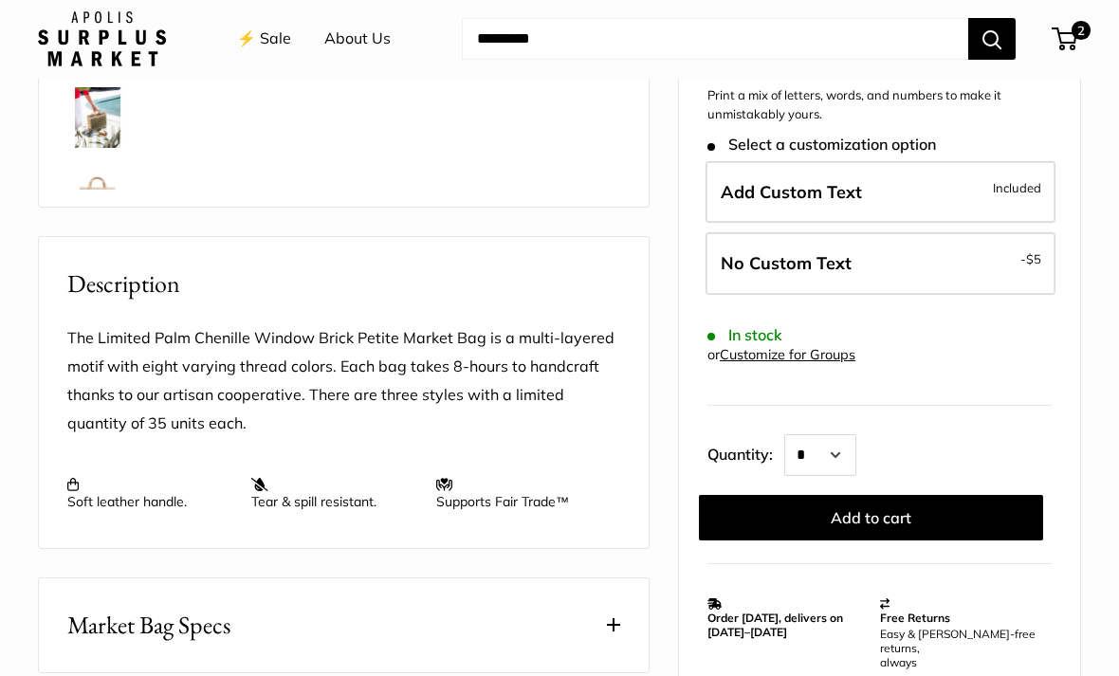
scroll to position [551, 0]
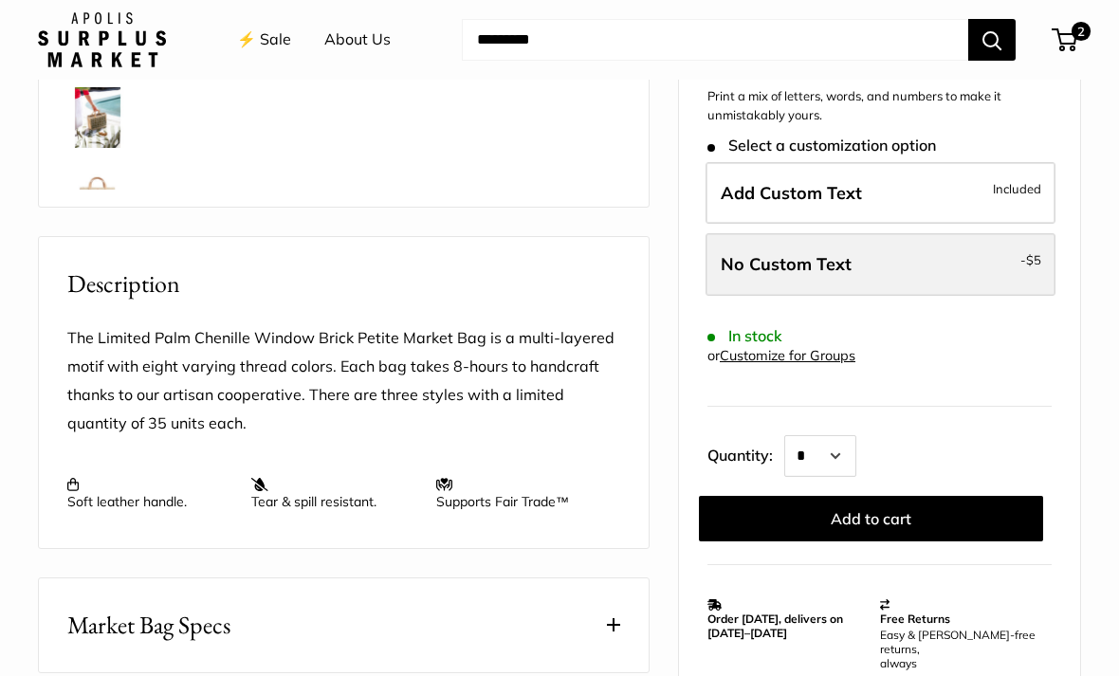
click at [867, 273] on label "No Custom Text - $5" at bounding box center [881, 264] width 350 height 63
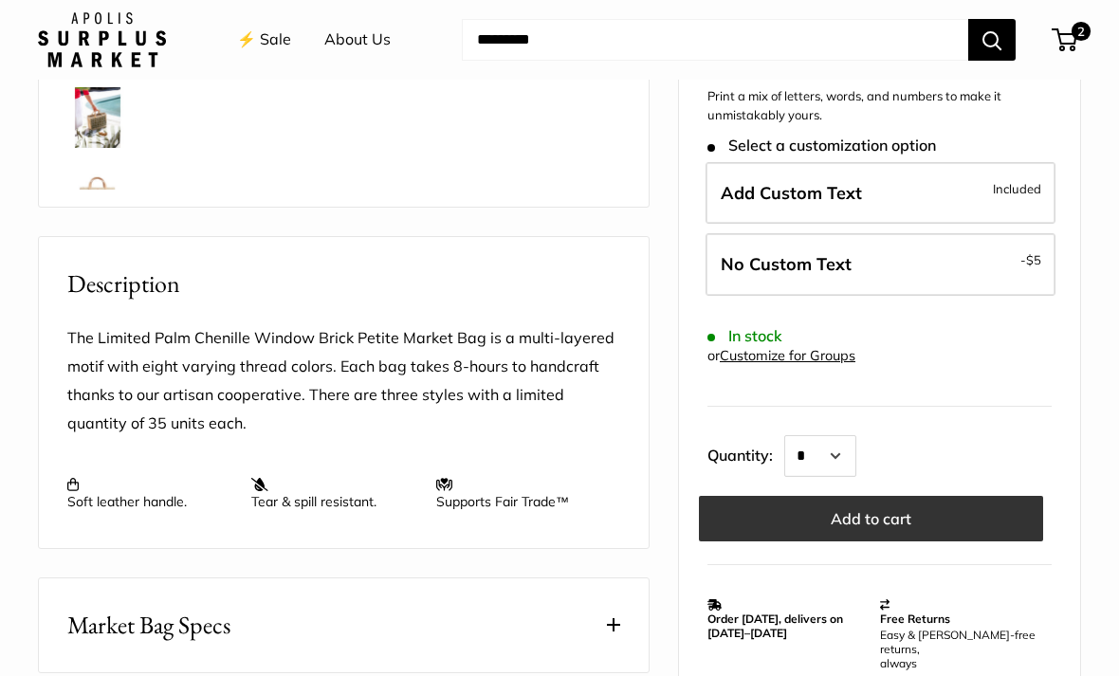
click at [801, 531] on button "Add to cart" at bounding box center [871, 519] width 344 height 46
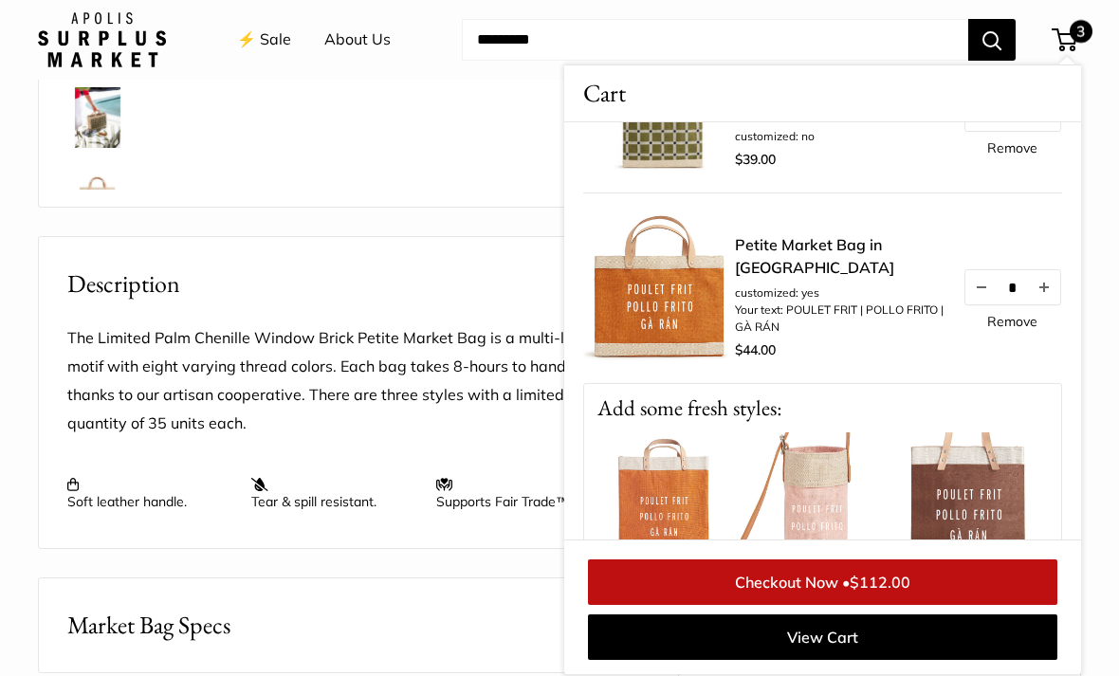
scroll to position [309, 0]
click at [683, 532] on img at bounding box center [665, 510] width 152 height 152
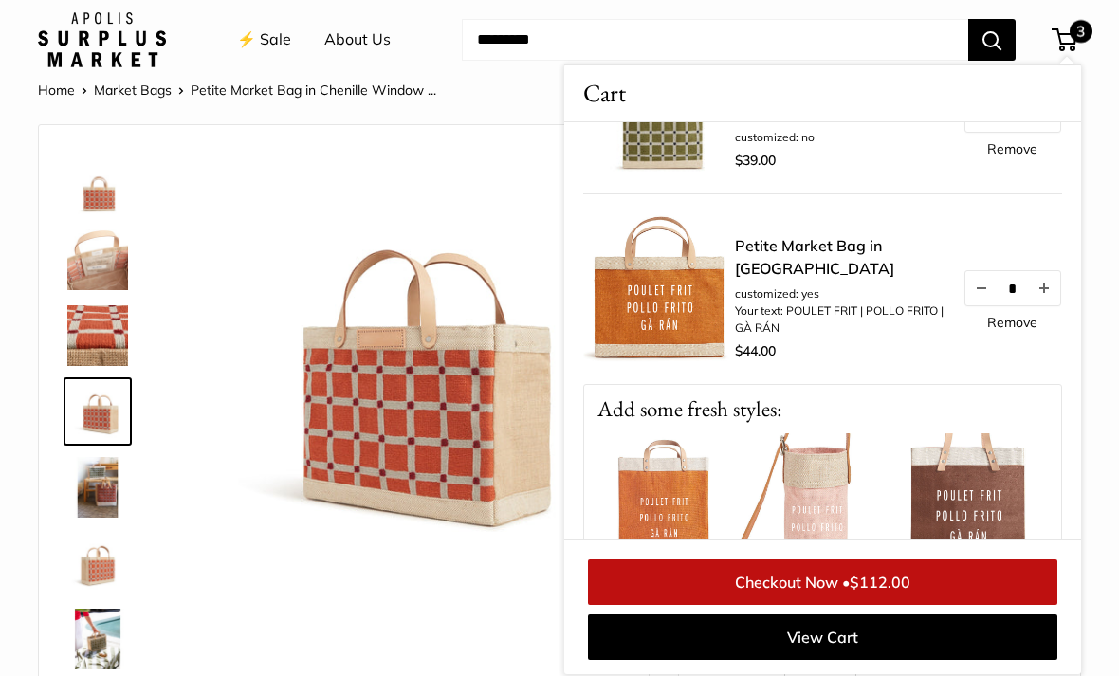
scroll to position [32, 0]
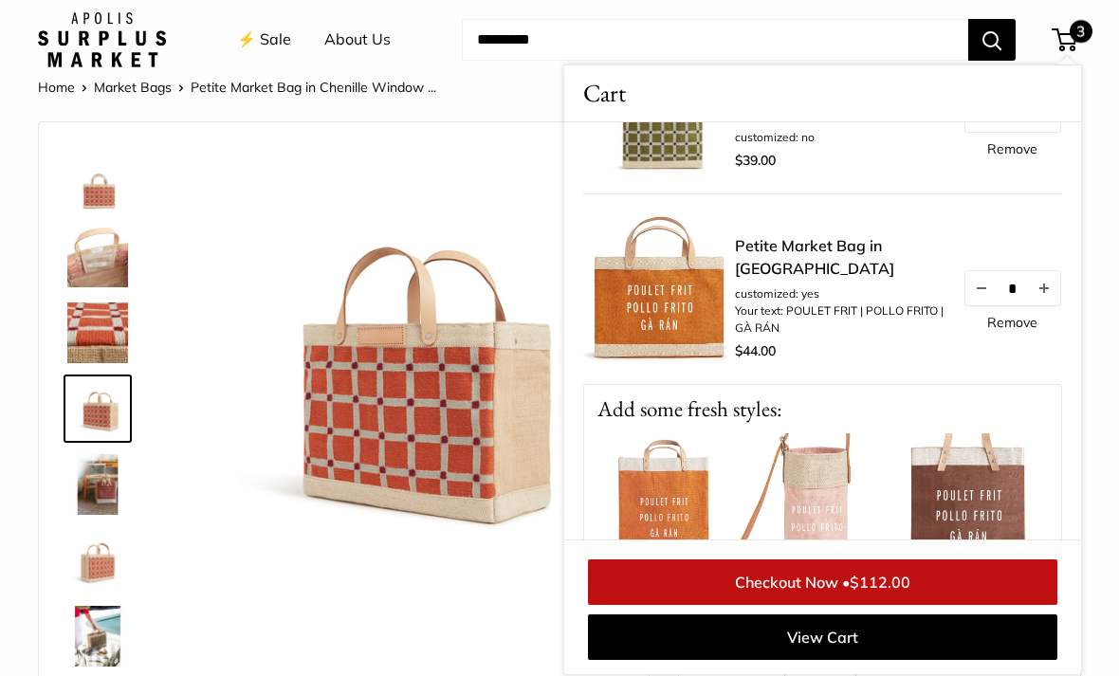
click at [1001, 329] on link "Remove" at bounding box center [1013, 322] width 50 height 13
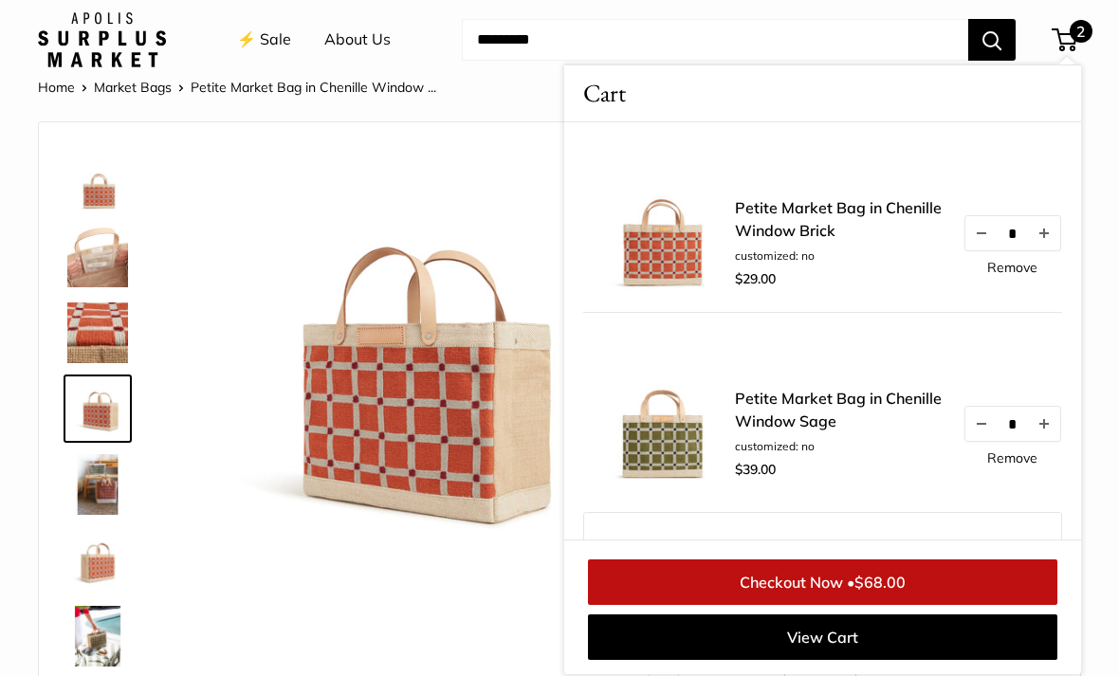
scroll to position [0, 0]
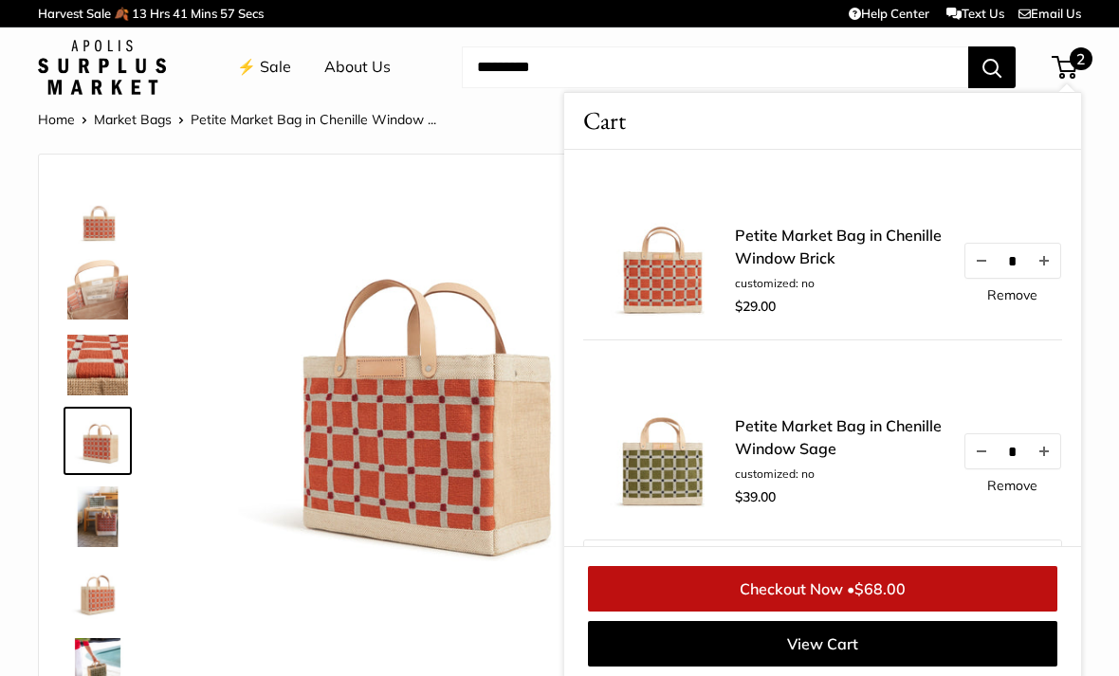
click at [686, 584] on link "Checkout Now • $68.00" at bounding box center [823, 589] width 470 height 46
